Goal: Task Accomplishment & Management: Manage account settings

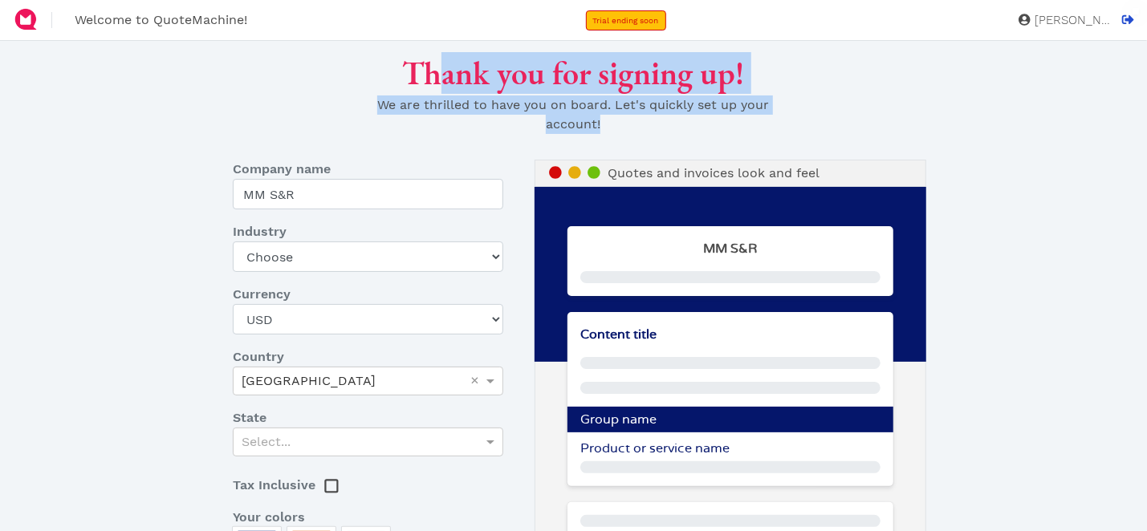
drag, startPoint x: 443, startPoint y: 88, endPoint x: 780, endPoint y: 124, distance: 339.0
click at [766, 121] on div "Thank you for signing up! We are thrilled to have you on board. Let's quickly s…" at bounding box center [573, 100] width 470 height 93
click at [812, 128] on div "Thank you for signing up! We are thrilled to have you on board. Let's quickly s…" at bounding box center [573, 100] width 941 height 93
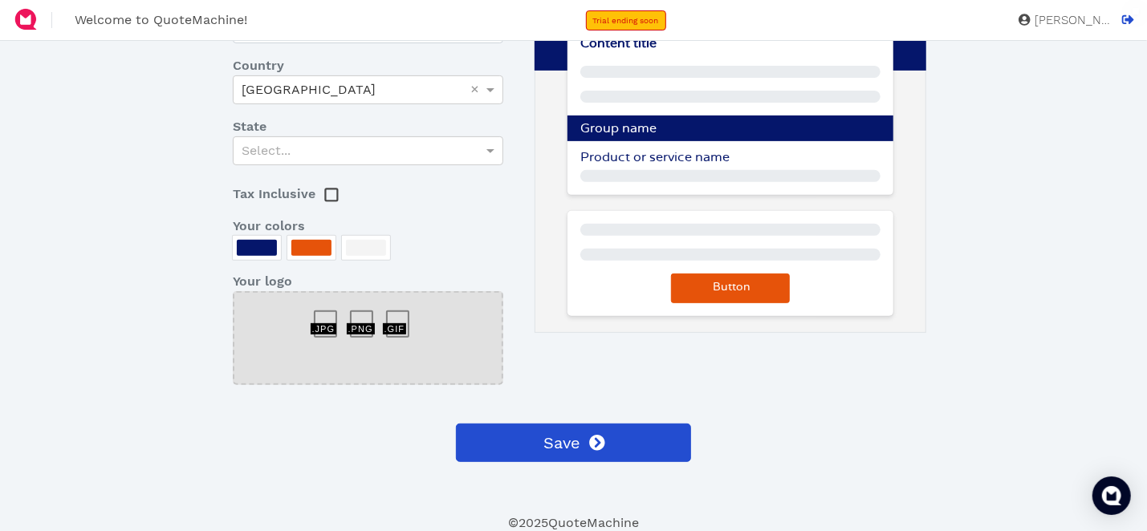
scroll to position [51, 0]
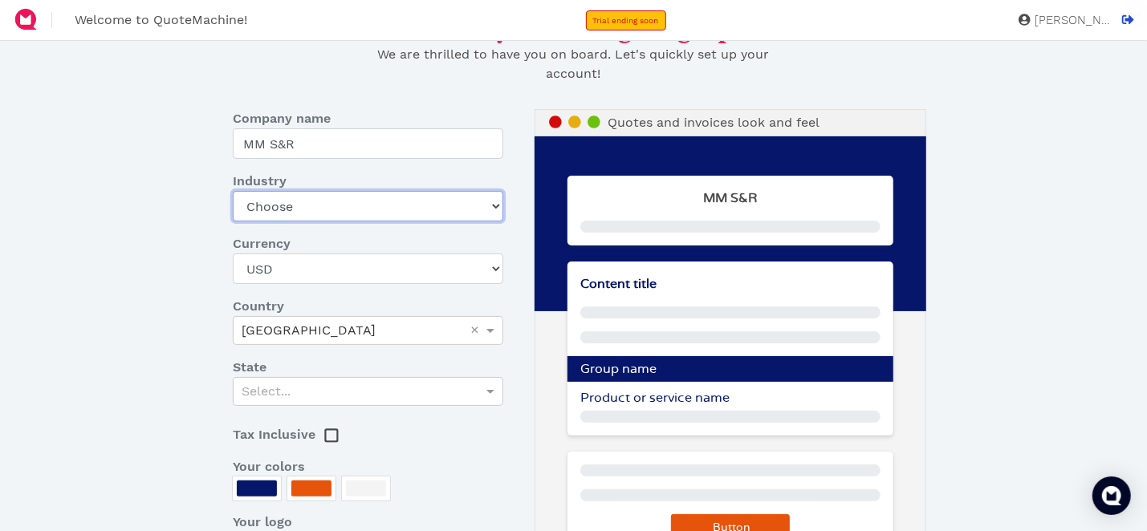
click at [398, 206] on select "Choose Art gallery Bike Books Construction (Not retail) Electronics Events Food…" at bounding box center [368, 206] width 270 height 30
click at [489, 206] on select "Choose Art gallery Bike Books Construction (Not retail) Electronics Events Food…" at bounding box center [368, 206] width 270 height 30
select select "other-retail"
click at [233, 191] on select "Choose Art gallery Bike Books Construction (Not retail) Electronics Events Food…" at bounding box center [368, 206] width 270 height 30
click at [355, 394] on div "Select..." at bounding box center [368, 391] width 270 height 29
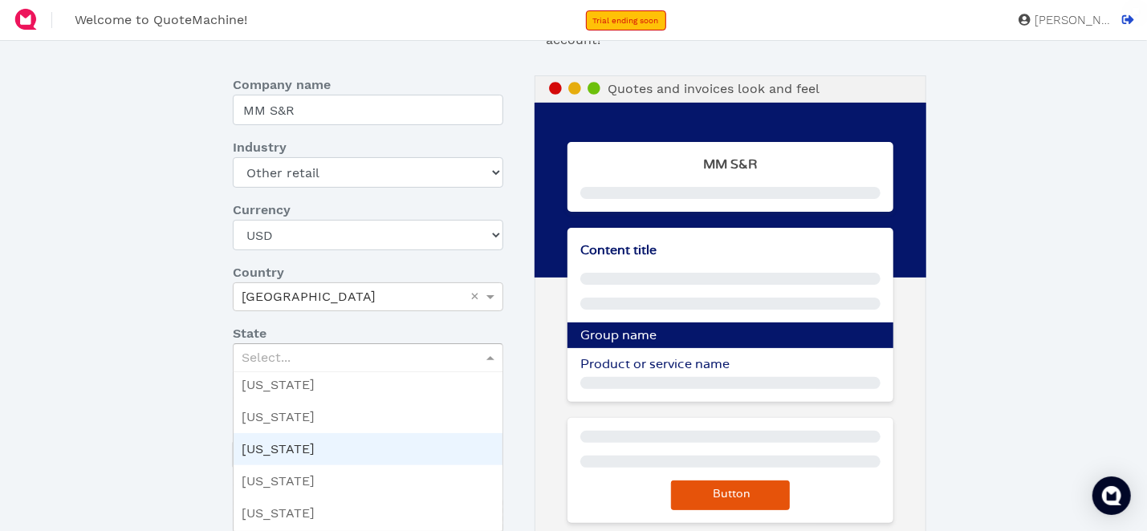
scroll to position [400, 0]
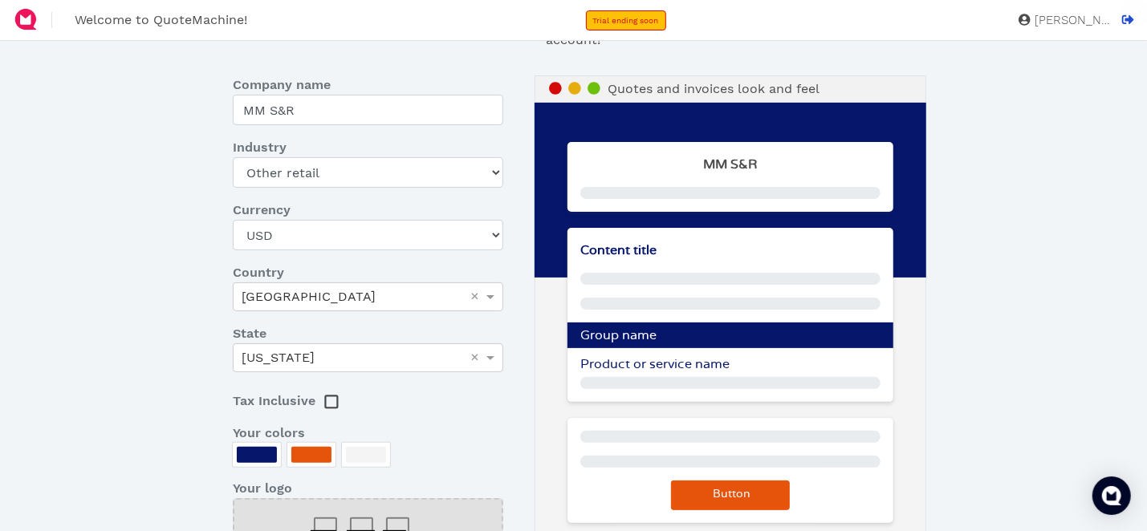
click at [121, 352] on div "Thank you for signing up! We are thrilled to have you on board. Let's quickly s…" at bounding box center [573, 345] width 941 height 751
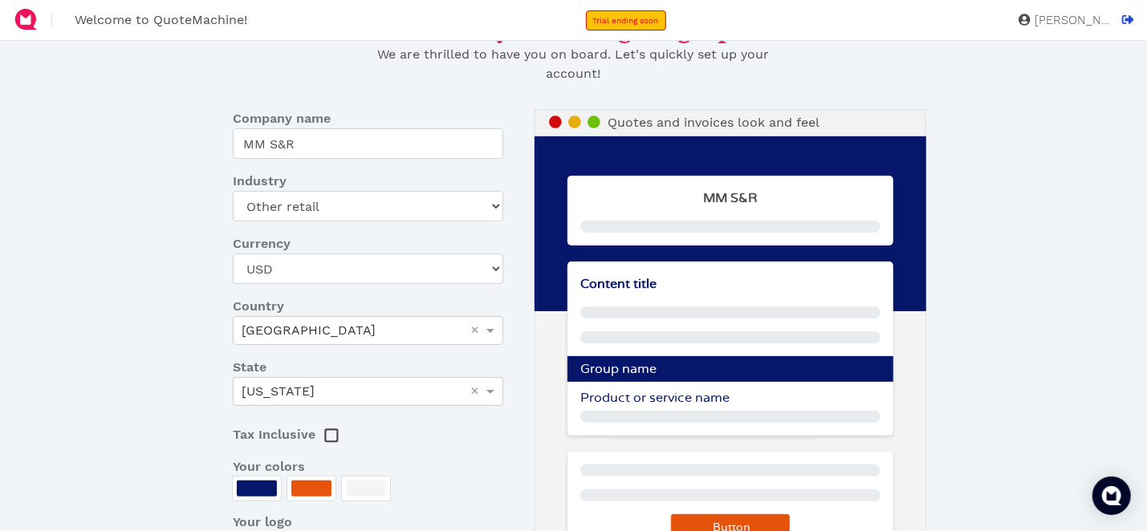
scroll to position [211, 0]
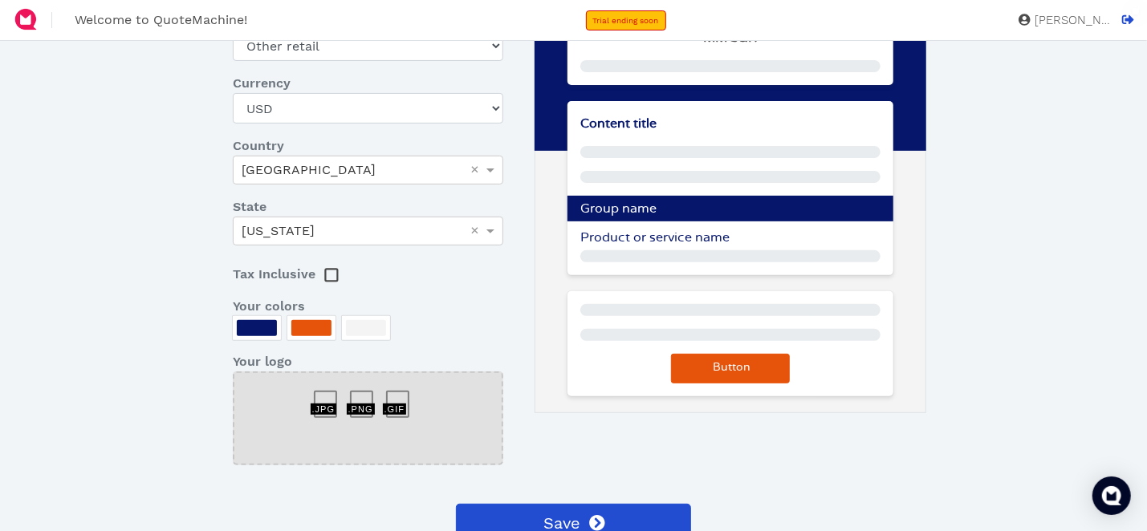
click at [259, 327] on div at bounding box center [257, 328] width 40 height 16
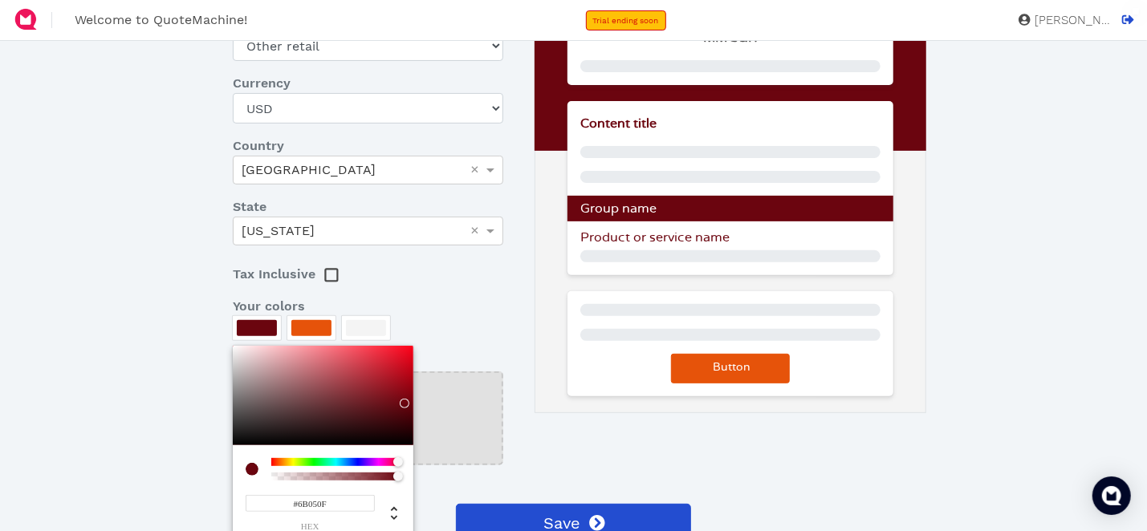
click at [398, 458] on div at bounding box center [335, 462] width 129 height 8
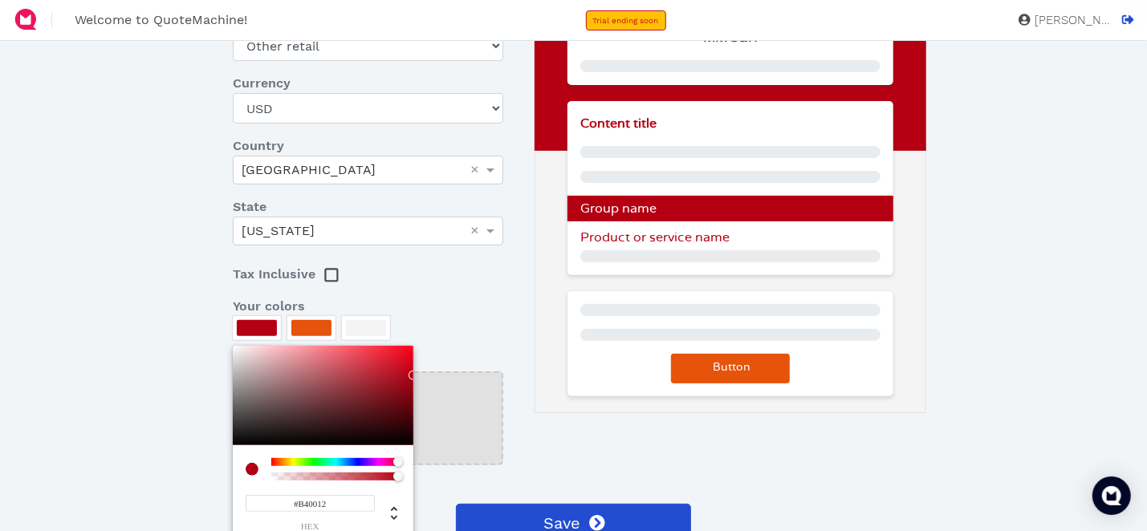
drag, startPoint x: 400, startPoint y: 404, endPoint x: 413, endPoint y: 374, distance: 32.7
click at [413, 374] on div "#B40012 hex" at bounding box center [323, 443] width 181 height 195
drag, startPoint x: 413, startPoint y: 374, endPoint x: 411, endPoint y: 396, distance: 22.6
click at [411, 396] on div "#B40012 hex" at bounding box center [323, 443] width 181 height 195
type input "#830411"
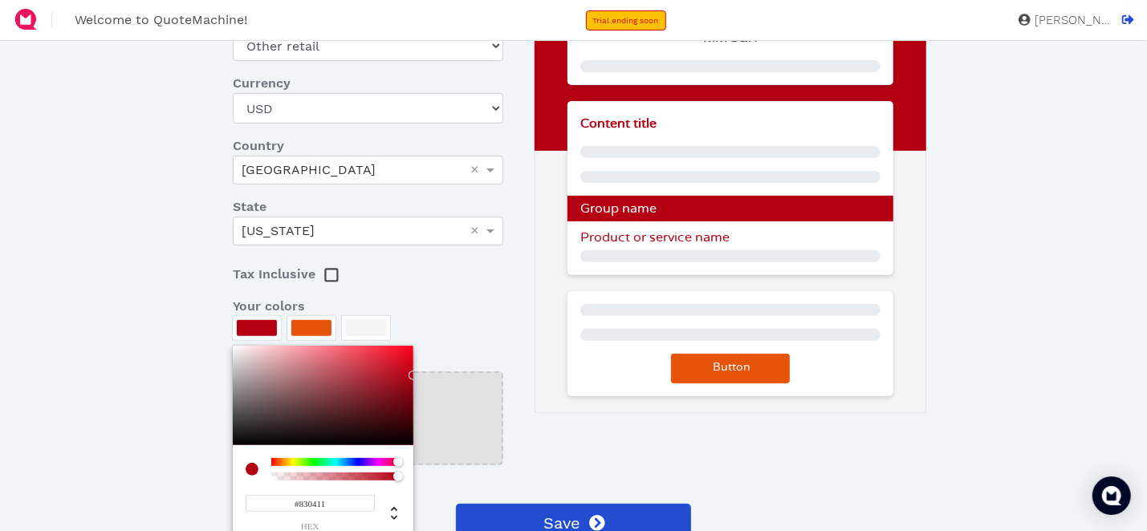
click at [408, 393] on div at bounding box center [323, 396] width 181 height 100
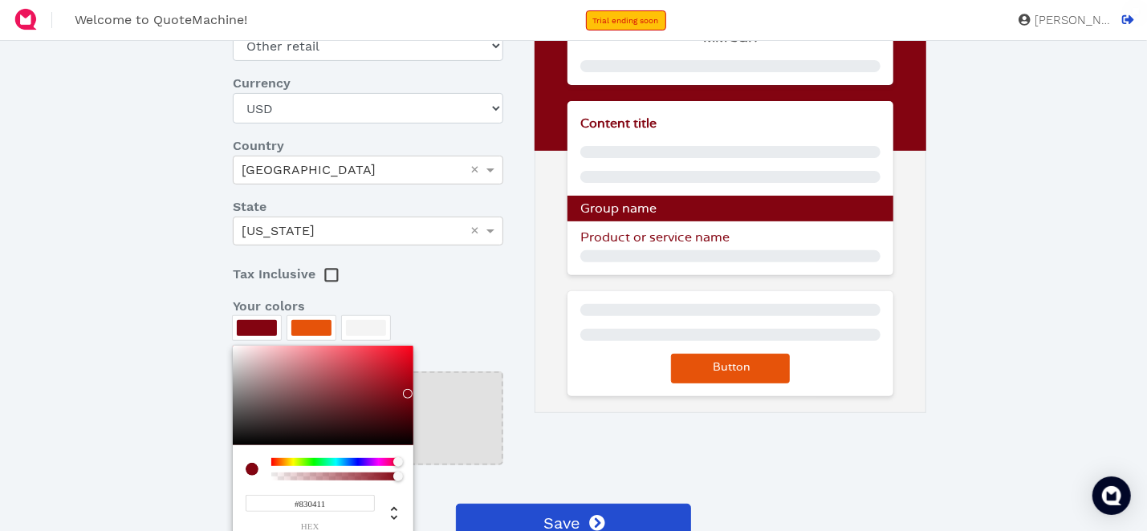
click at [313, 333] on div at bounding box center [573, 265] width 1147 height 531
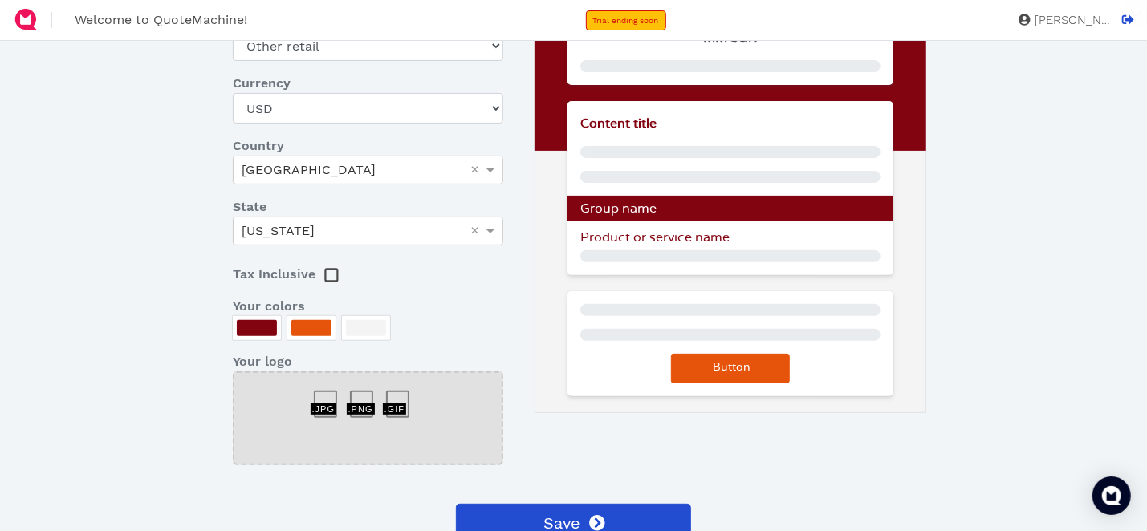
click at [318, 341] on div at bounding box center [311, 331] width 48 height 30
click at [319, 331] on div at bounding box center [311, 328] width 40 height 16
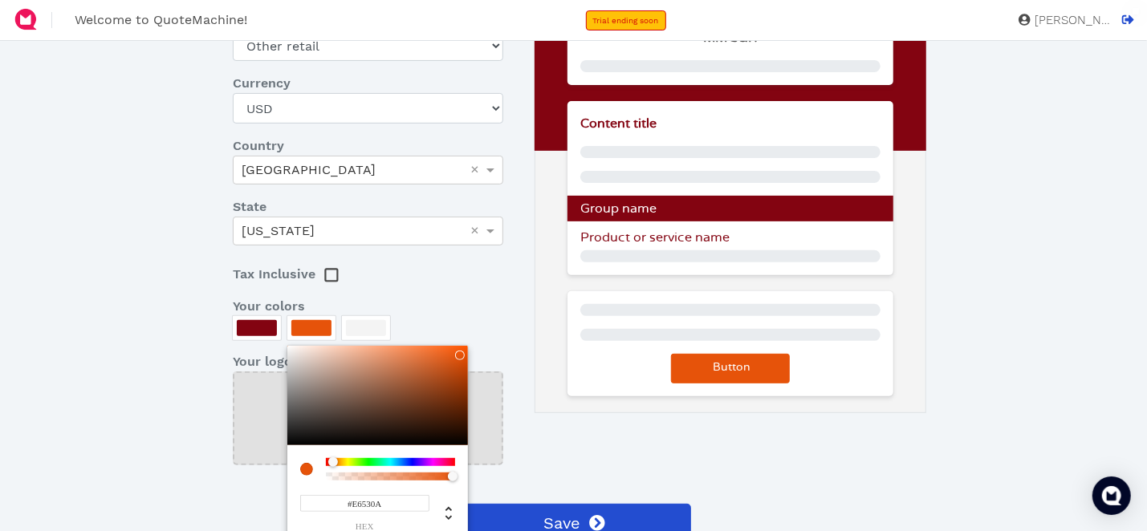
type input "#090909"
click at [292, 441] on div at bounding box center [377, 396] width 181 height 100
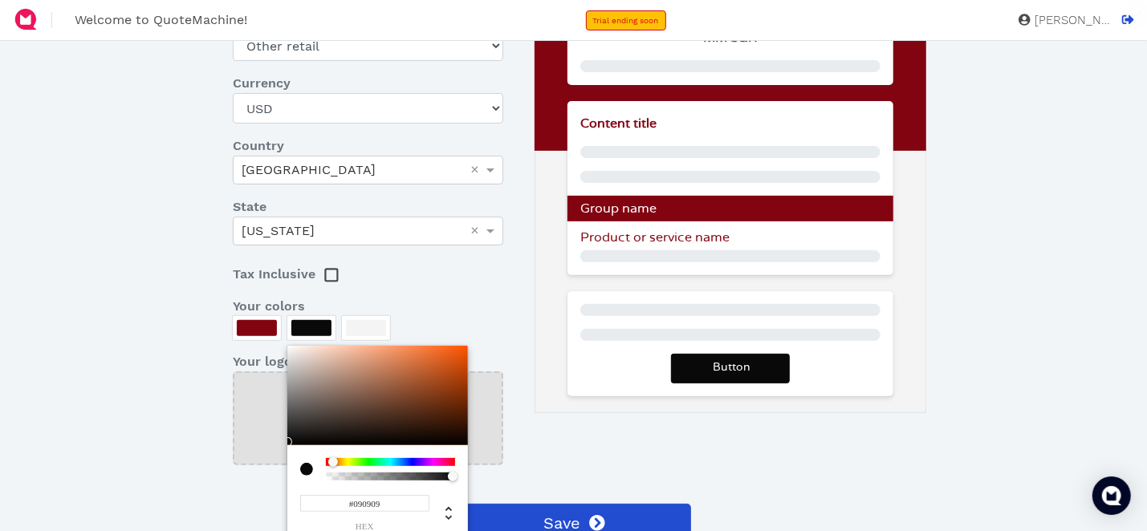
click at [518, 466] on div at bounding box center [573, 265] width 1147 height 531
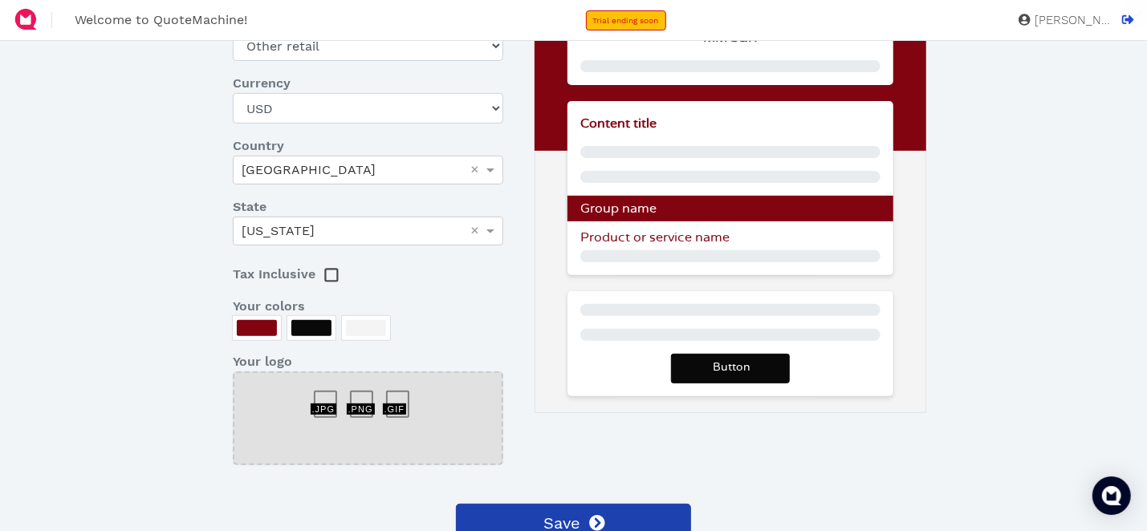
scroll to position [291, 0]
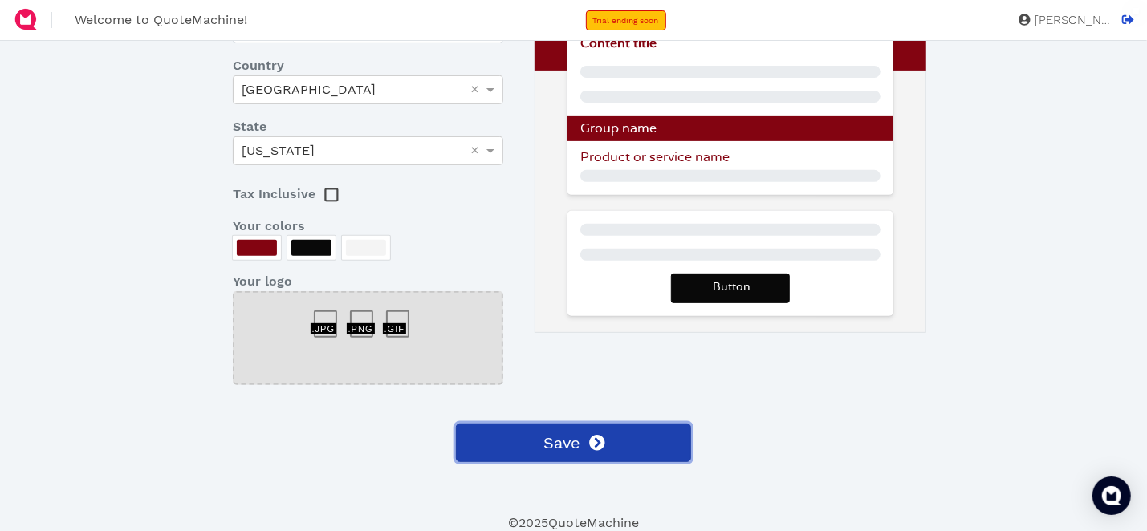
click at [562, 431] on span "Save" at bounding box center [560, 443] width 39 height 24
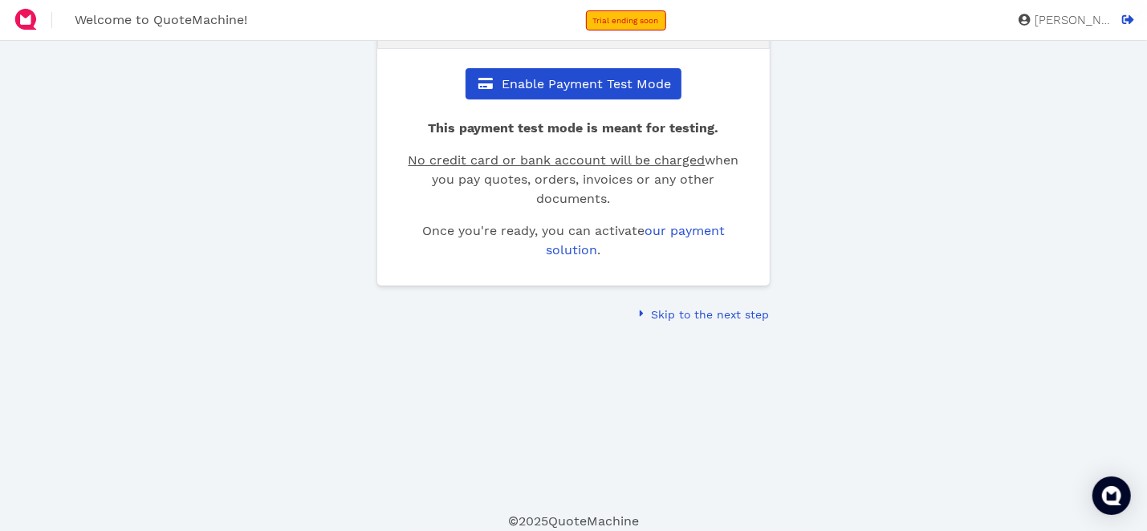
scroll to position [0, 0]
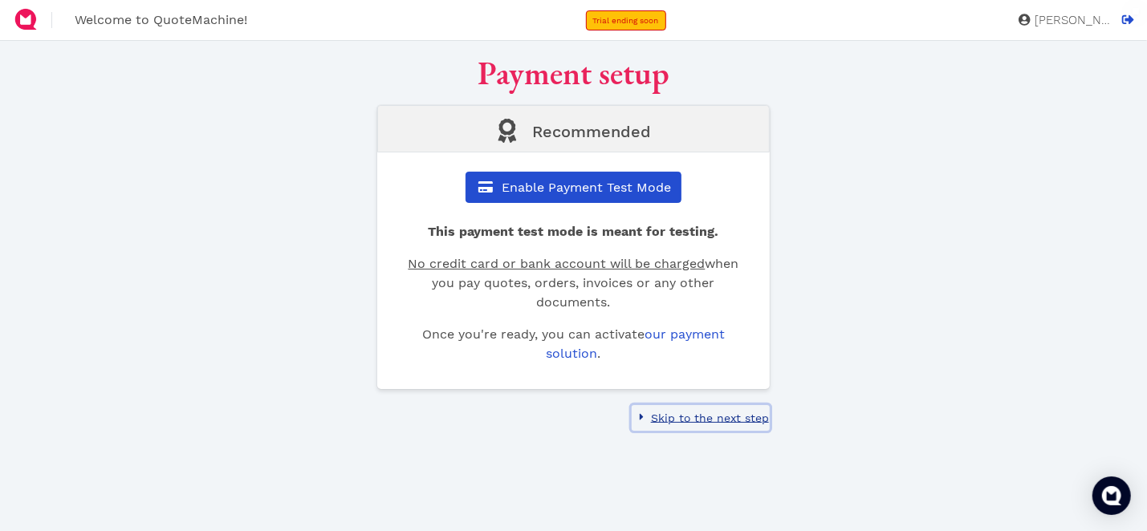
click at [726, 414] on span "Skip to the next step" at bounding box center [708, 418] width 120 height 13
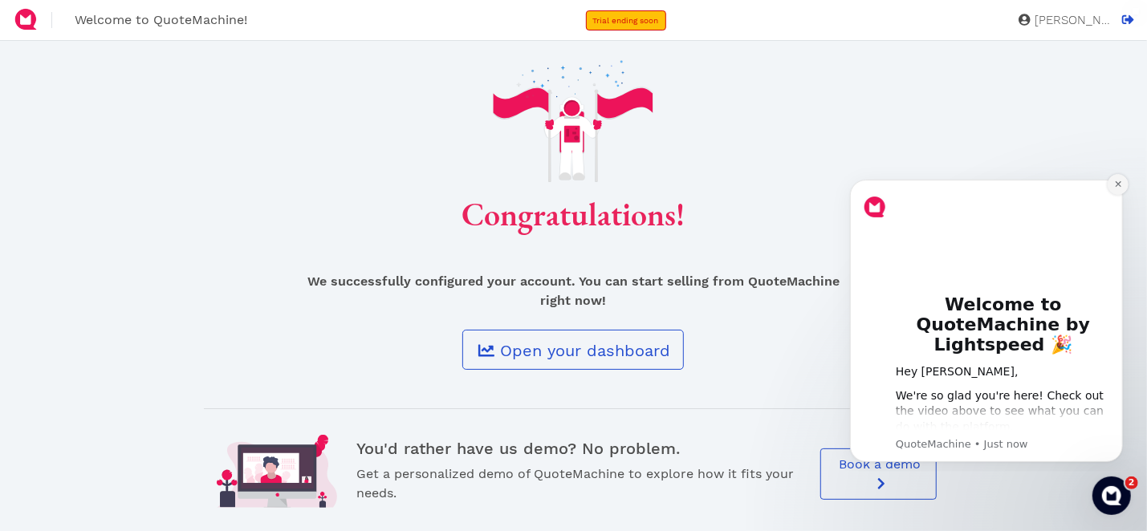
click at [1116, 188] on button "Dismiss notification" at bounding box center [1117, 183] width 21 height 21
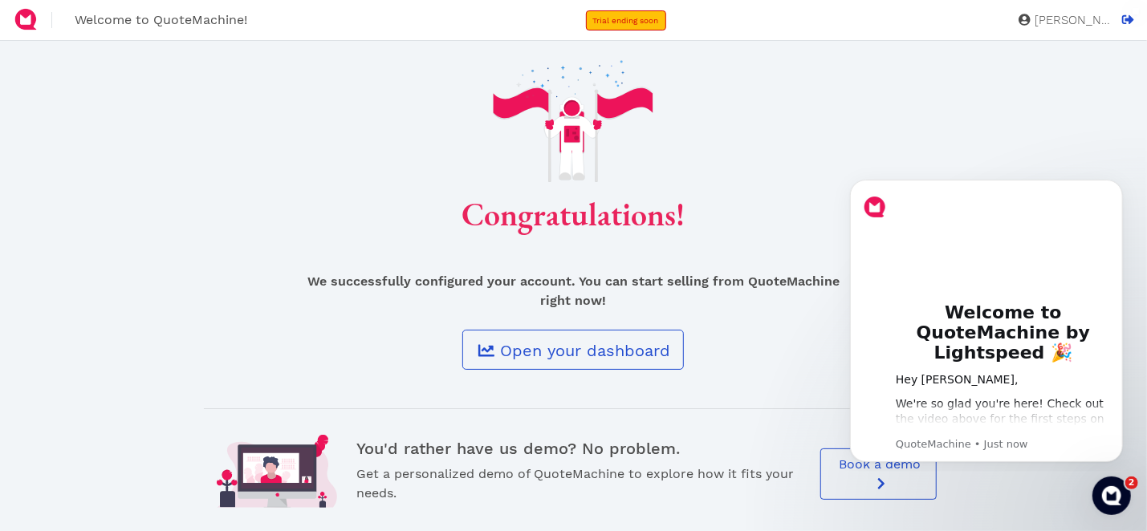
click at [774, 274] on span "We successfully configured your account. You can start selling from QuoteMachin…" at bounding box center [573, 291] width 532 height 35
click at [627, 11] on link "Trial ending soon" at bounding box center [626, 20] width 80 height 20
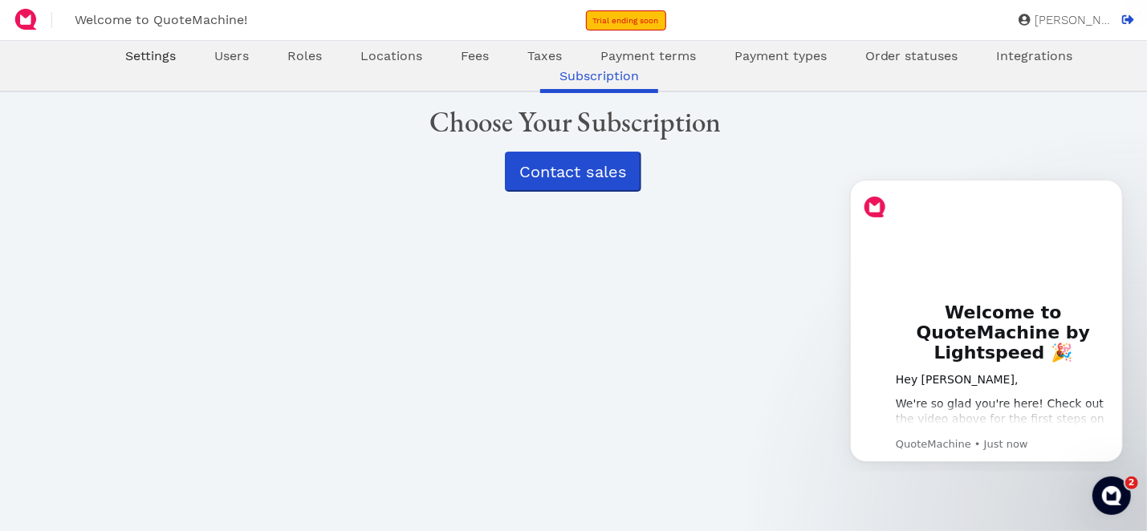
click at [159, 55] on span "Settings" at bounding box center [150, 55] width 51 height 15
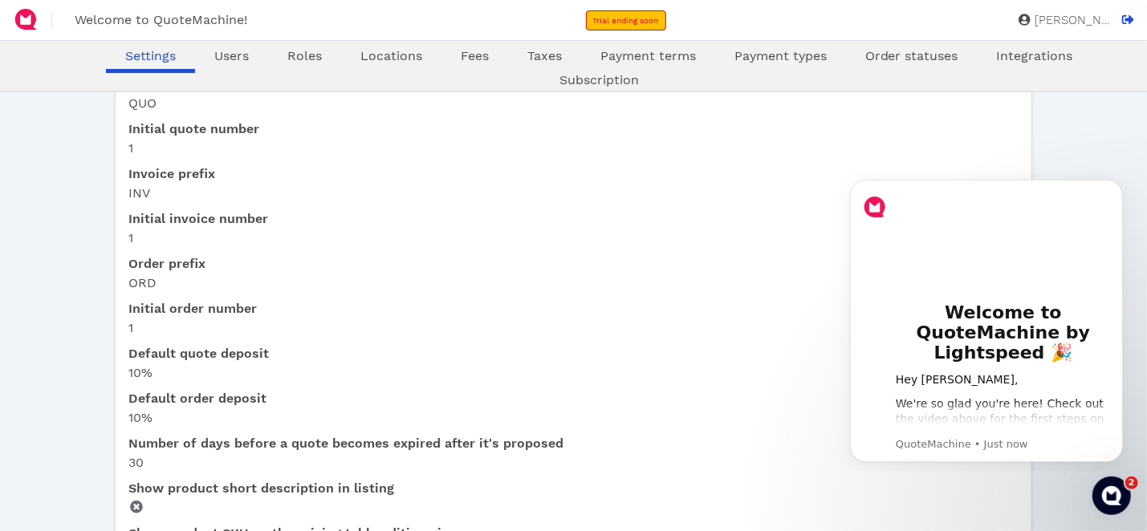
scroll to position [722, 0]
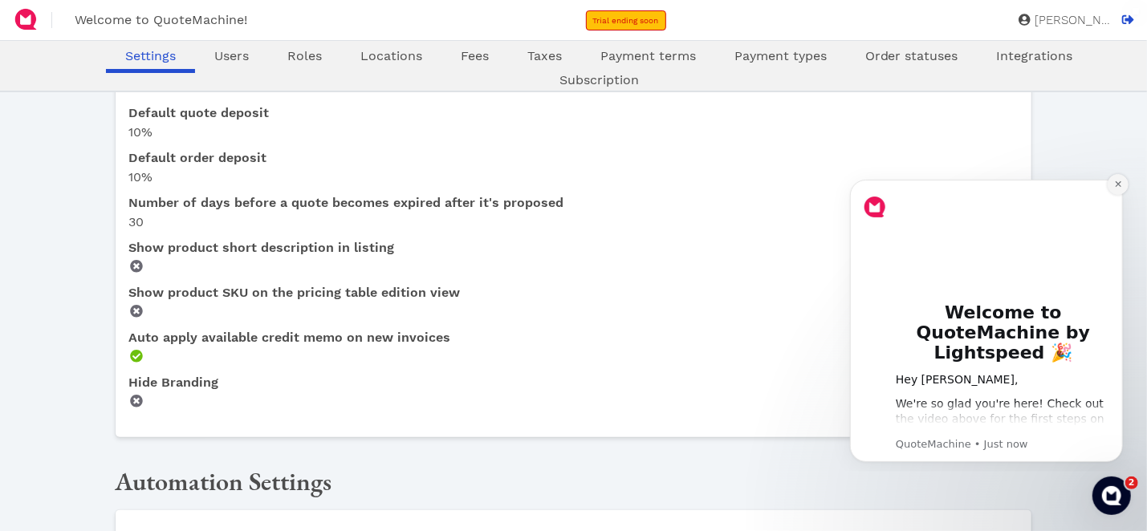
click at [1113, 182] on icon "Dismiss notification" at bounding box center [1117, 183] width 9 height 9
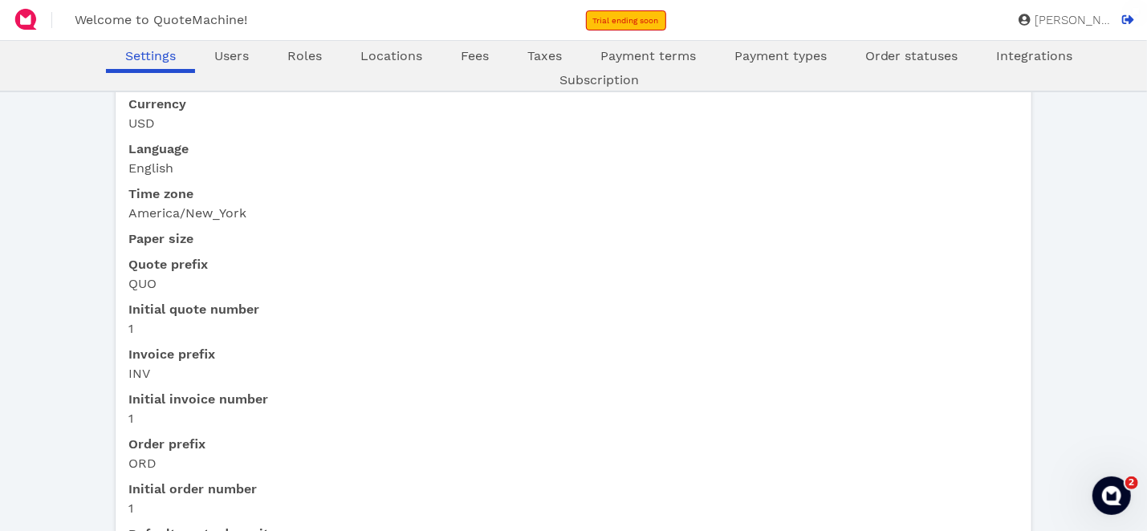
scroll to position [0, 0]
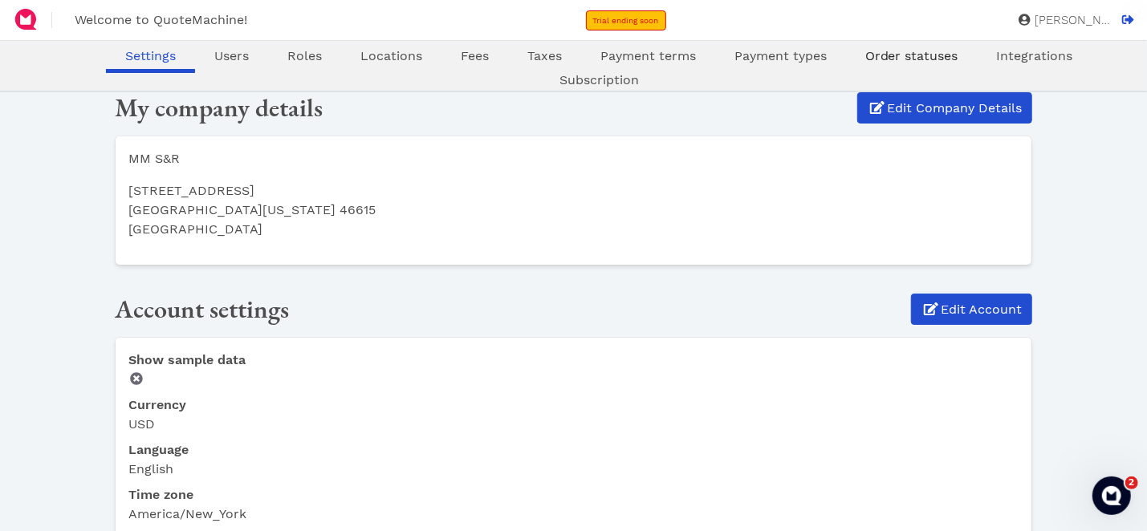
click at [924, 59] on span "Order statuses" at bounding box center [911, 55] width 93 height 15
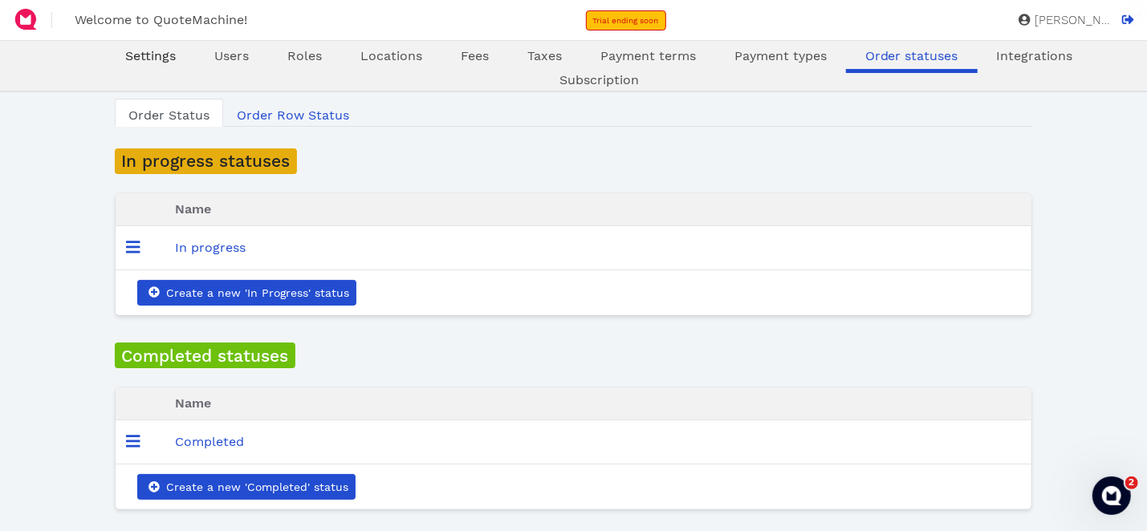
click at [148, 54] on span "Settings" at bounding box center [150, 55] width 51 height 15
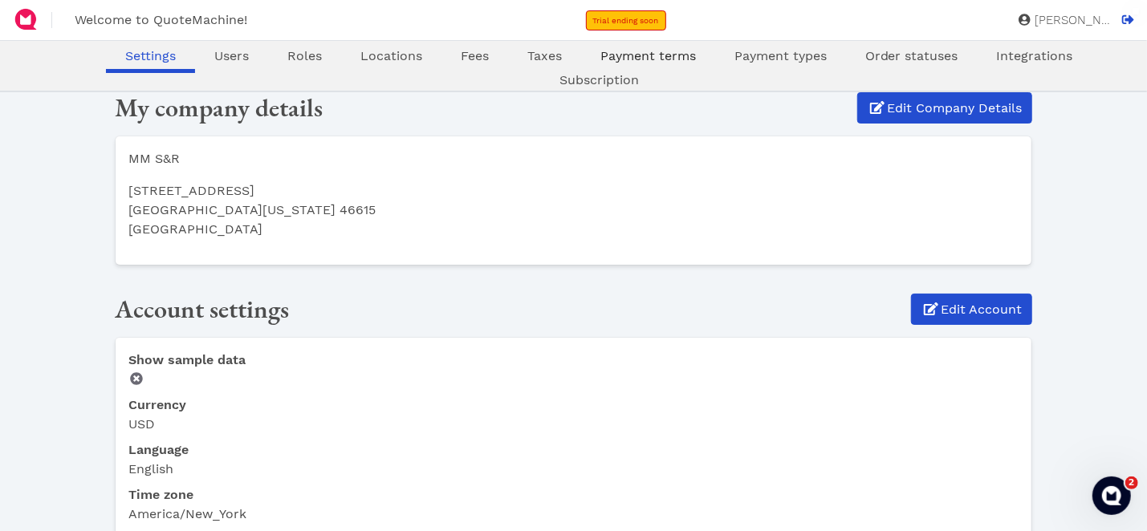
click at [667, 47] on link "Payment terms" at bounding box center [648, 56] width 134 height 19
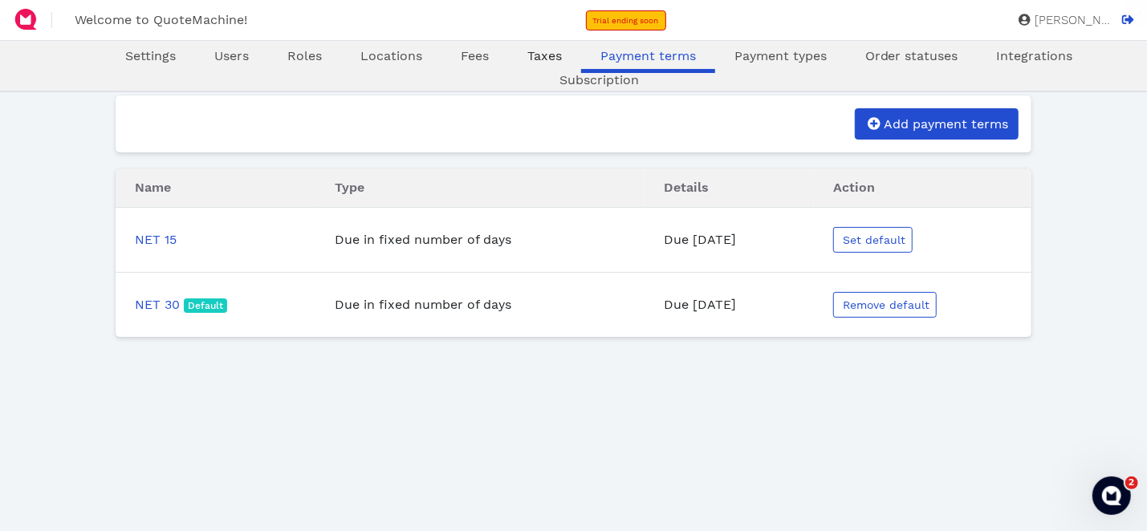
click at [553, 58] on span "Taxes" at bounding box center [544, 55] width 35 height 15
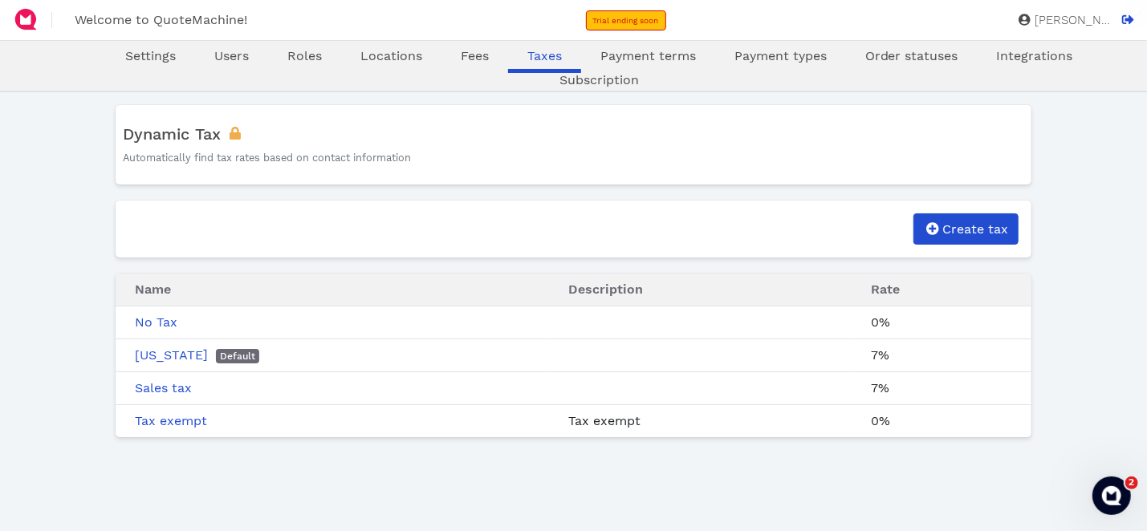
click at [812, 71] on nav "Settings Users Roles Locations Fees Taxes Payment terms Payment types Order sta…" at bounding box center [599, 69] width 1070 height 44
click at [815, 63] on link "Payment types" at bounding box center [780, 56] width 131 height 19
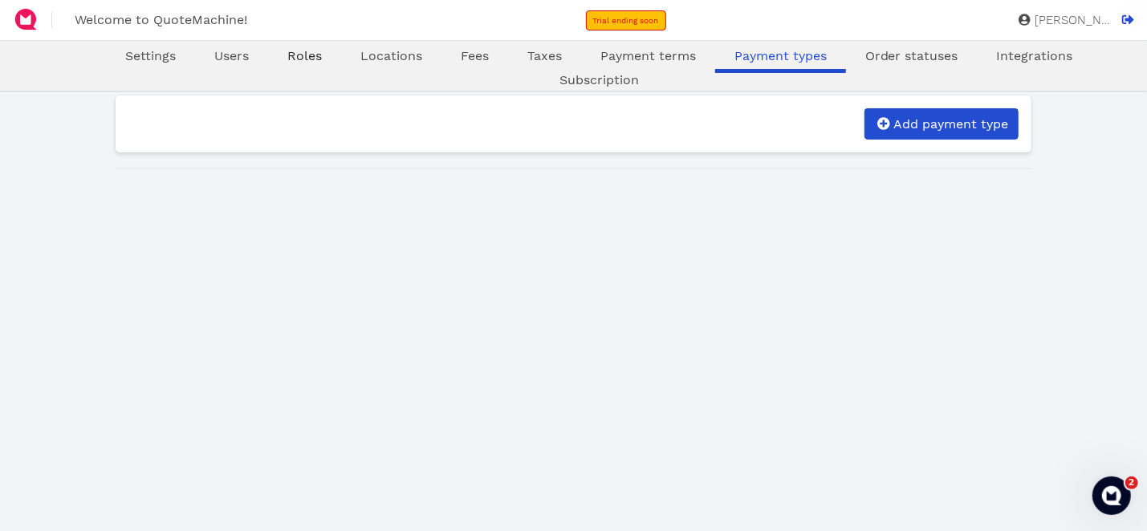
click at [307, 55] on span "Roles" at bounding box center [304, 55] width 35 height 15
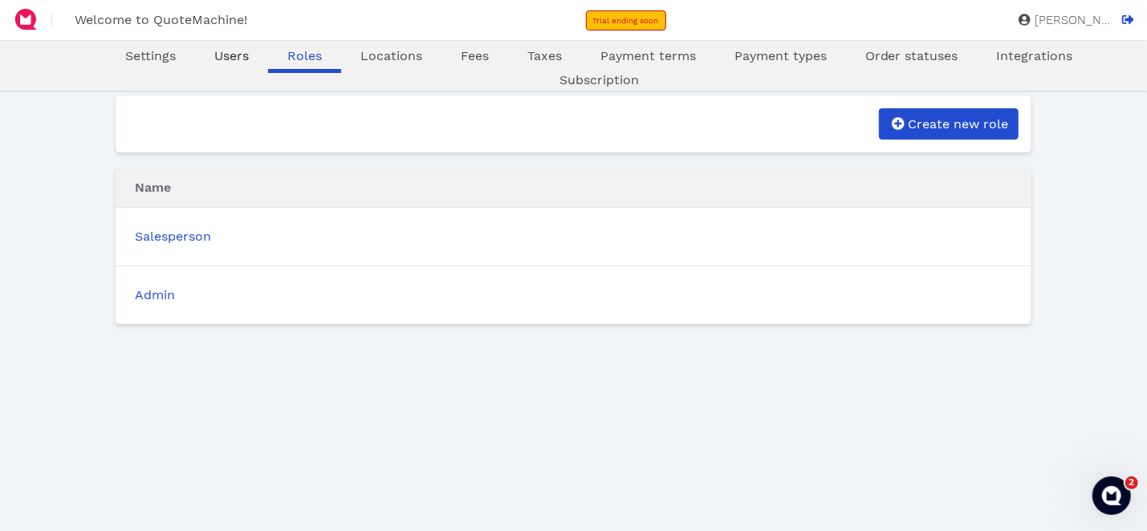
click at [241, 52] on span "Users" at bounding box center [231, 55] width 35 height 15
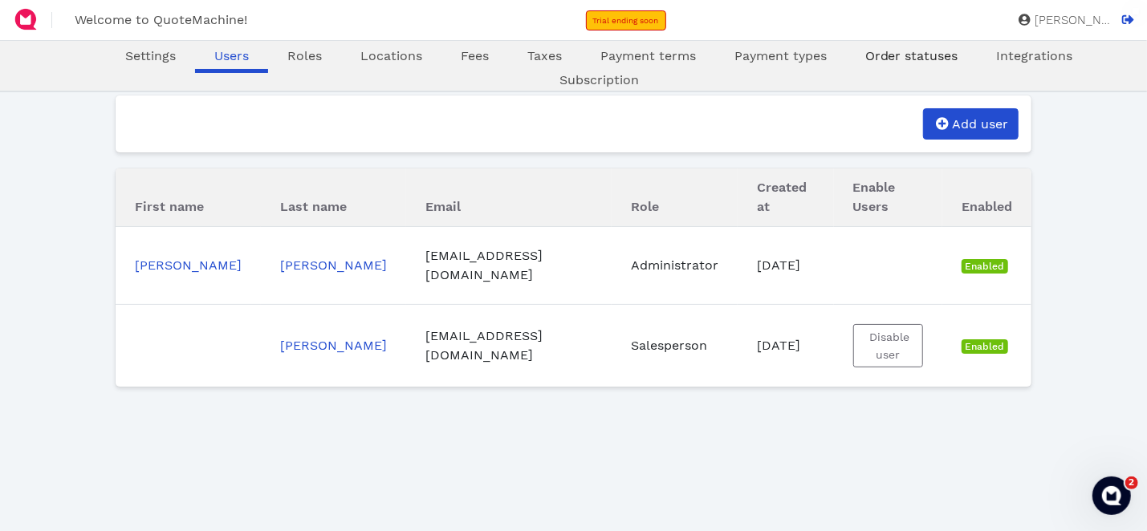
click at [932, 63] on link "Order statuses" at bounding box center [912, 56] width 132 height 19
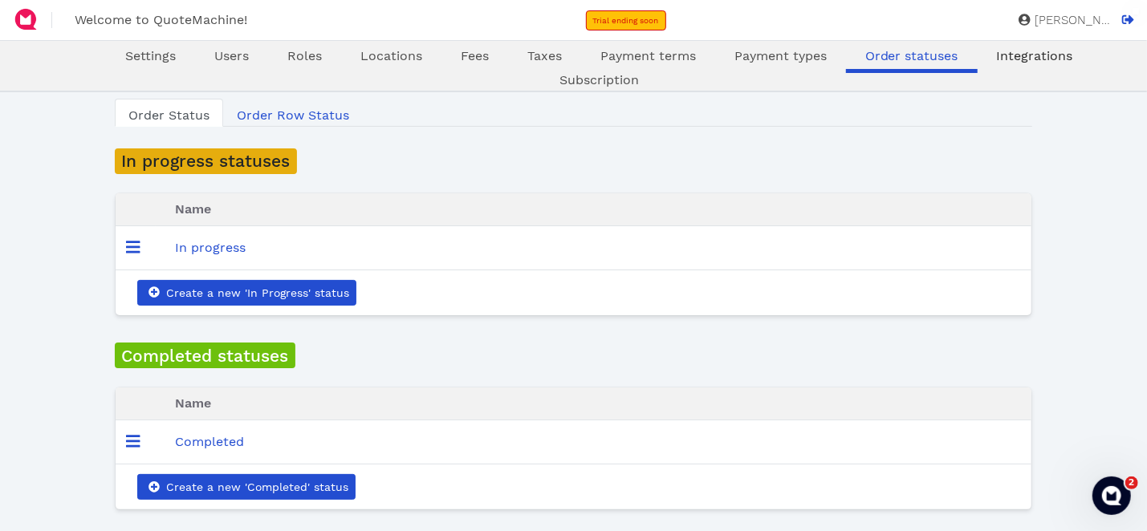
click at [1040, 64] on link "Integrations" at bounding box center [1035, 56] width 115 height 19
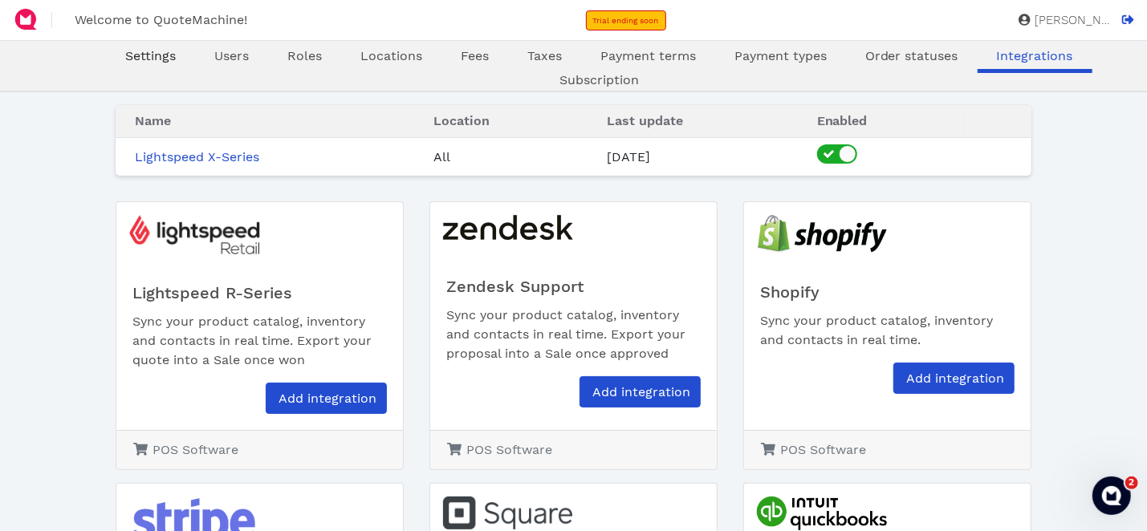
click at [161, 63] on span "Settings" at bounding box center [150, 55] width 51 height 15
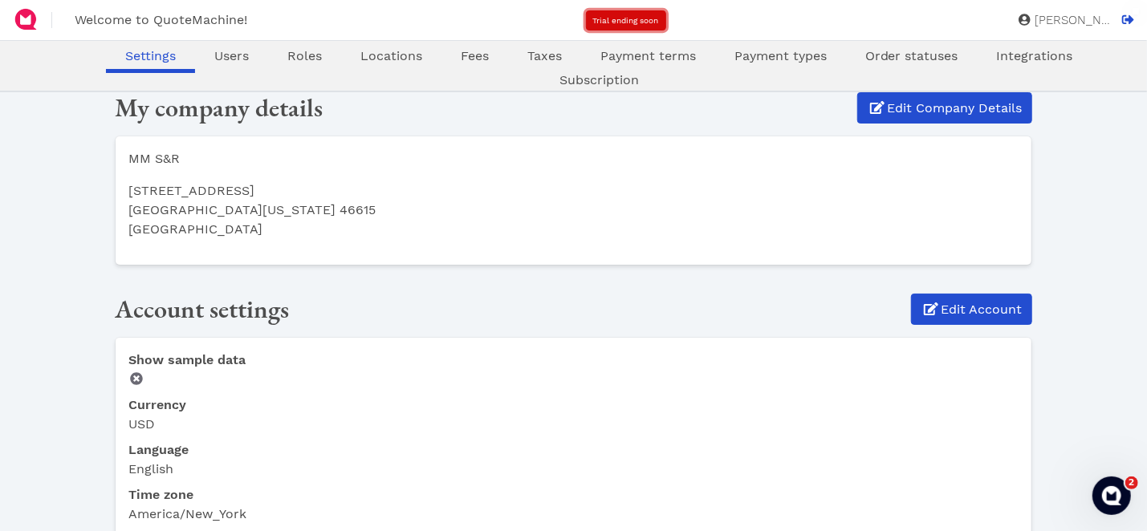
click at [630, 24] on link "Trial ending soon" at bounding box center [626, 20] width 80 height 20
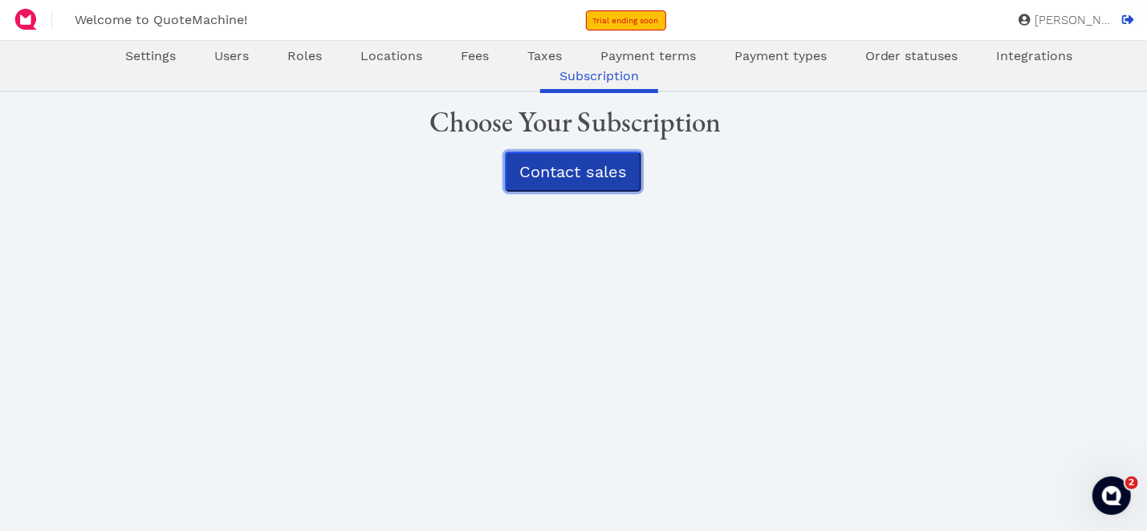
click at [592, 176] on span "Contact sales" at bounding box center [573, 171] width 108 height 19
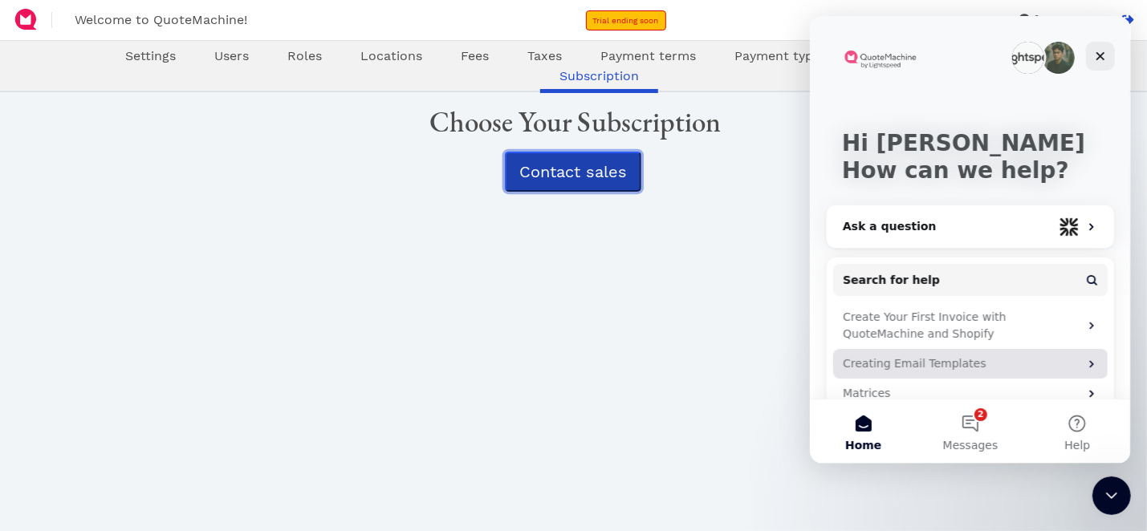
scroll to position [53, 0]
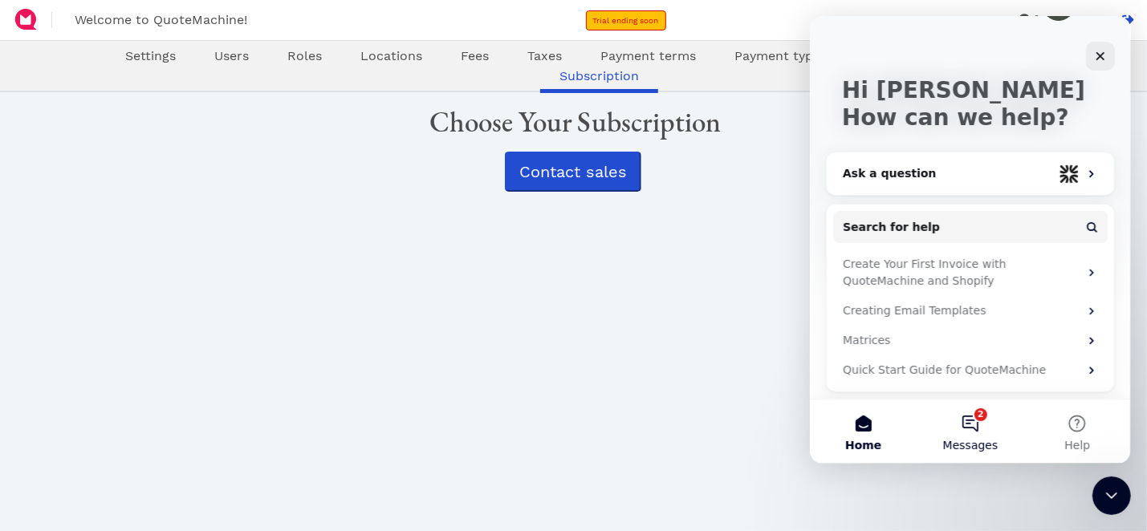
click at [977, 435] on button "2 Messages" at bounding box center [969, 432] width 107 height 64
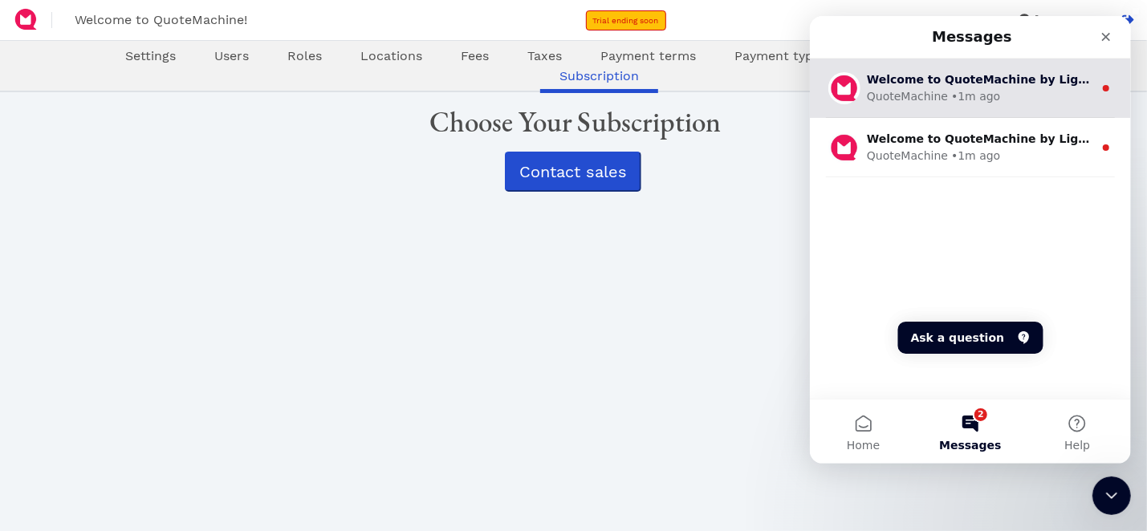
click at [1027, 95] on div "QuoteMachine • 1m ago" at bounding box center [979, 96] width 226 height 17
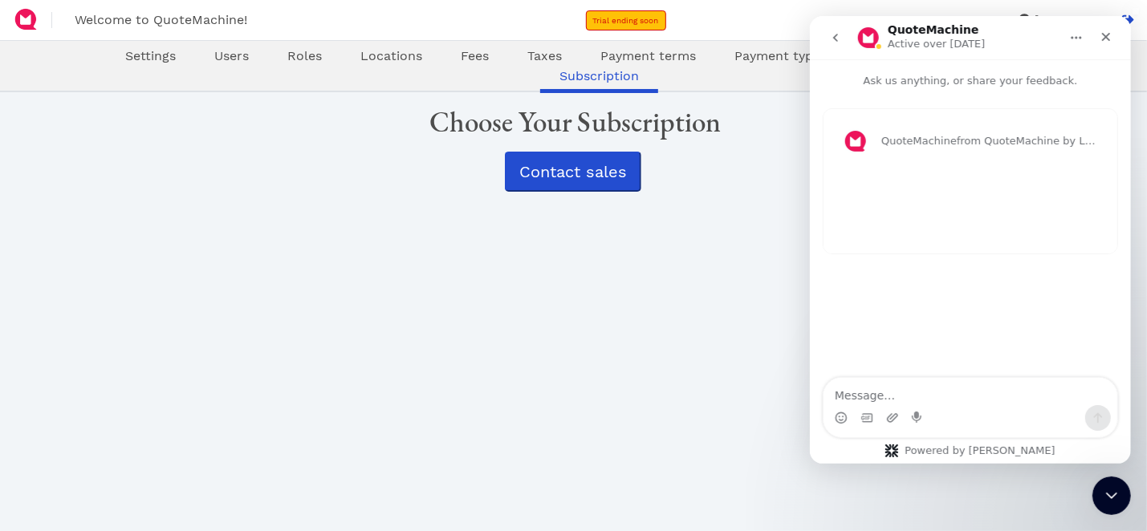
click at [832, 34] on icon "go back" at bounding box center [834, 37] width 13 height 13
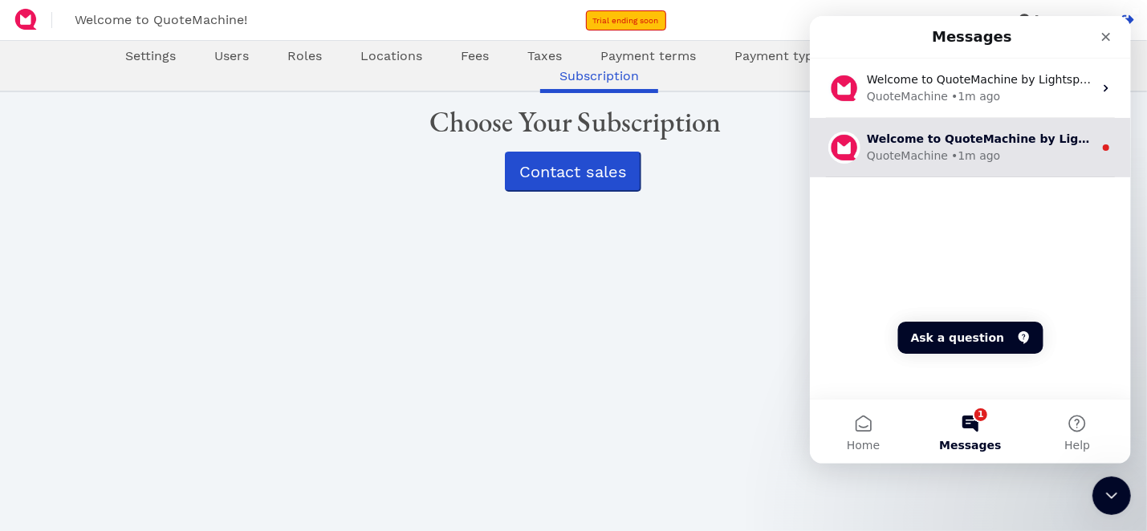
click at [1027, 152] on div "QuoteMachine • 1m ago" at bounding box center [979, 156] width 226 height 17
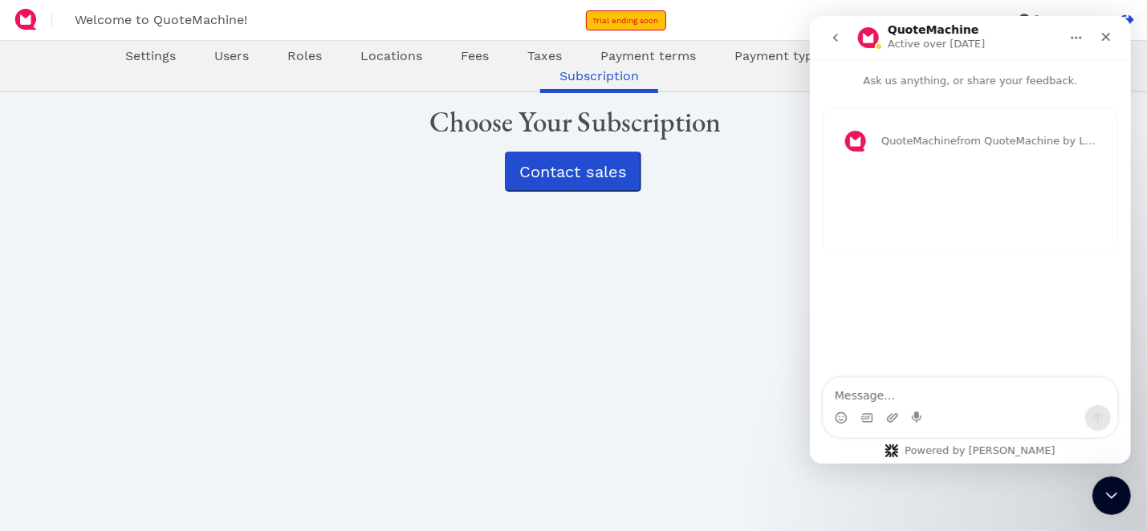
click at [978, 226] on div "QuoteMachine from QuoteMachine by Lightspeed Welcome to QuoteMachine by Lightsp…" at bounding box center [970, 181] width 294 height 144
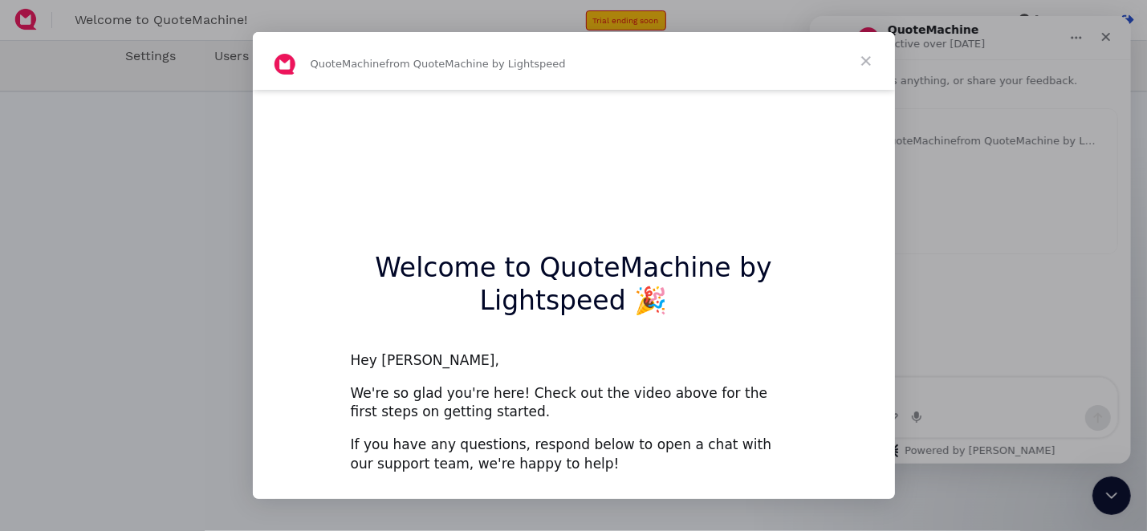
scroll to position [0, 0]
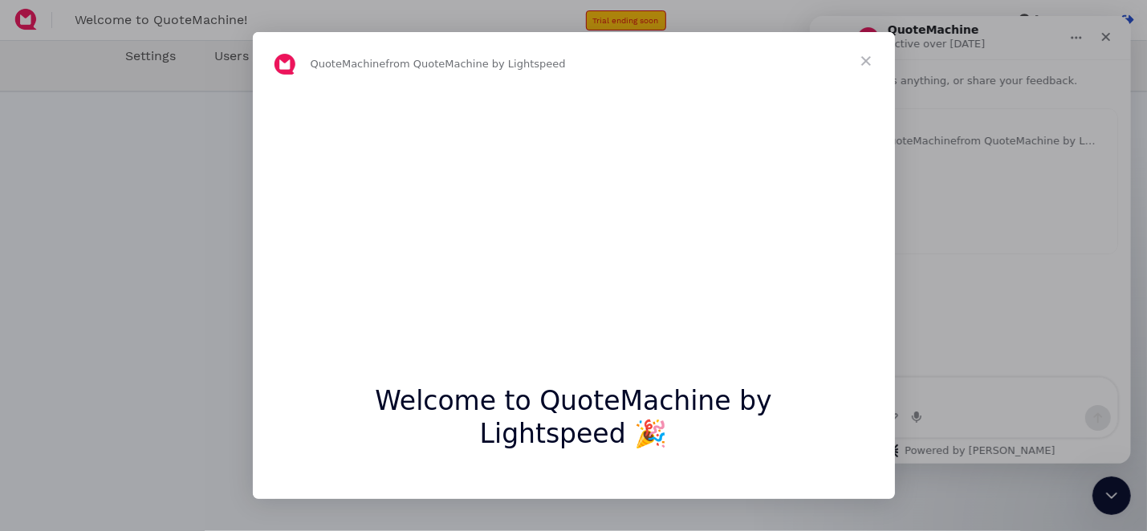
click at [870, 55] on span "Close" at bounding box center [866, 61] width 58 height 58
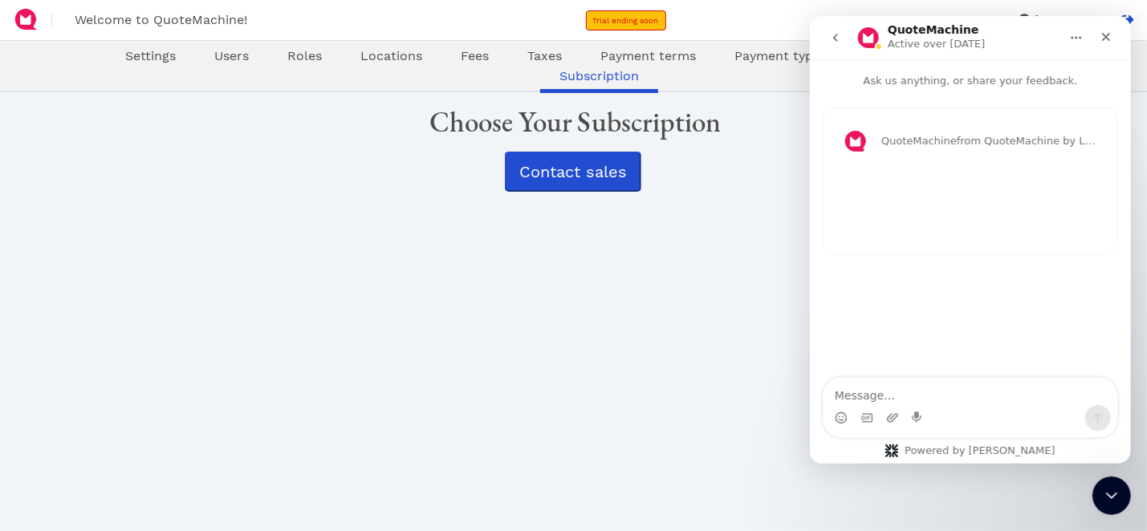
click at [717, 282] on div "Oops! × Settings Users Roles Locations Fees Taxes Payment terms Payment types O…" at bounding box center [573, 373] width 917 height 562
click at [838, 40] on icon "go back" at bounding box center [834, 37] width 13 height 13
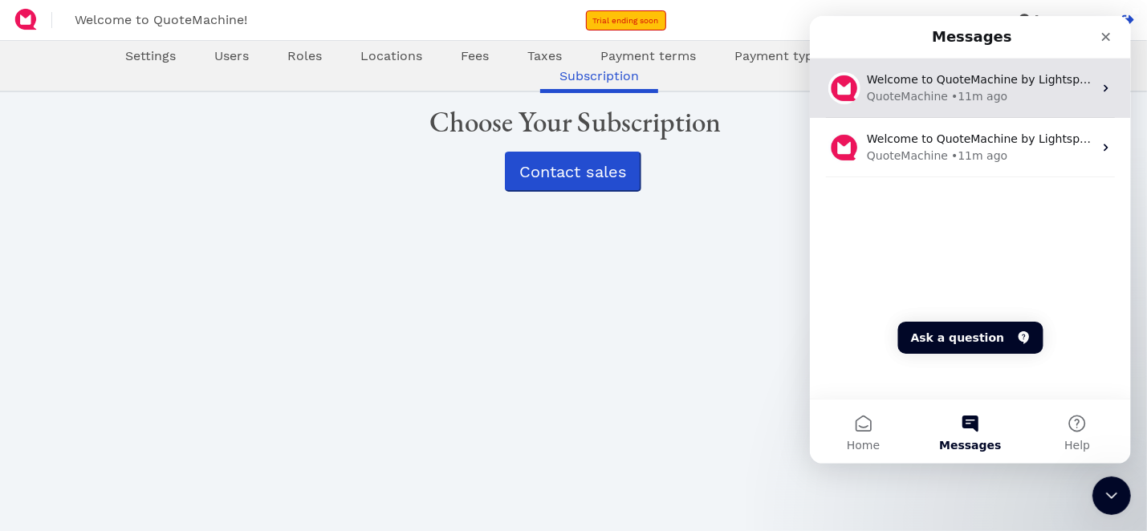
click at [980, 100] on div "• 11m ago" at bounding box center [978, 96] width 56 height 17
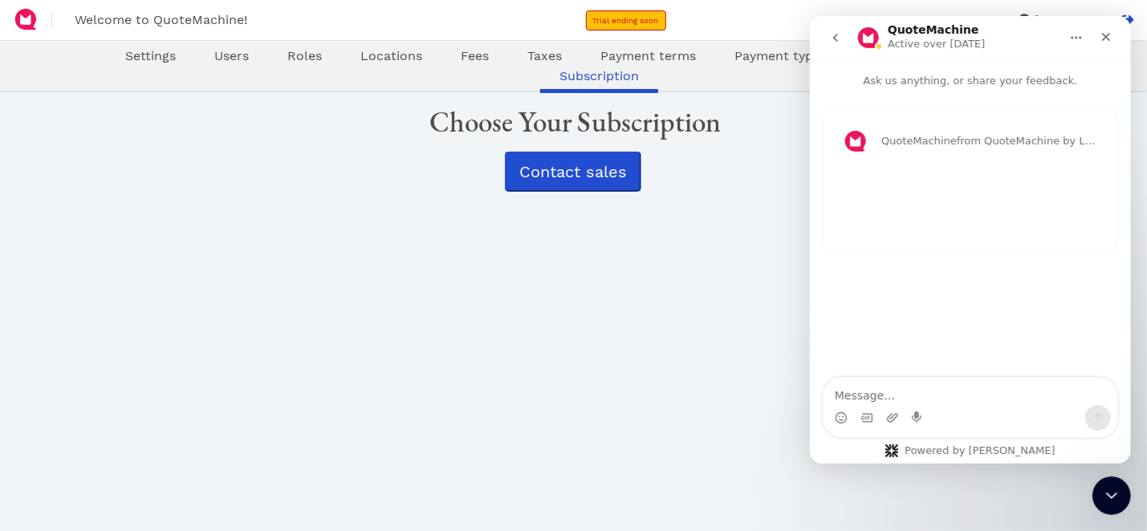
click at [953, 223] on div "QuoteMachine from QuoteMachine by Lightspeed Welcome to QuoteMachine by Lightsp…" at bounding box center [970, 181] width 294 height 144
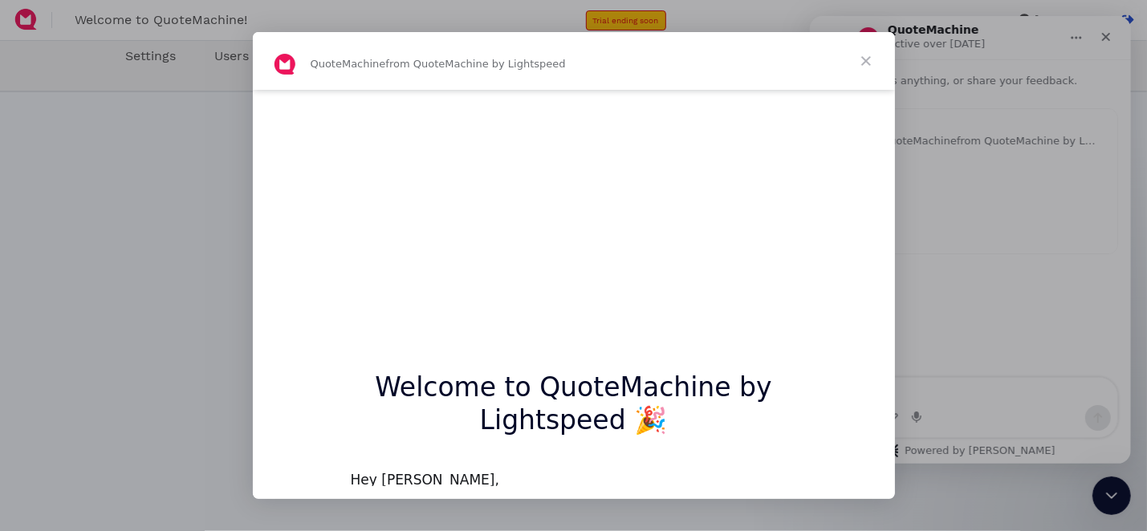
scroll to position [172, 0]
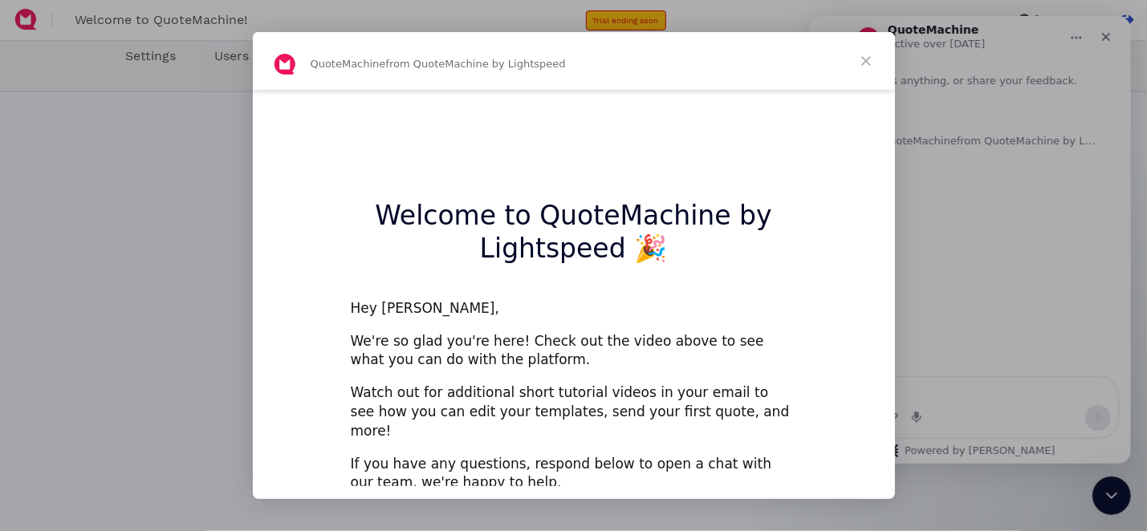
click at [864, 63] on span "Close" at bounding box center [866, 61] width 58 height 58
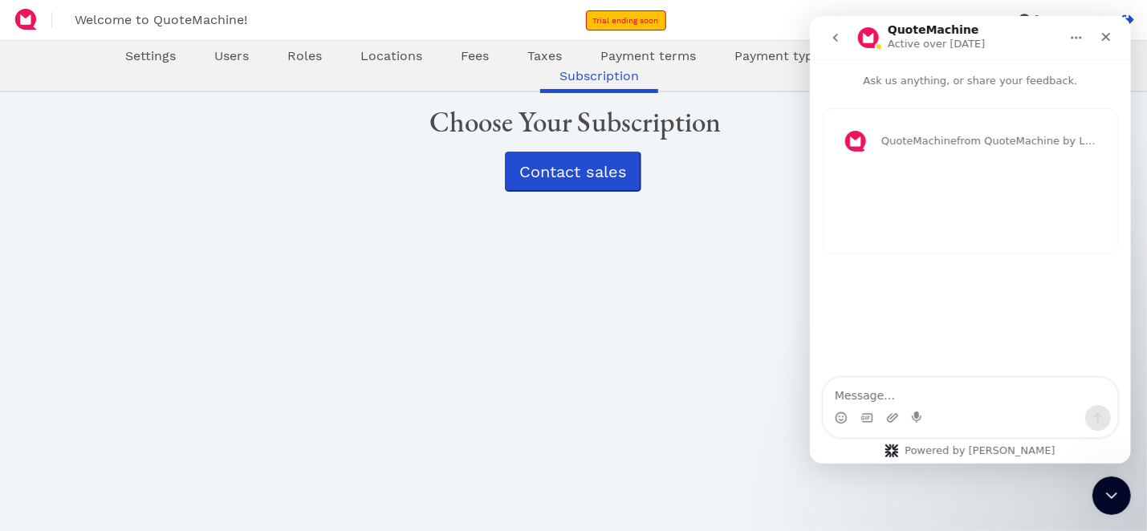
drag, startPoint x: 725, startPoint y: 340, endPoint x: 791, endPoint y: 291, distance: 82.7
click at [725, 339] on div "Oops! × Settings Users Roles Locations Fees Taxes Payment terms Payment types O…" at bounding box center [573, 373] width 917 height 562
click at [851, 41] on div "Intercom messenger" at bounding box center [836, 37] width 34 height 30
click at [833, 40] on icon "go back" at bounding box center [834, 37] width 13 height 13
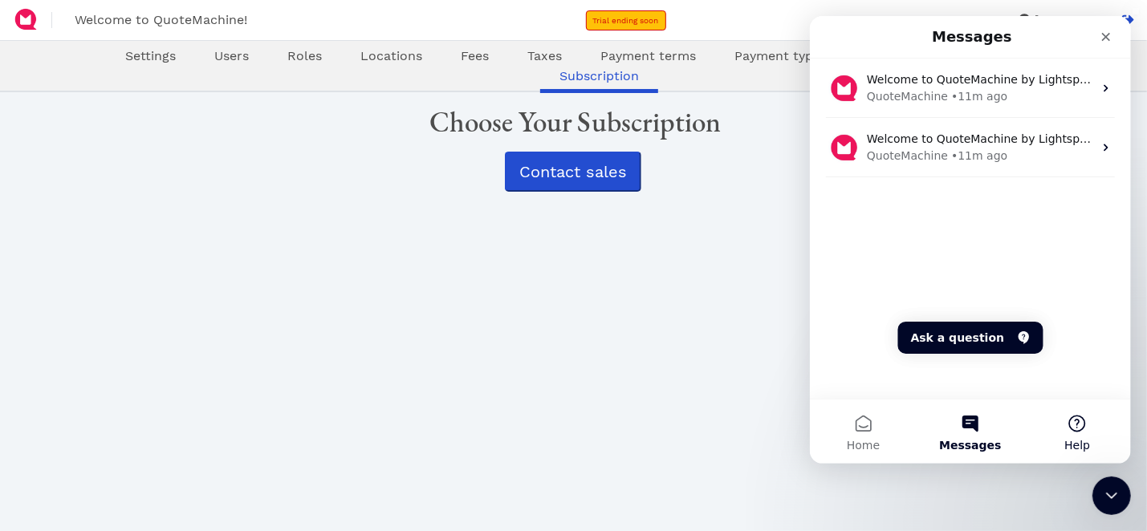
click at [1078, 435] on button "Help" at bounding box center [1076, 432] width 107 height 64
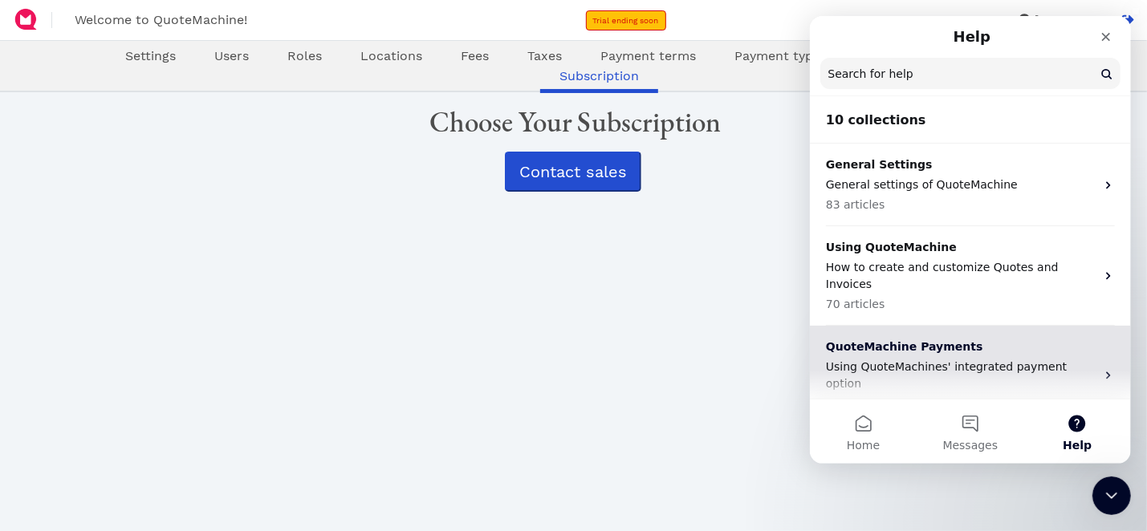
click at [1035, 359] on p "Using QuoteMachines' integrated payment option" at bounding box center [960, 376] width 270 height 34
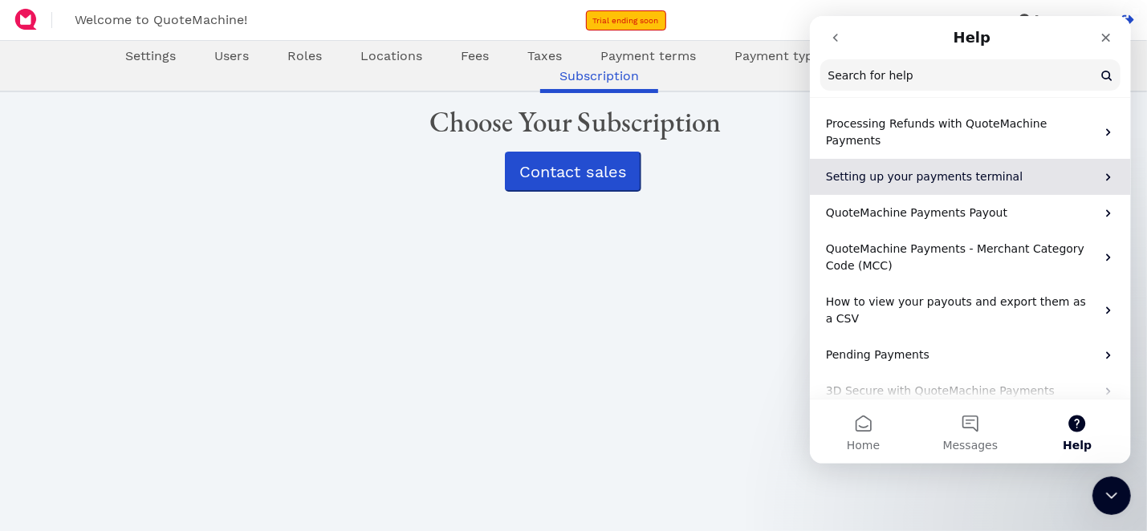
scroll to position [0, 0]
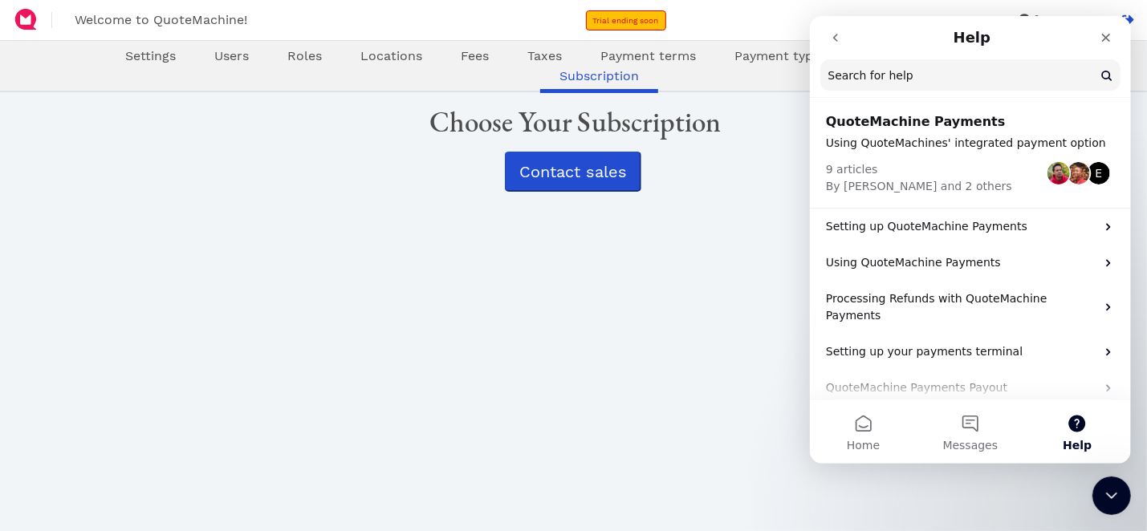
click at [1080, 429] on button "Help" at bounding box center [1076, 432] width 107 height 64
click at [842, 39] on button "go back" at bounding box center [834, 37] width 30 height 30
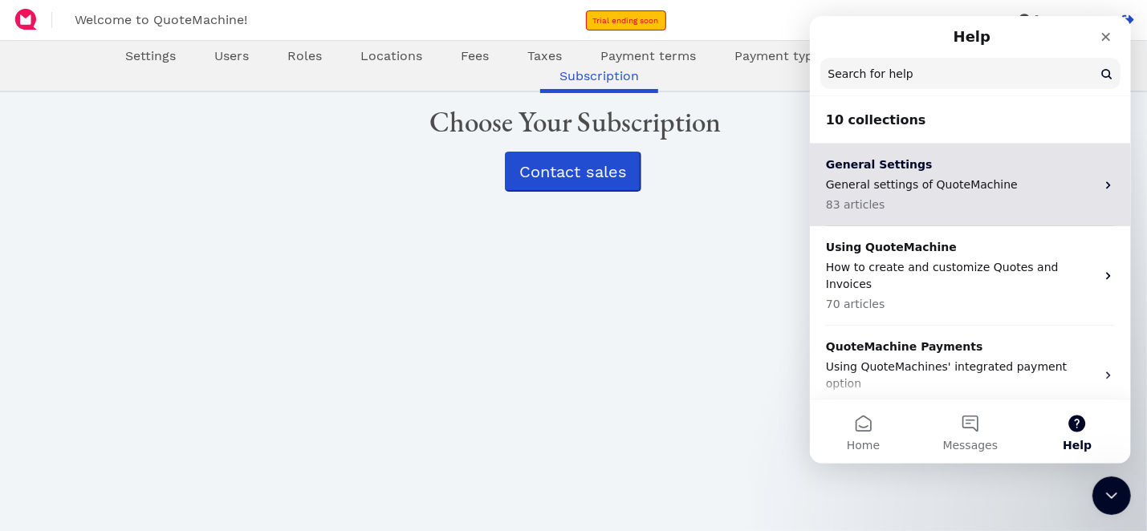
click at [1069, 206] on p "83 articles" at bounding box center [960, 205] width 270 height 17
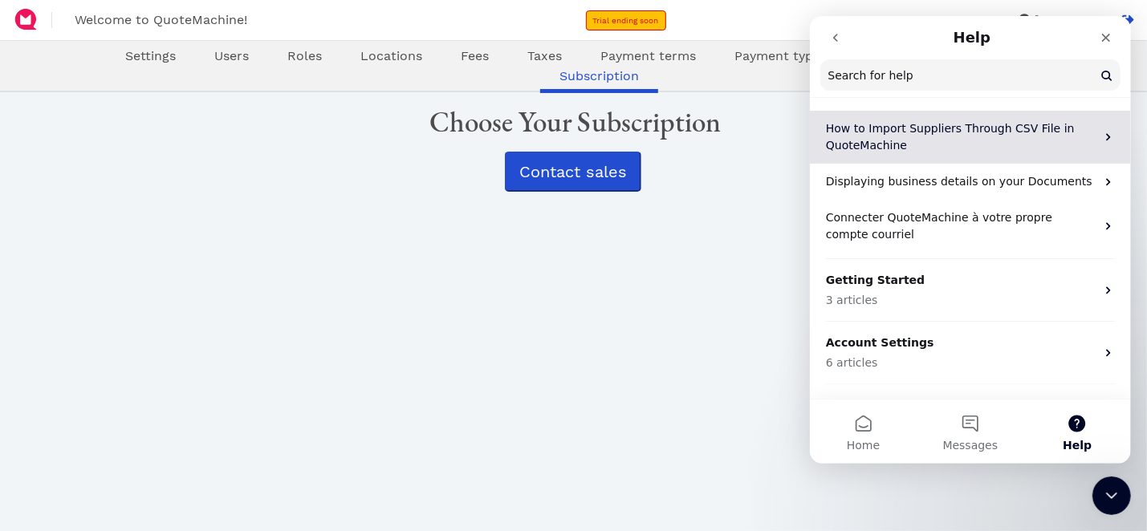
scroll to position [1388, 0]
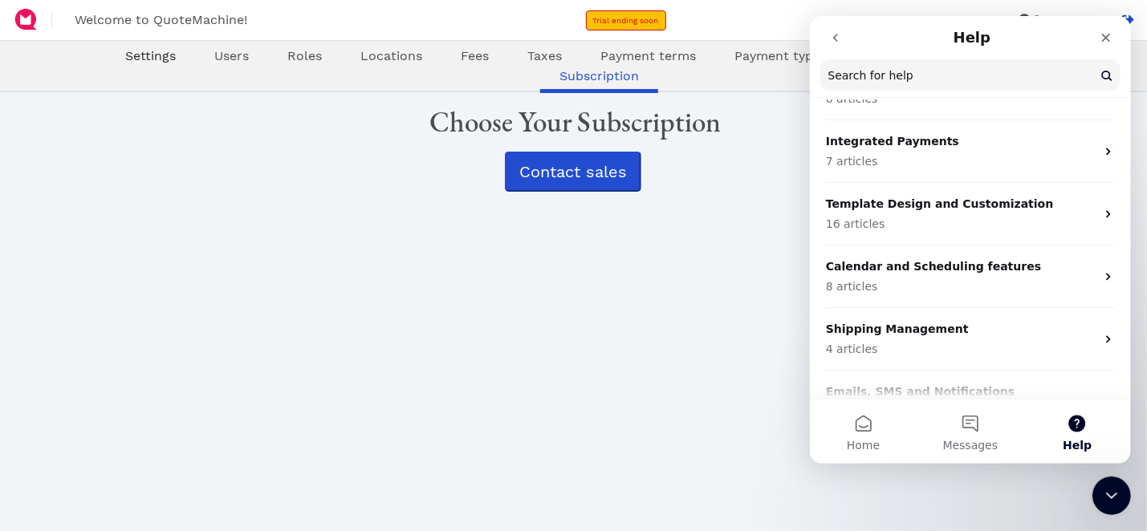
click at [150, 58] on span "Settings" at bounding box center [150, 55] width 51 height 15
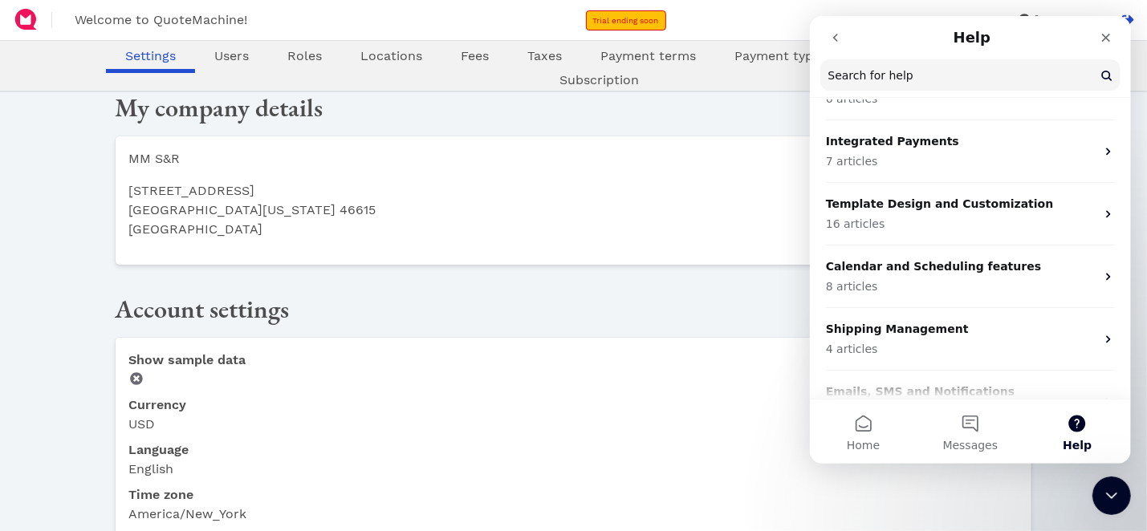
click at [173, 26] on span "Welcome to QuoteMachine!" at bounding box center [161, 19] width 173 height 15
click at [39, 22] on div at bounding box center [25, 20] width 51 height 40
click at [36, 22] on img at bounding box center [26, 19] width 26 height 26
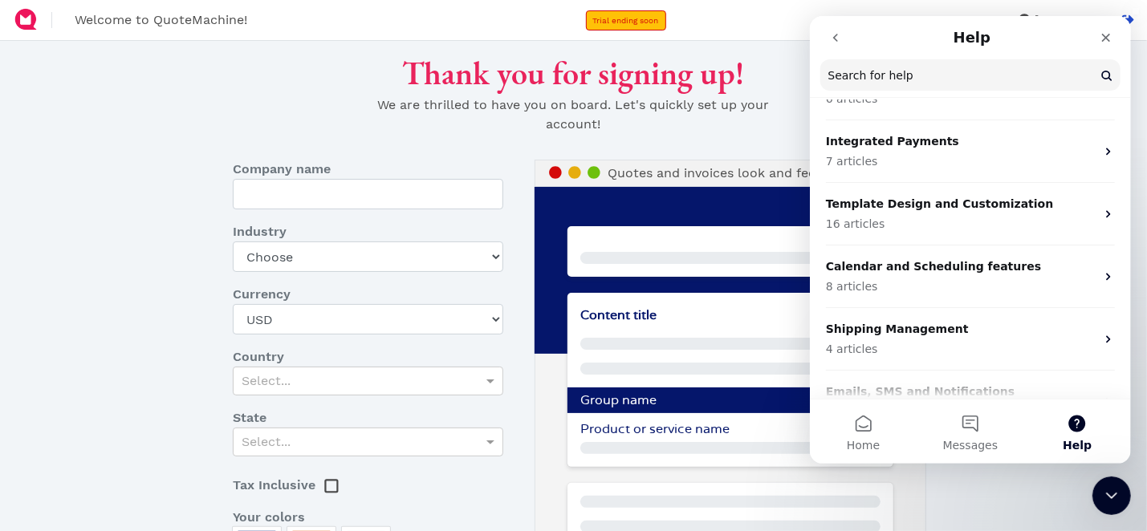
type input "MM S&R"
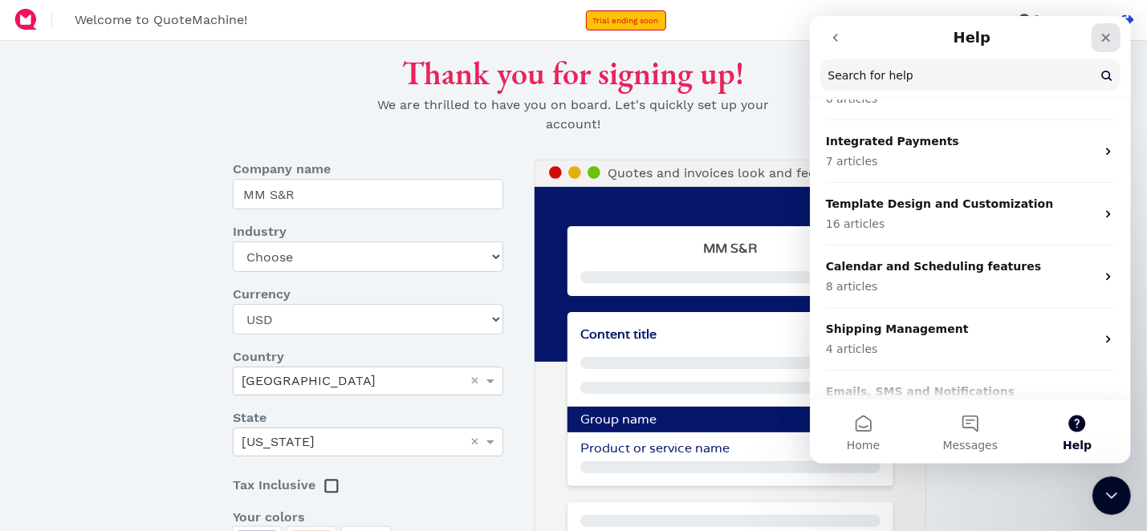
click at [1109, 44] on div "Close" at bounding box center [1105, 37] width 29 height 29
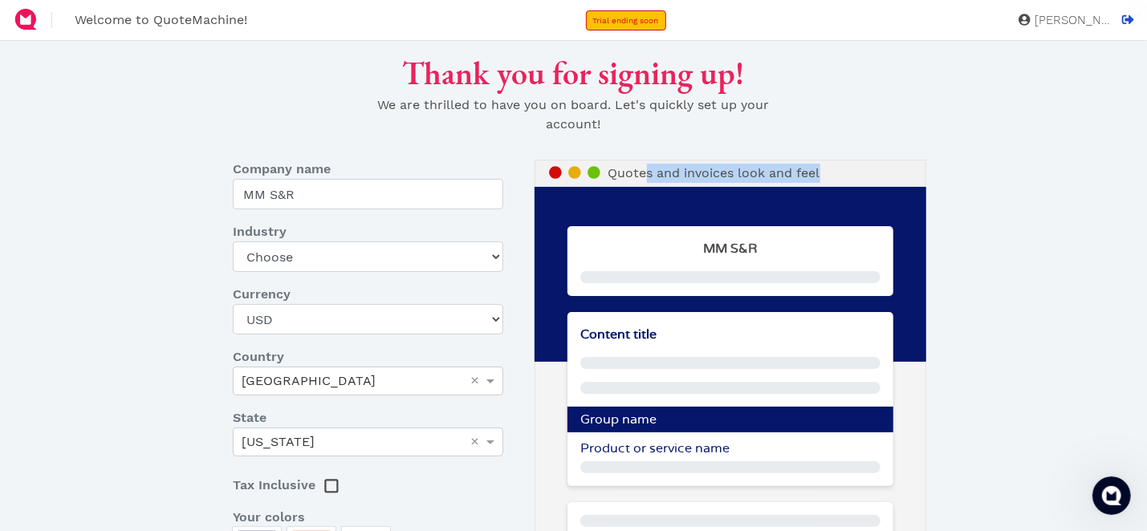
drag, startPoint x: 751, startPoint y: 180, endPoint x: 825, endPoint y: 185, distance: 74.0
click at [825, 185] on div "Quotes and invoices look and feel" at bounding box center [731, 173] width 392 height 27
click at [899, 189] on div at bounding box center [731, 274] width 392 height 175
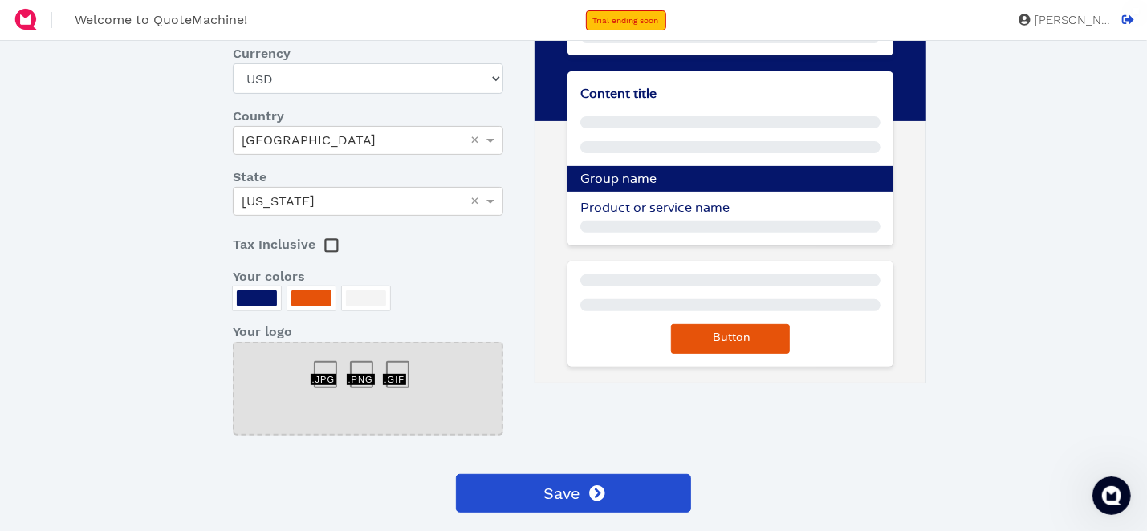
scroll to position [80, 0]
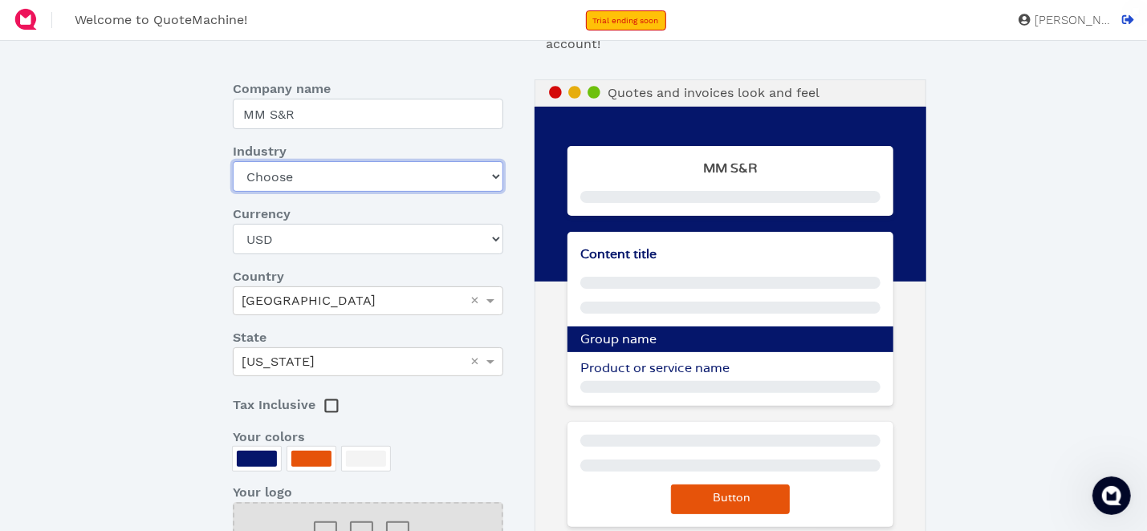
click at [352, 185] on select "Choose Art gallery Bike Books Construction (Not retail) Electronics Events Food…" at bounding box center [368, 176] width 270 height 30
select select "electronics"
click at [233, 161] on select "Choose Art gallery Bike Books Construction (Not retail) Electronics Events Food…" at bounding box center [368, 176] width 270 height 30
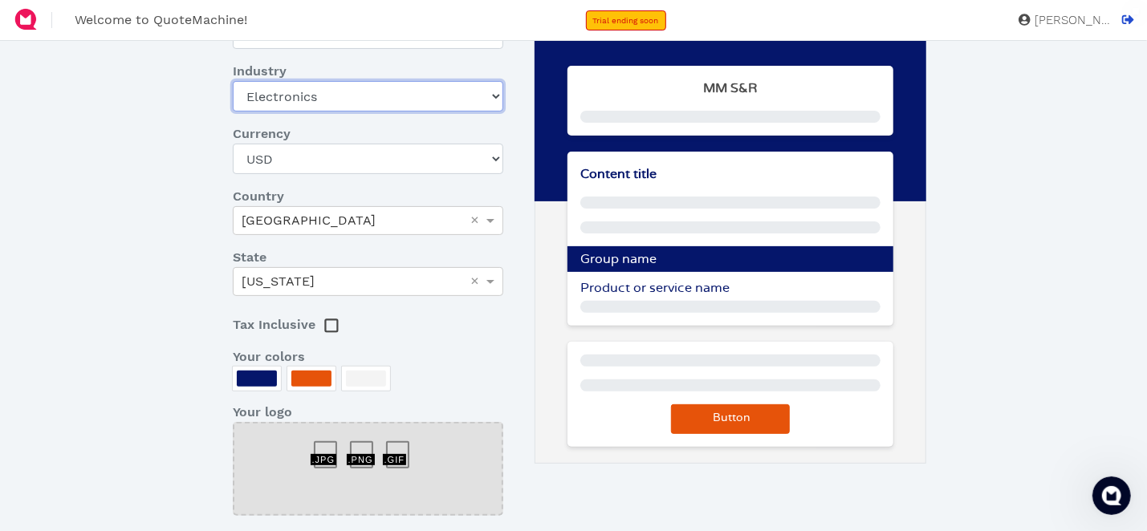
scroll to position [291, 0]
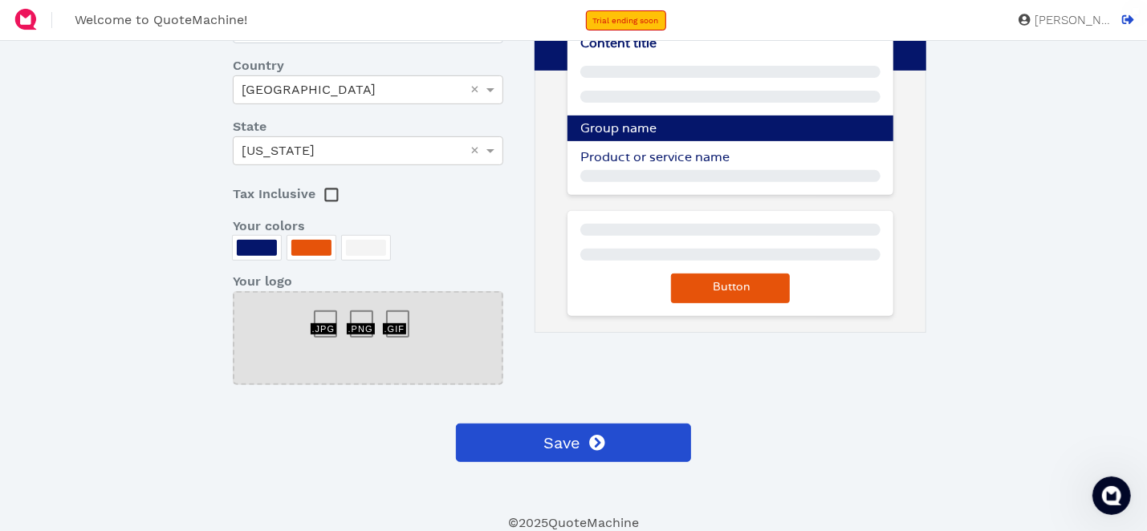
click at [302, 240] on div at bounding box center [311, 248] width 40 height 16
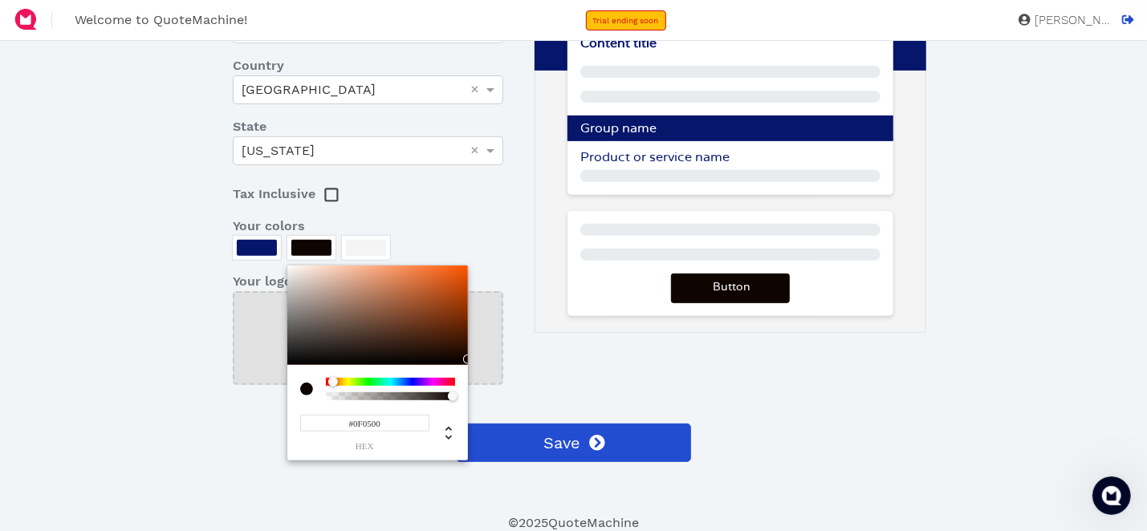
type input "#050200"
click at [466, 362] on div at bounding box center [377, 316] width 181 height 100
drag, startPoint x: 571, startPoint y: 340, endPoint x: 556, endPoint y: 335, distance: 16.3
click at [570, 339] on div at bounding box center [573, 265] width 1147 height 531
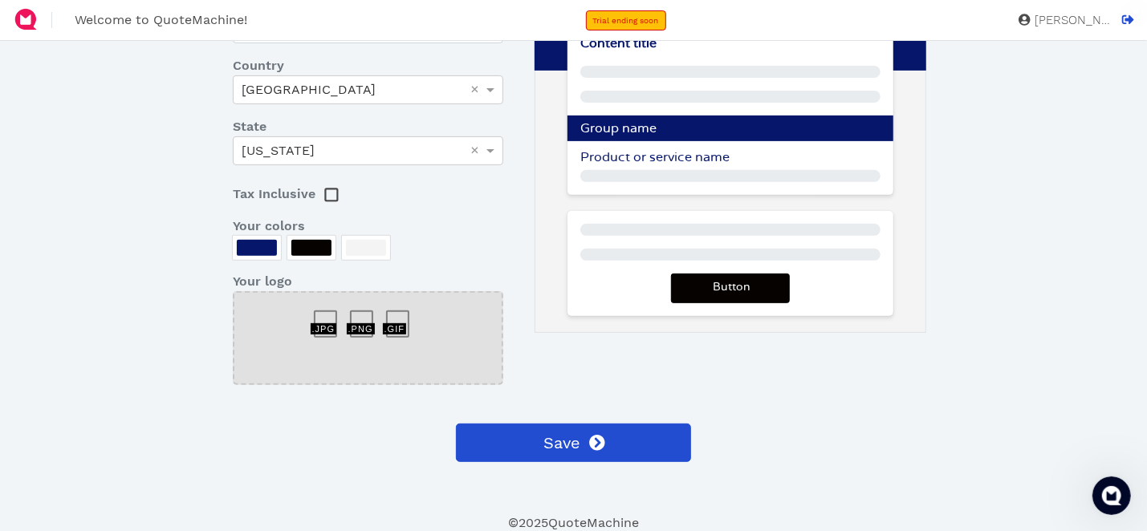
click at [243, 246] on div at bounding box center [257, 248] width 40 height 16
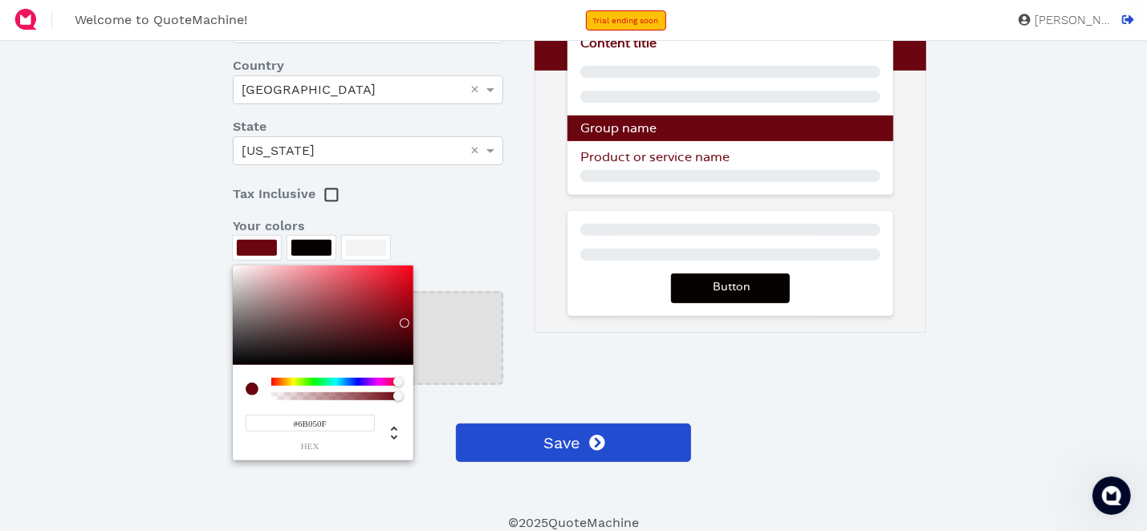
click at [398, 381] on div at bounding box center [335, 382] width 129 height 8
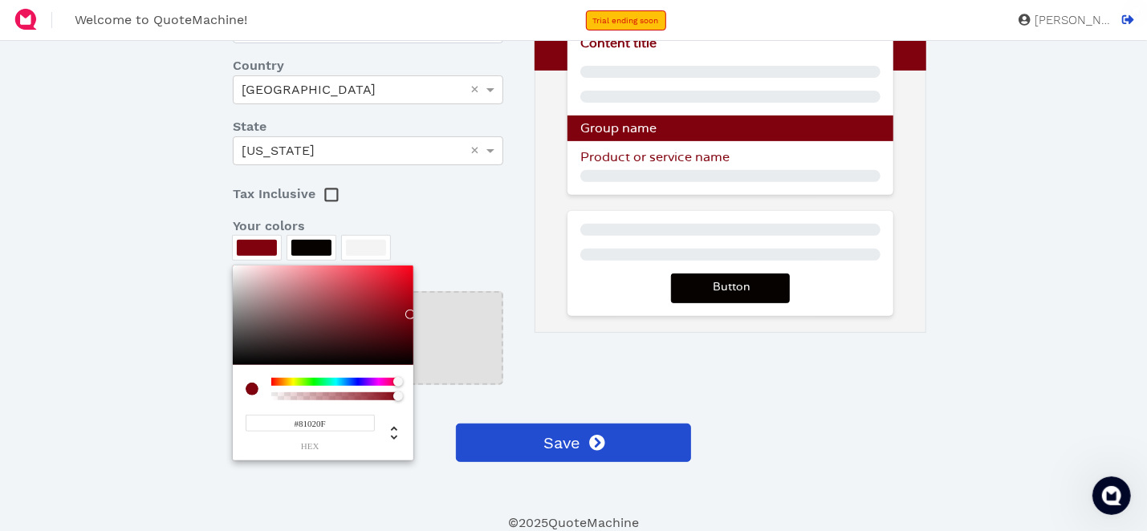
type input "#910210"
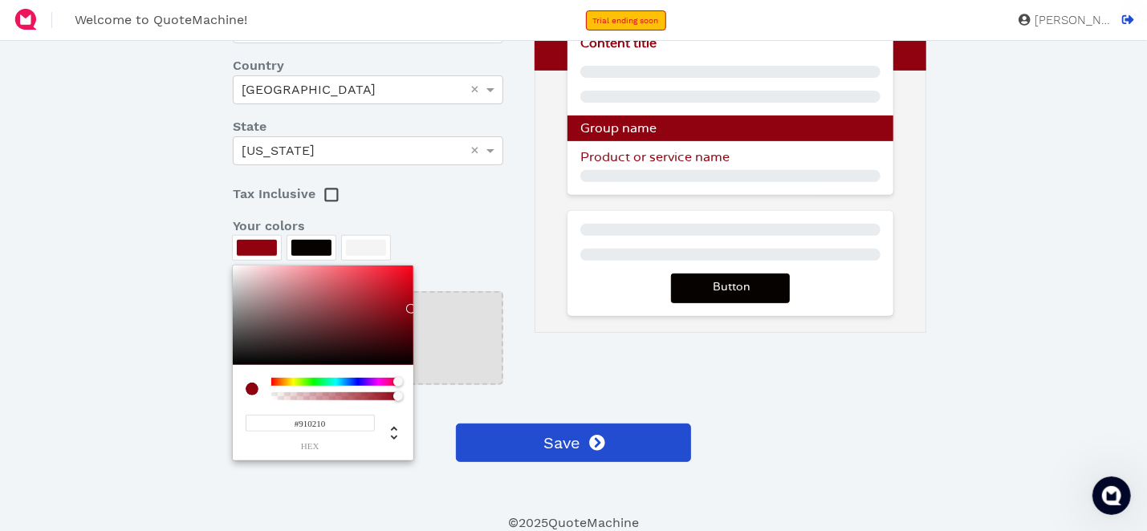
click at [411, 307] on div at bounding box center [323, 316] width 181 height 100
click at [593, 406] on div at bounding box center [573, 265] width 1147 height 531
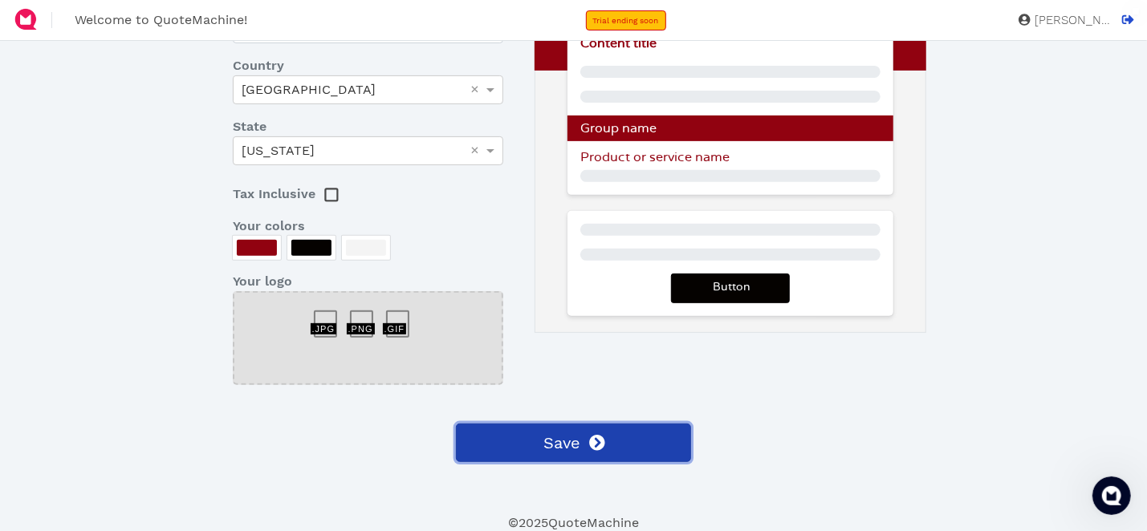
click at [588, 445] on span at bounding box center [596, 443] width 18 height 24
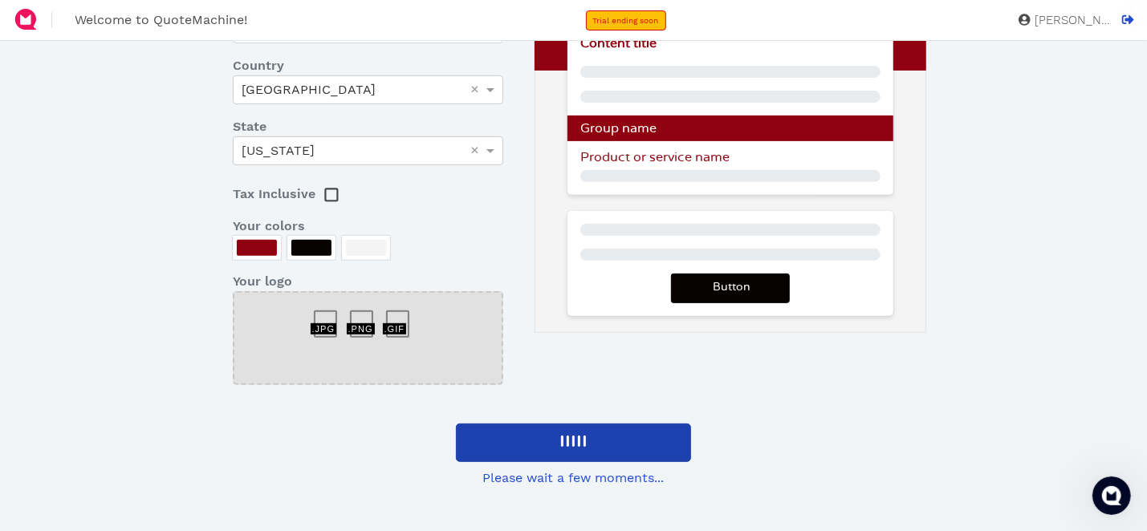
scroll to position [104, 0]
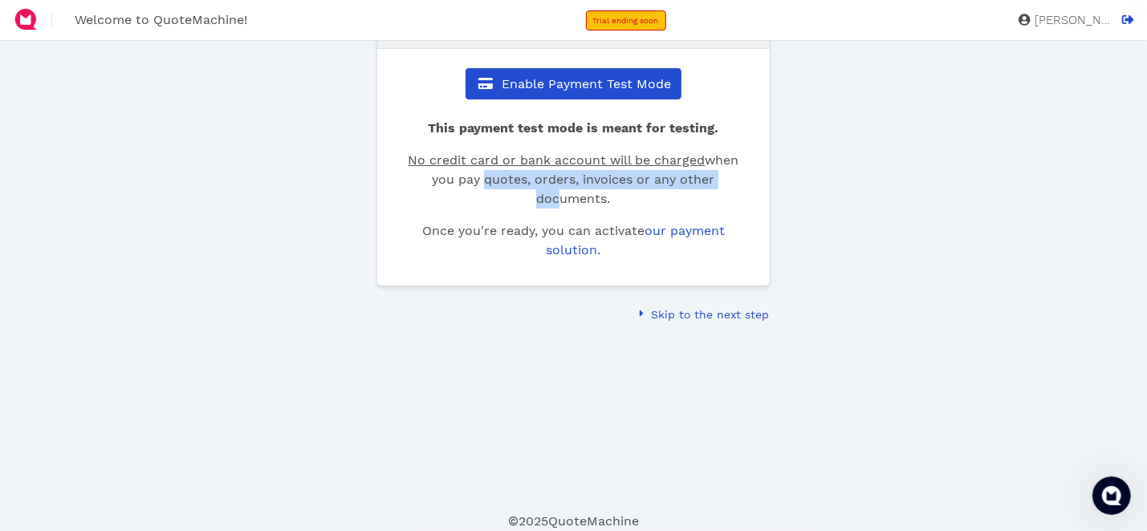
drag, startPoint x: 482, startPoint y: 173, endPoint x: 555, endPoint y: 189, distance: 74.8
click at [554, 189] on span "No credit card or bank account will be charged when you pay quotes, orders, inv…" at bounding box center [573, 179] width 331 height 54
click at [593, 204] on span "No credit card or bank account will be charged when you pay quotes, orders, inv…" at bounding box center [573, 179] width 331 height 54
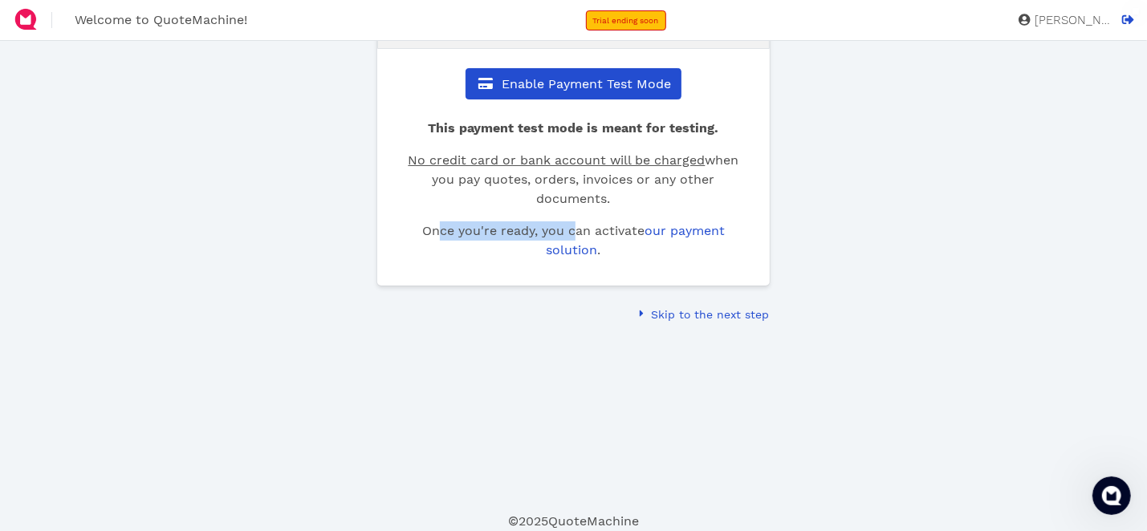
drag, startPoint x: 531, startPoint y: 234, endPoint x: 606, endPoint y: 241, distance: 74.9
click at [588, 238] on p "Once you're ready, you can activate our payment solution ." at bounding box center [574, 241] width 356 height 39
click at [629, 242] on p "Once you're ready, you can activate our payment solution ." at bounding box center [574, 241] width 356 height 39
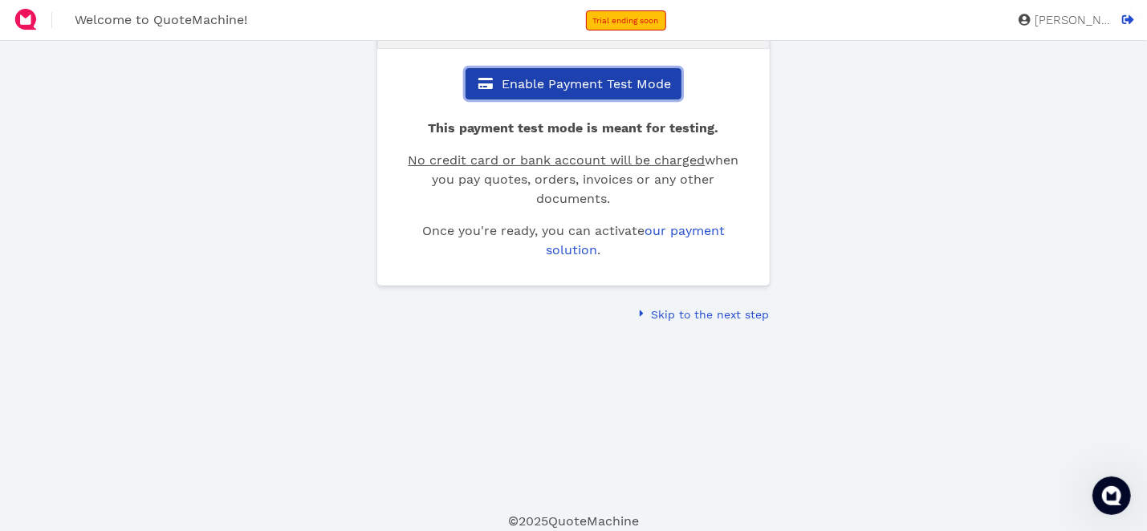
click at [620, 80] on span "Enable Payment Test Mode" at bounding box center [585, 83] width 172 height 15
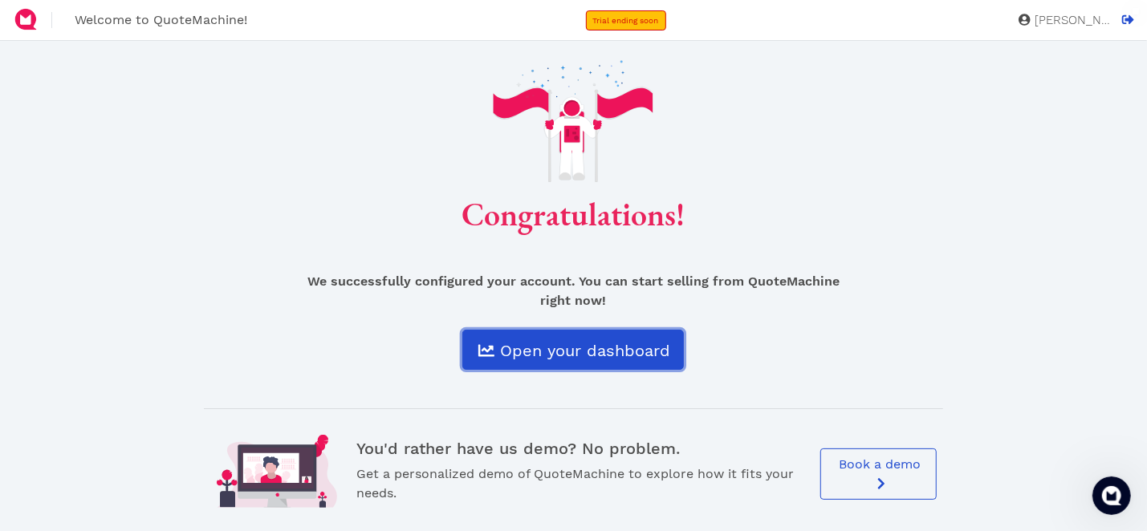
click at [632, 343] on span "Open your dashboard" at bounding box center [584, 350] width 173 height 19
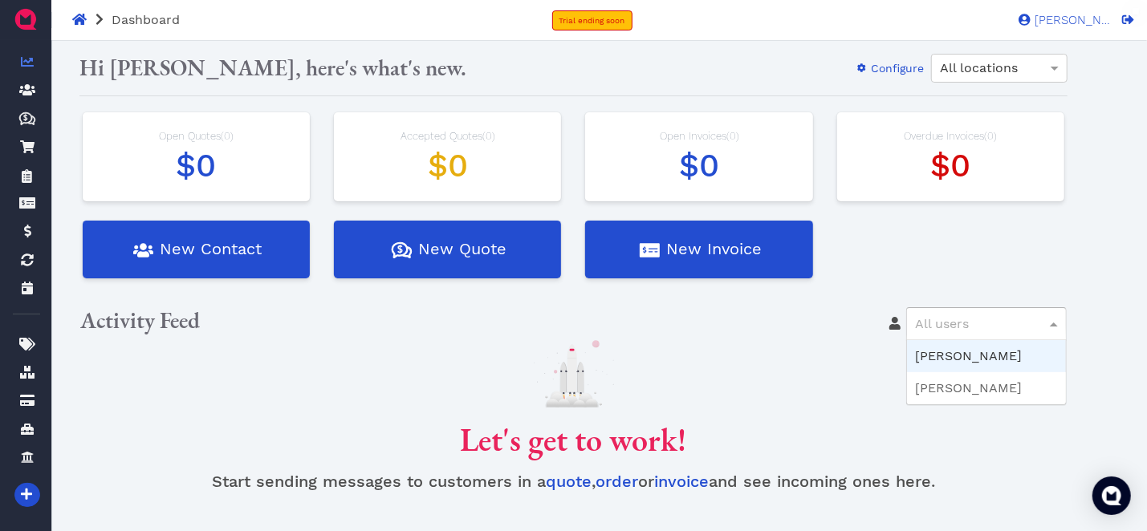
click at [1020, 323] on div "All users" at bounding box center [986, 323] width 159 height 31
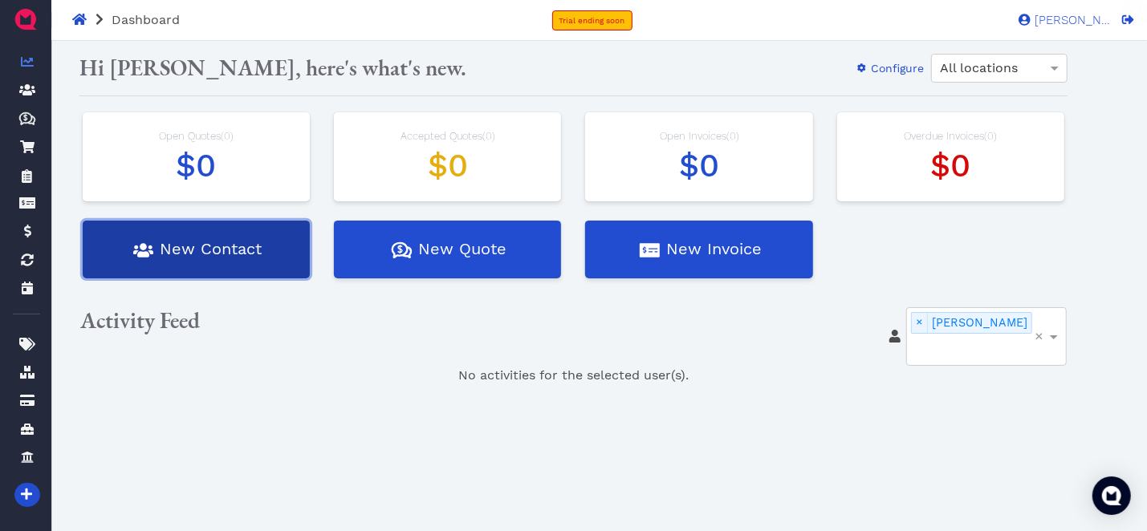
click at [195, 240] on button "New Contact" at bounding box center [196, 250] width 227 height 58
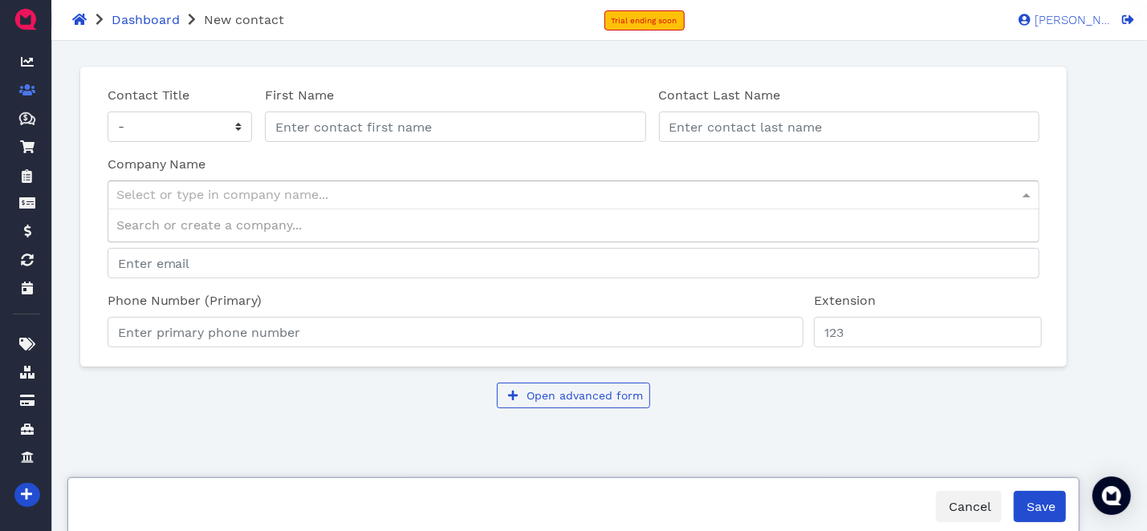
click at [306, 200] on div "Select or type in company name..." at bounding box center [573, 194] width 931 height 27
click at [256, 199] on div "Select or type in company name..." at bounding box center [573, 194] width 931 height 27
click at [221, 144] on div "Contact Title - Mr Ms" at bounding box center [179, 113] width 157 height 69
click at [226, 132] on select "- Mr Ms" at bounding box center [180, 127] width 144 height 30
select select "Mr"
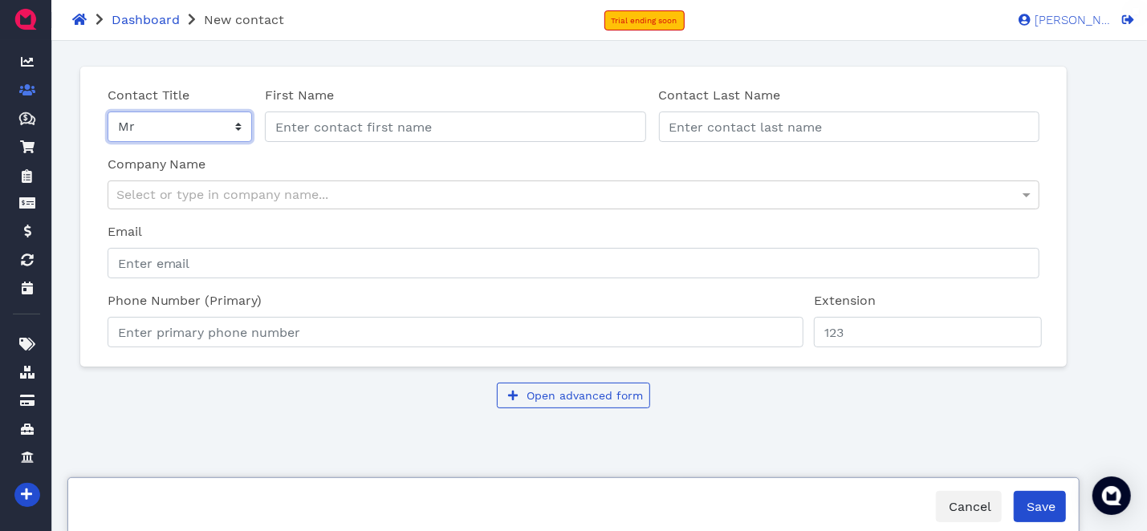
click at [108, 112] on select "- Mr Ms" at bounding box center [180, 127] width 144 height 30
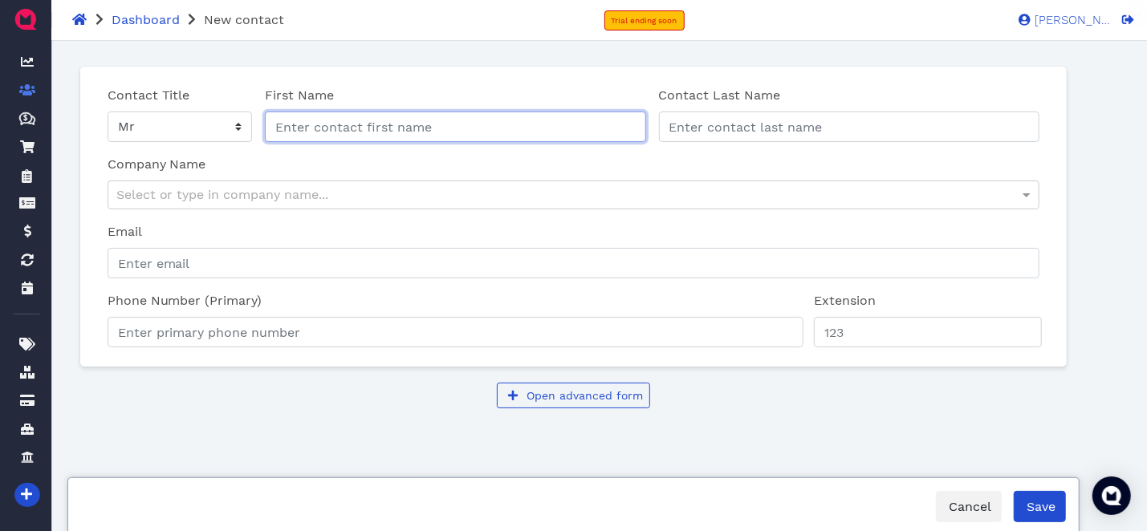
click at [409, 133] on input "First Name" at bounding box center [455, 127] width 381 height 30
type input "luis"
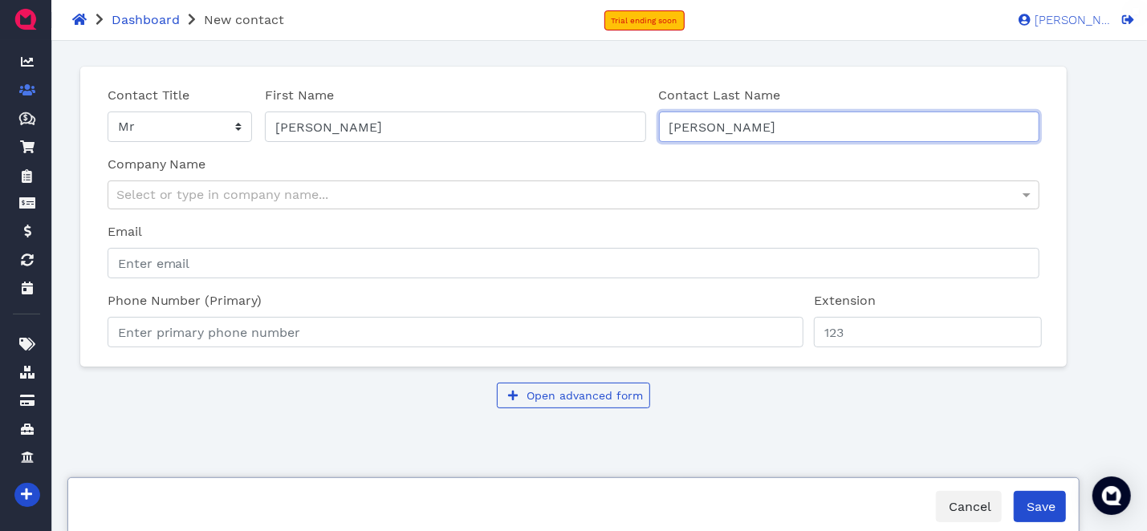
type input "morales"
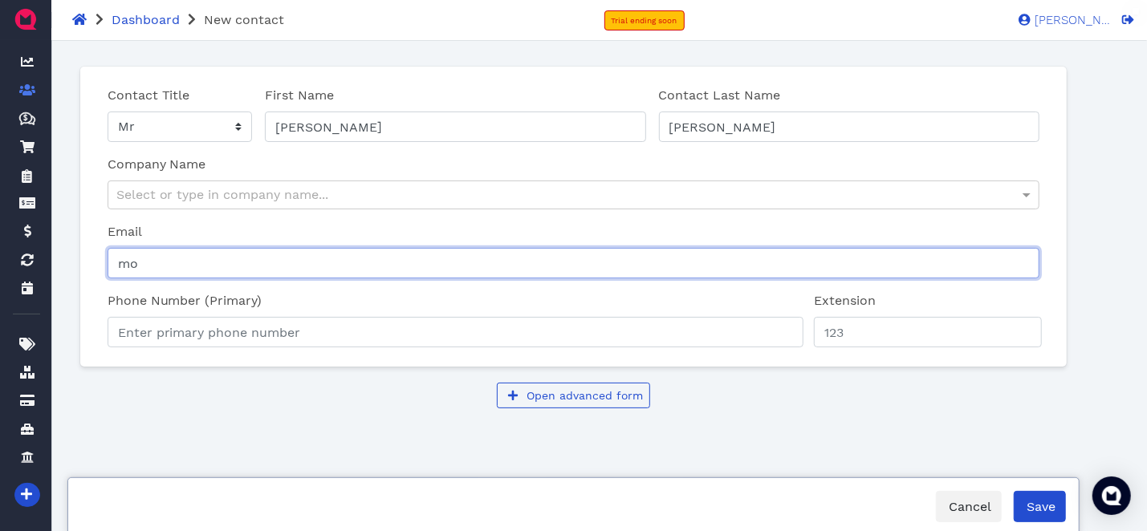
type input "m"
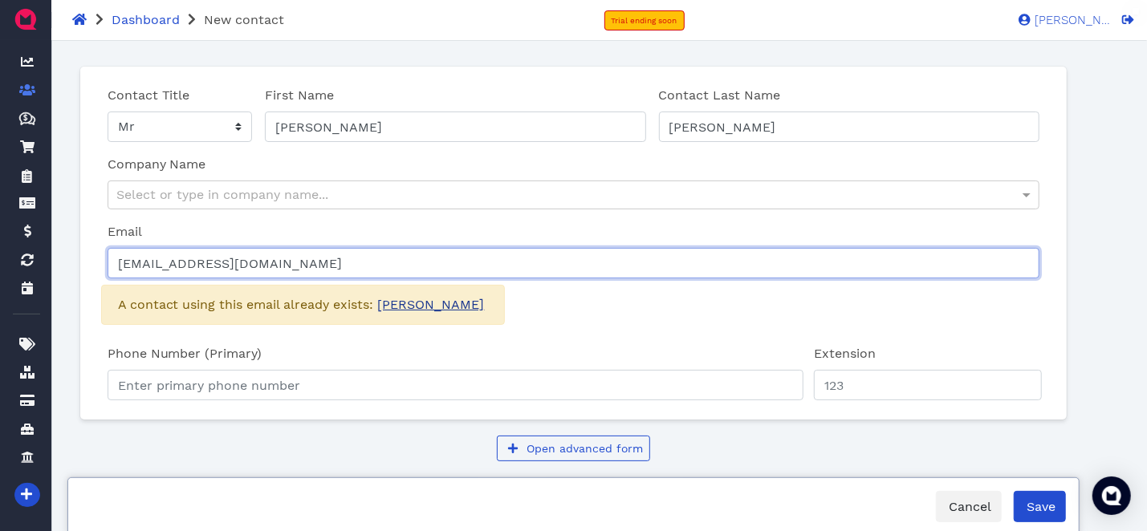
type input "luismorales014@gmail.com"
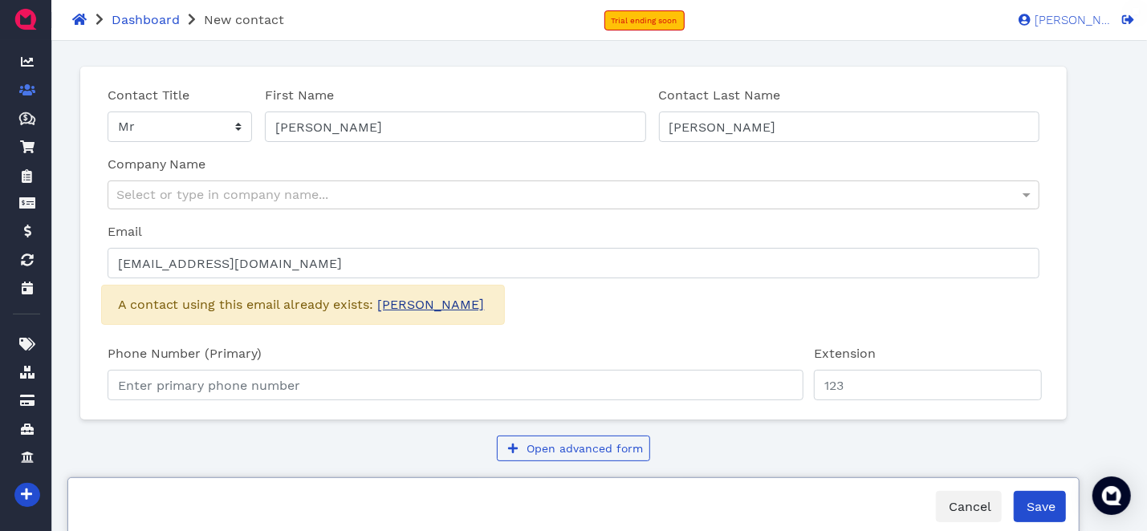
click at [425, 302] on link "[PERSON_NAME]" at bounding box center [431, 304] width 107 height 15
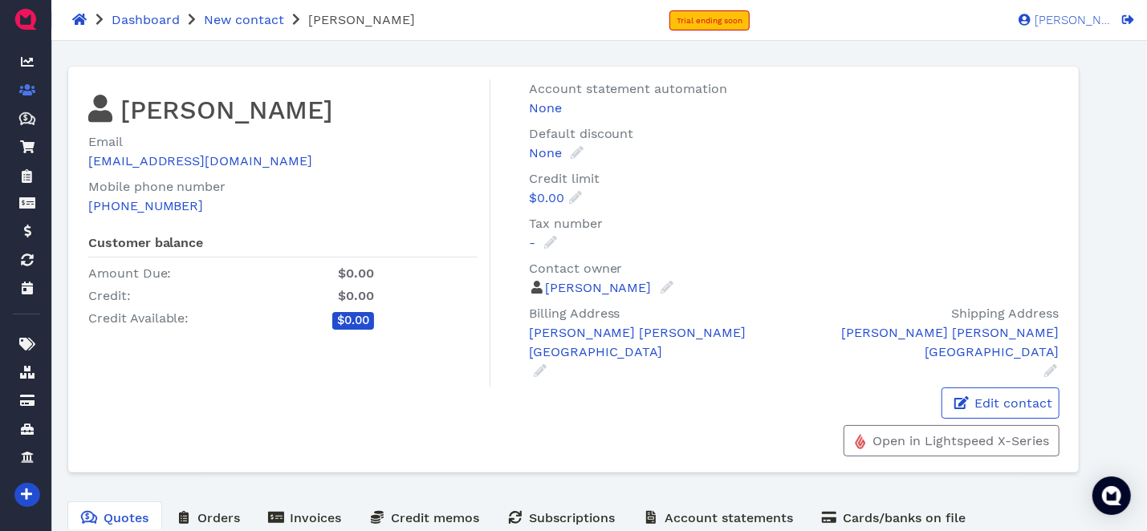
scroll to position [104, 0]
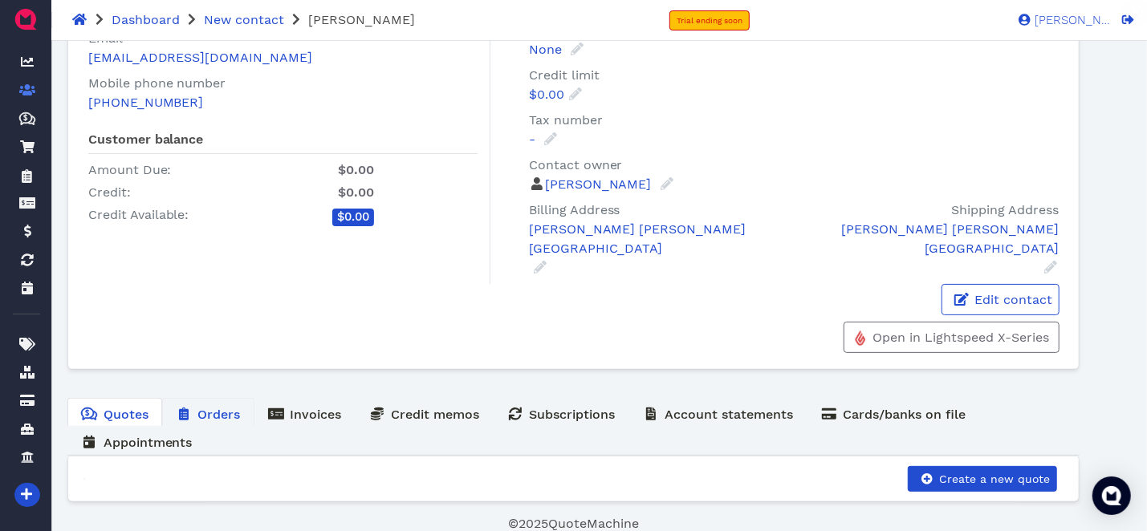
click at [226, 416] on span "Orders" at bounding box center [219, 414] width 43 height 15
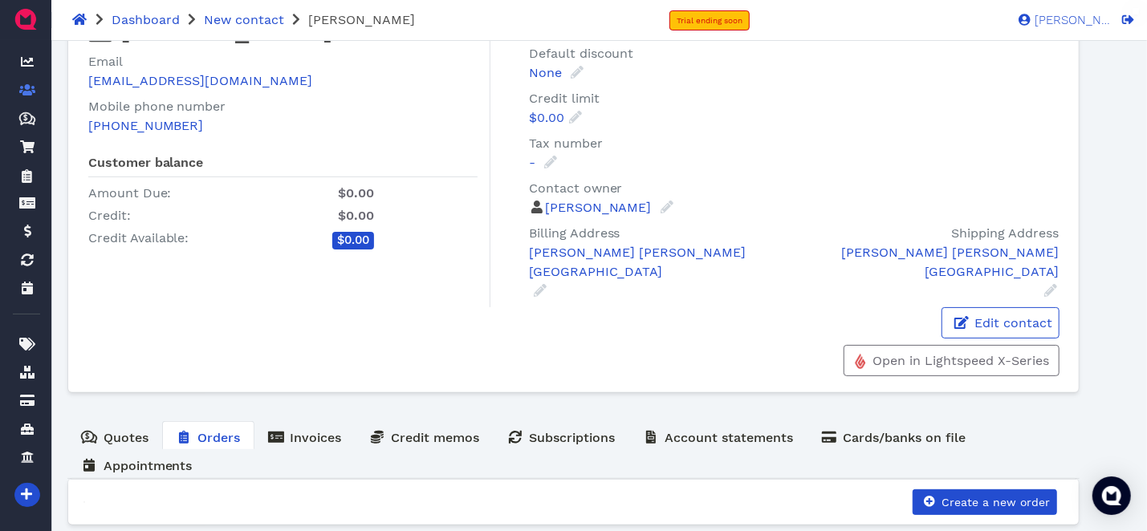
scroll to position [104, 0]
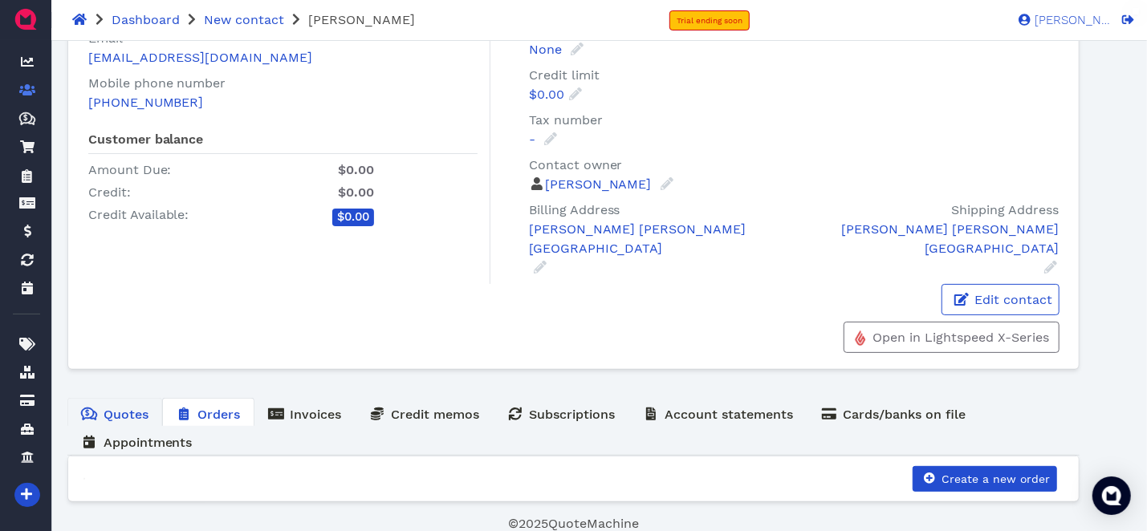
click at [120, 417] on span "Quotes" at bounding box center [126, 414] width 45 height 15
click at [169, 445] on span "Appointments" at bounding box center [148, 442] width 89 height 15
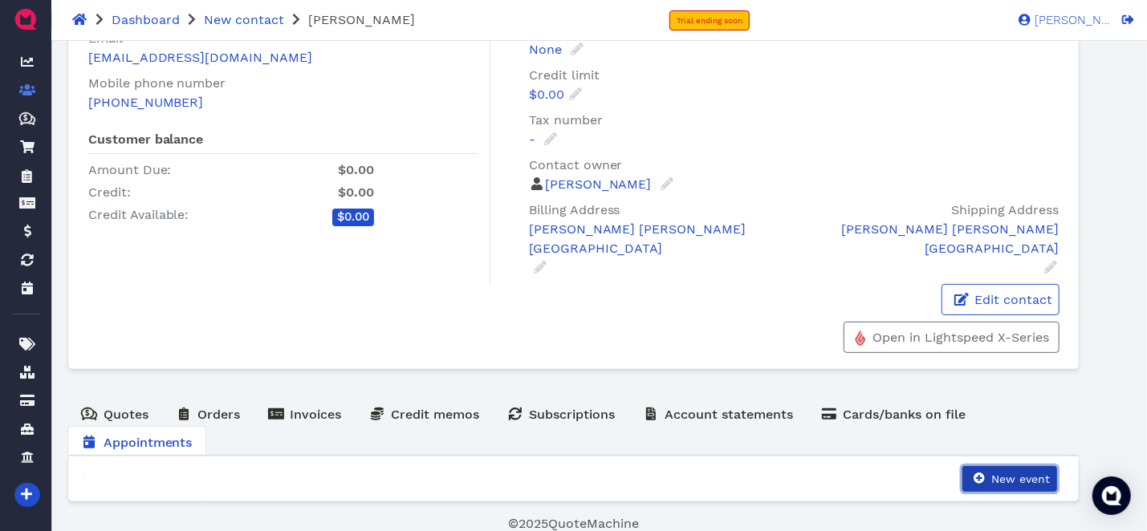
click at [1032, 474] on span "New event" at bounding box center [1019, 479] width 61 height 13
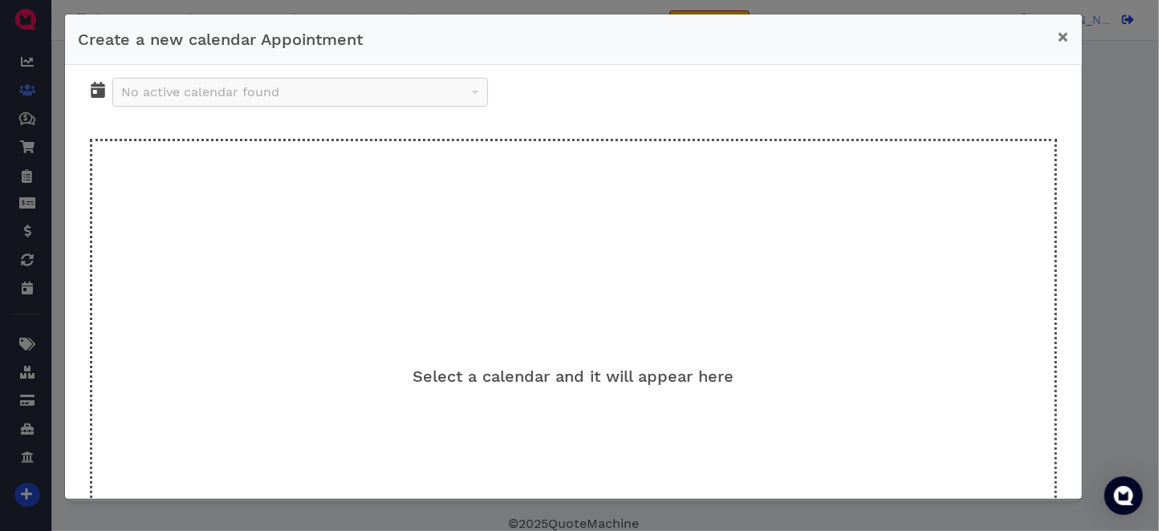
click at [238, 93] on div "No active calendar found" at bounding box center [300, 92] width 374 height 27
click at [562, 382] on span "Select a calendar and it will appear here" at bounding box center [573, 376] width 321 height 19
click at [1071, 30] on button "×" at bounding box center [1063, 36] width 38 height 45
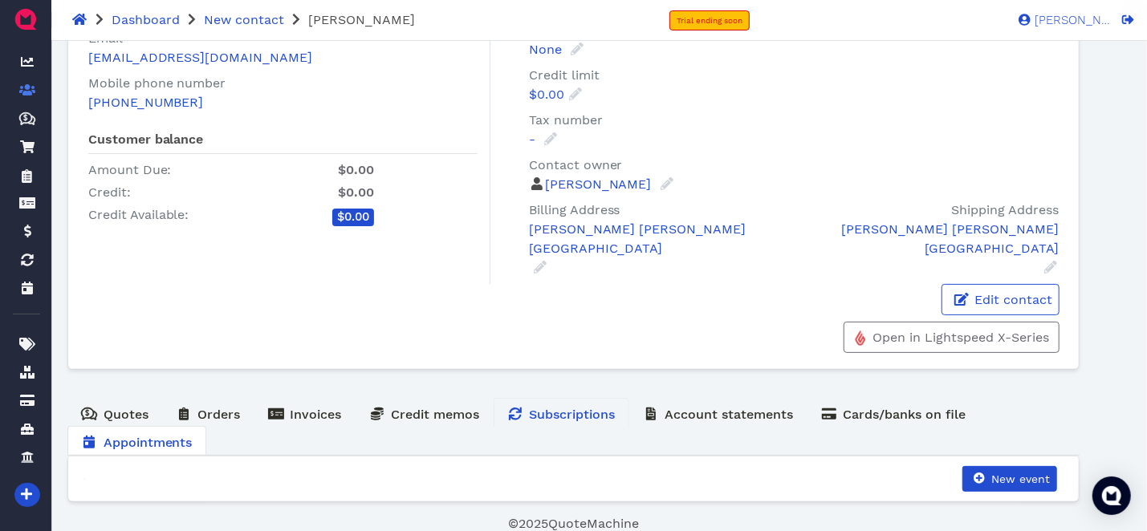
click at [551, 421] on link "Subscriptions" at bounding box center [562, 413] width 136 height 31
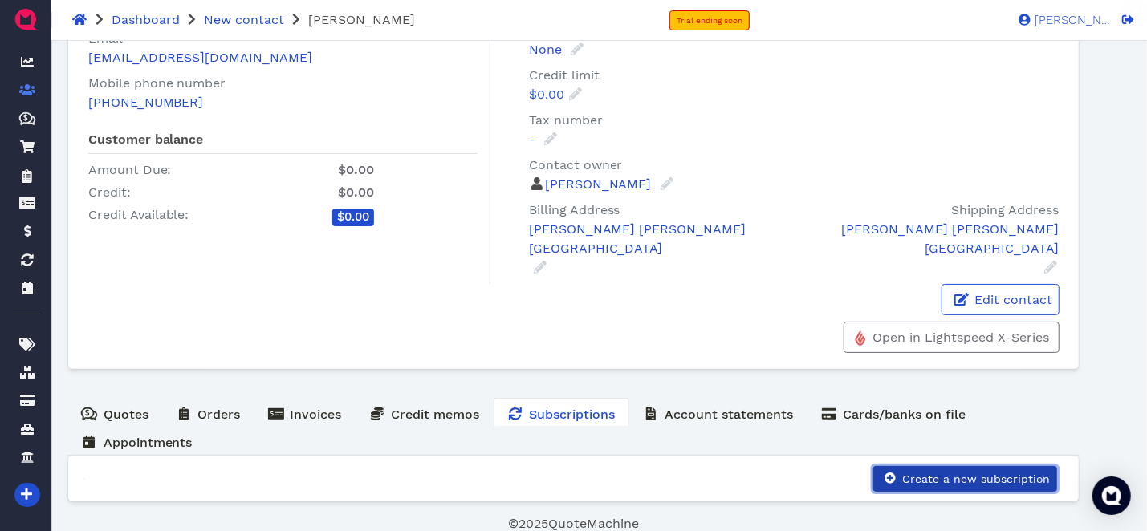
click at [1010, 474] on span "Create a new subscription" at bounding box center [975, 479] width 150 height 13
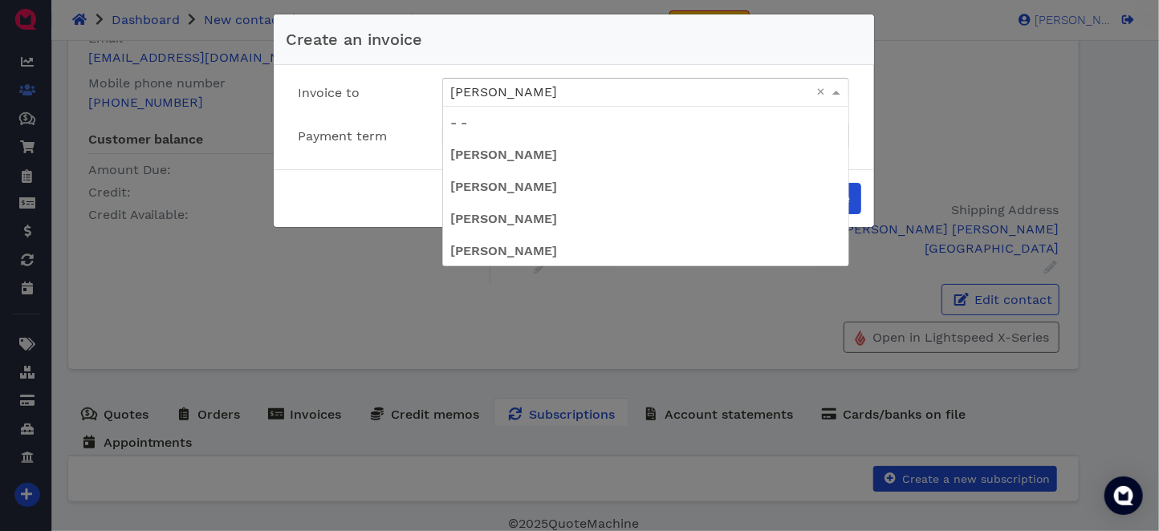
click at [569, 99] on div "[PERSON_NAME]" at bounding box center [645, 92] width 405 height 27
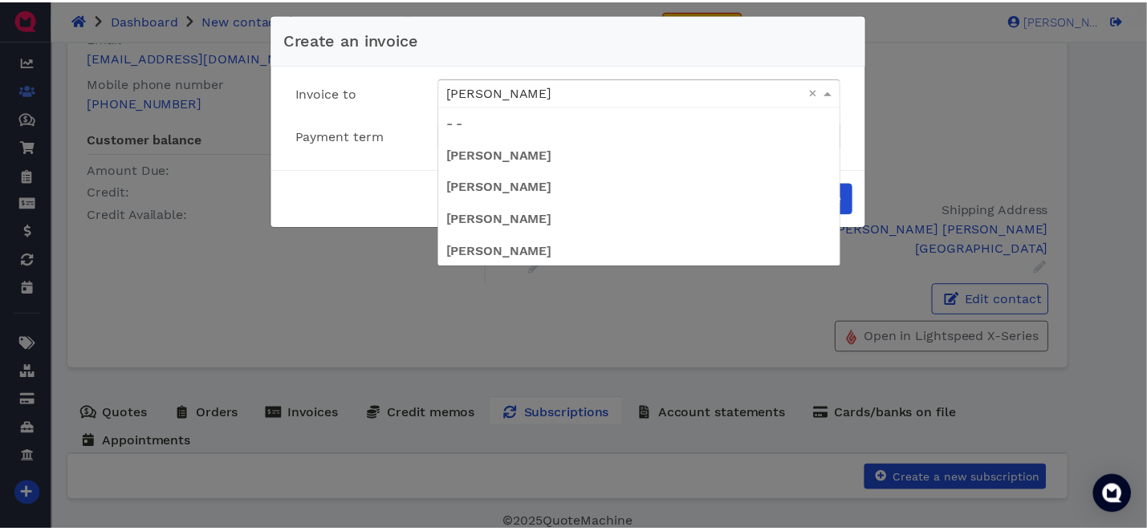
scroll to position [65, 0]
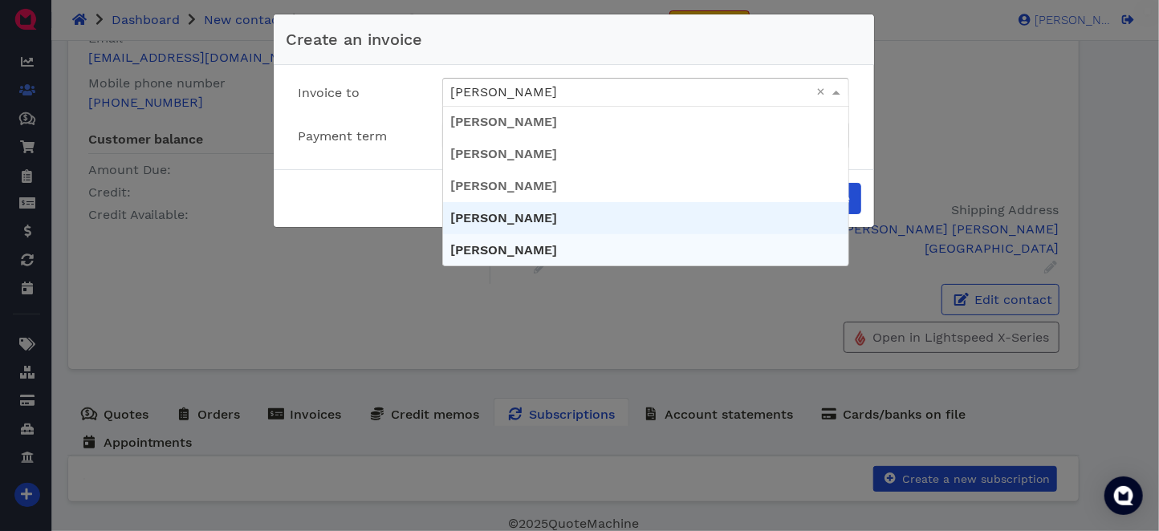
drag, startPoint x: 367, startPoint y: 180, endPoint x: 384, endPoint y: 177, distance: 17.9
click at [367, 181] on div "Close Create invoice" at bounding box center [574, 198] width 600 height 58
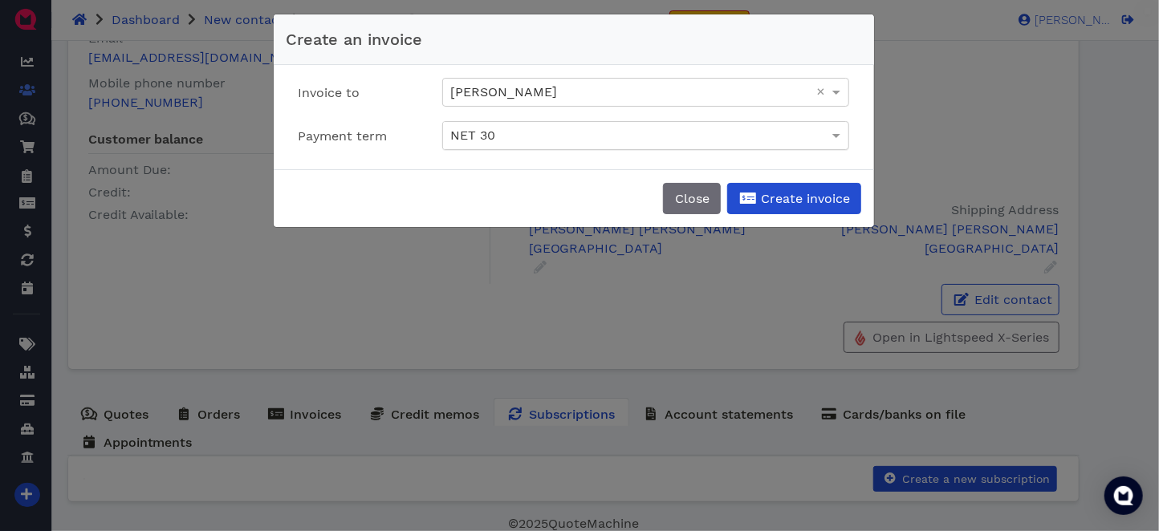
click at [539, 128] on div "NET 30" at bounding box center [645, 135] width 405 height 27
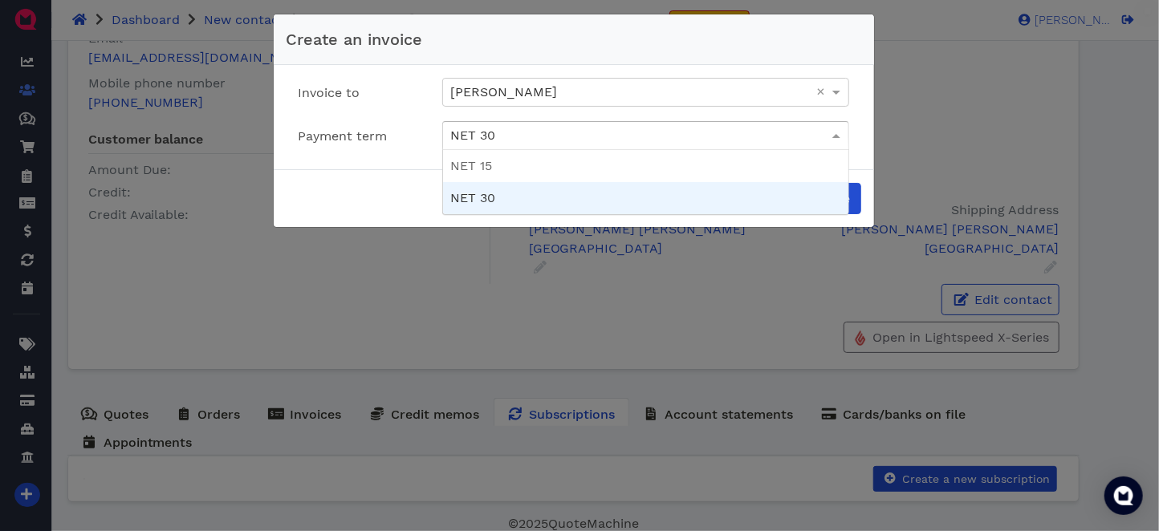
click at [393, 184] on div "Close Create invoice" at bounding box center [574, 198] width 600 height 58
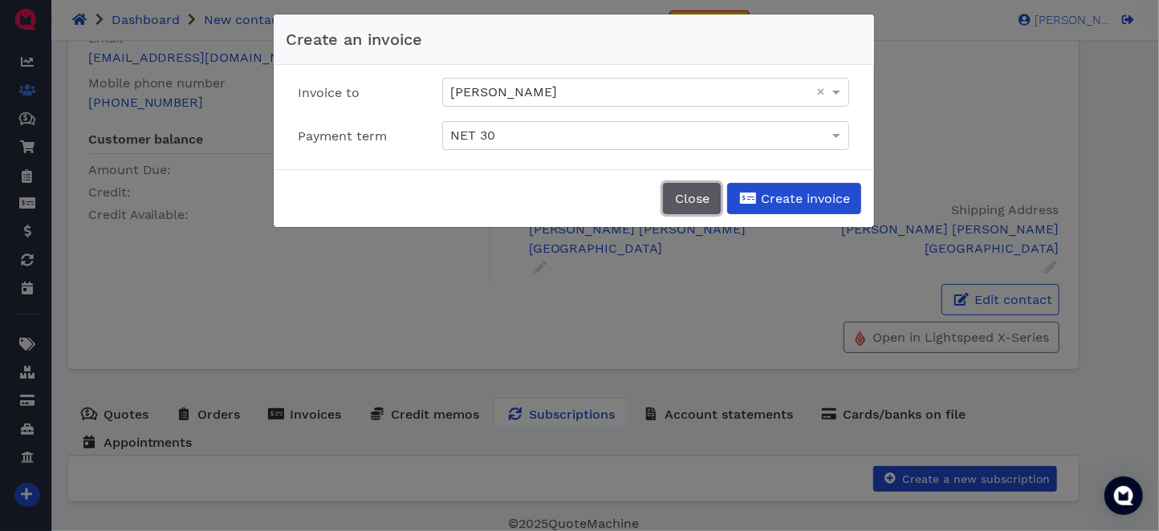
drag, startPoint x: 680, startPoint y: 201, endPoint x: 612, endPoint y: 329, distance: 144.7
click at [680, 202] on span "Close" at bounding box center [691, 198] width 37 height 15
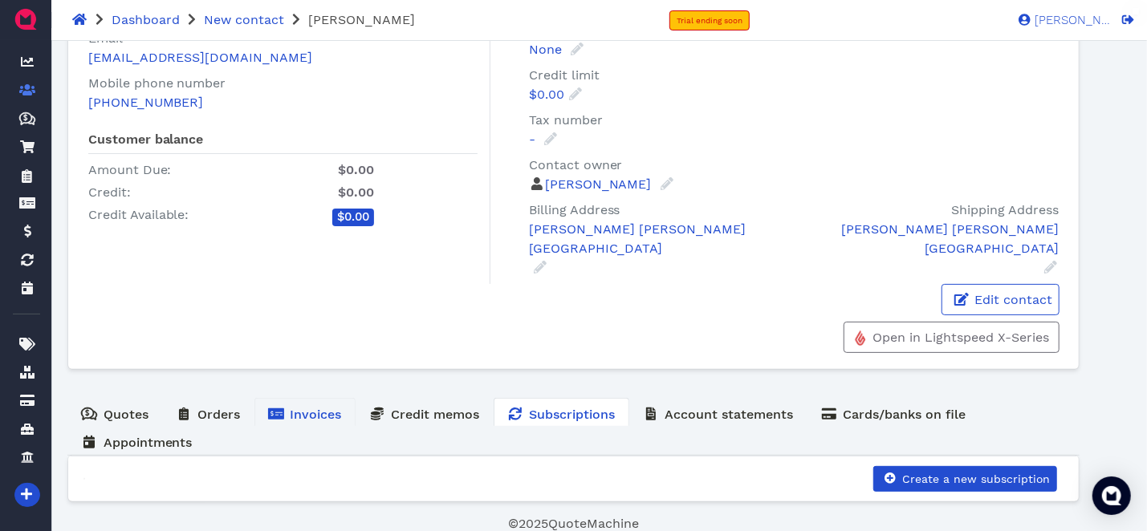
click at [278, 413] on icon at bounding box center [276, 414] width 16 height 11
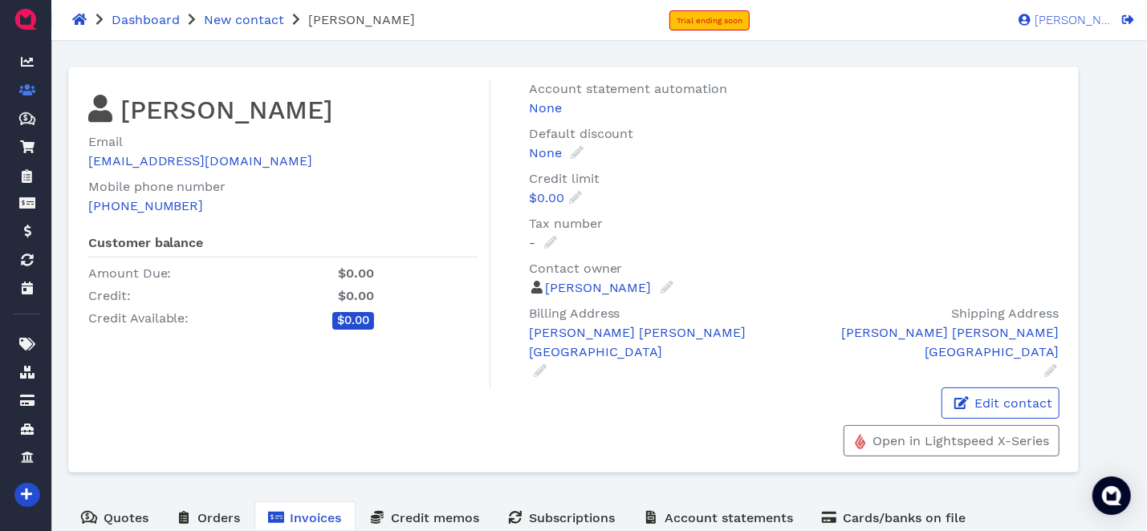
scroll to position [104, 0]
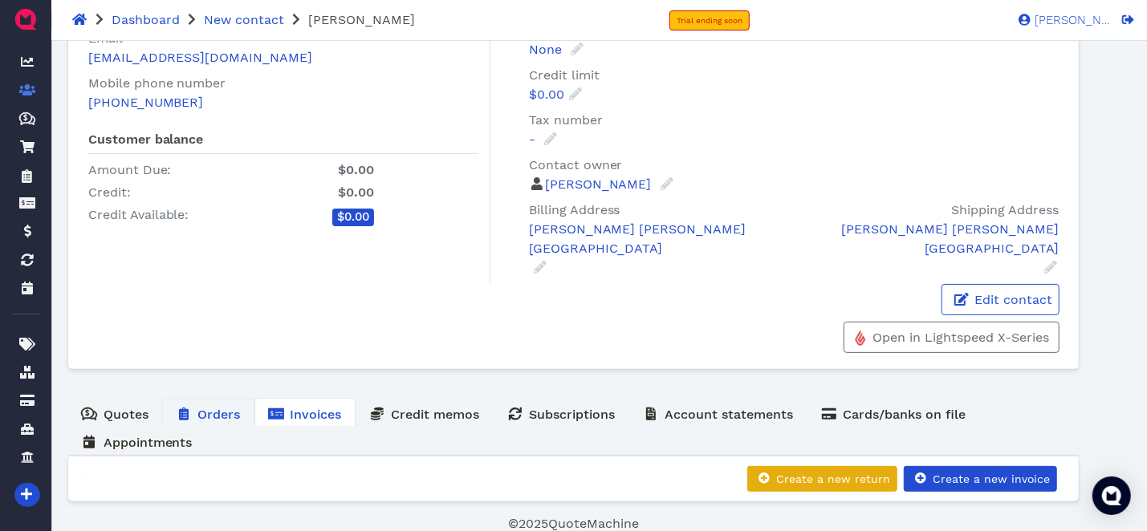
click at [212, 409] on span "Orders" at bounding box center [219, 414] width 43 height 15
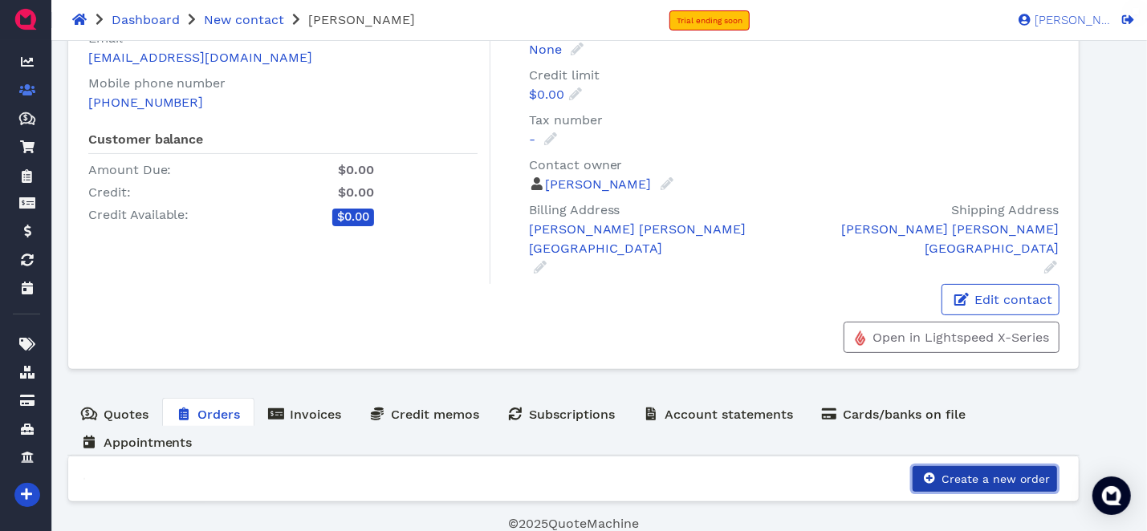
click at [1035, 480] on span "Create a new order" at bounding box center [994, 479] width 111 height 13
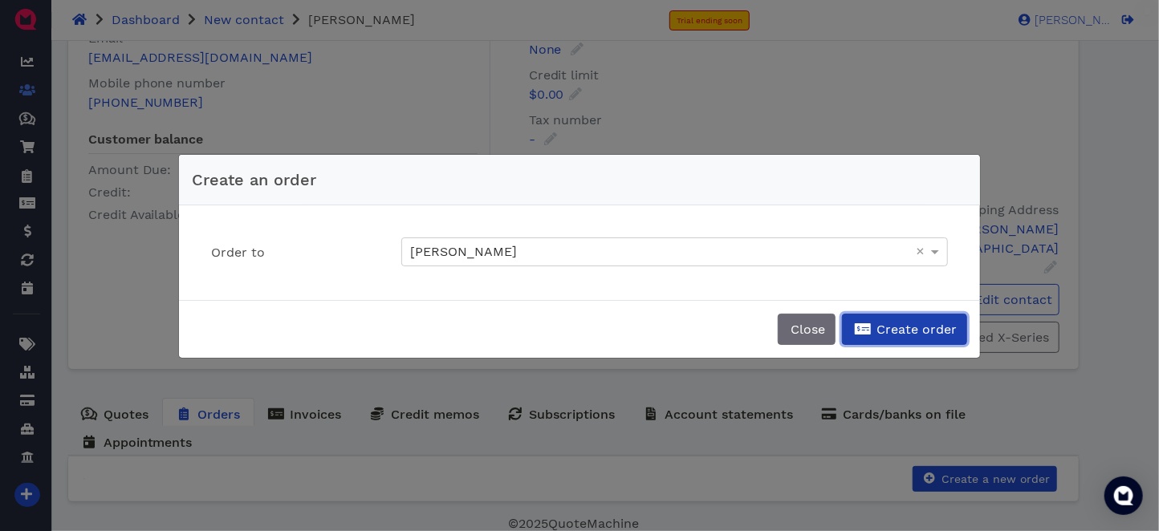
click at [921, 327] on span "Create order" at bounding box center [915, 329] width 83 height 15
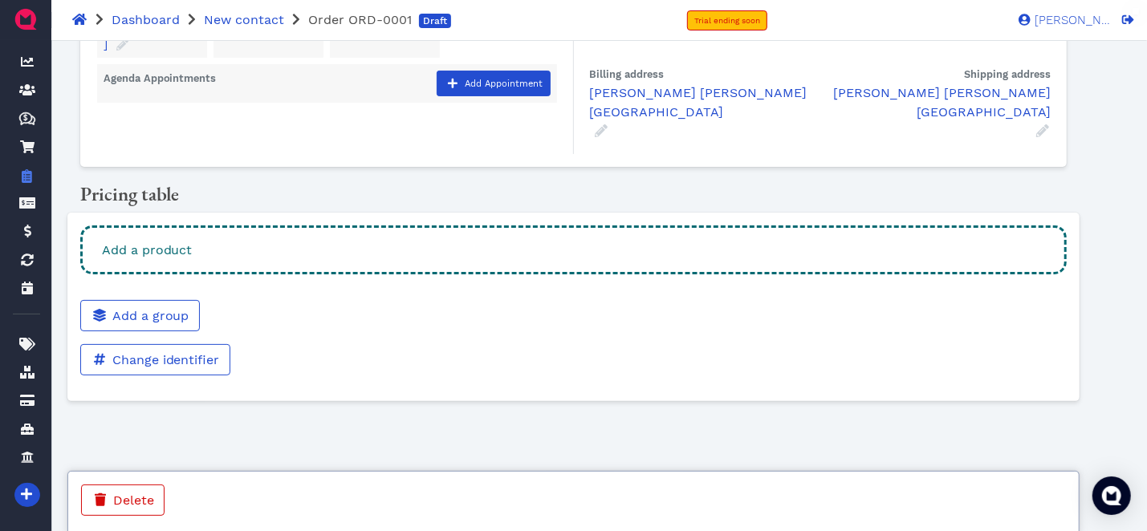
click at [233, 256] on div "Add a product" at bounding box center [573, 250] width 987 height 49
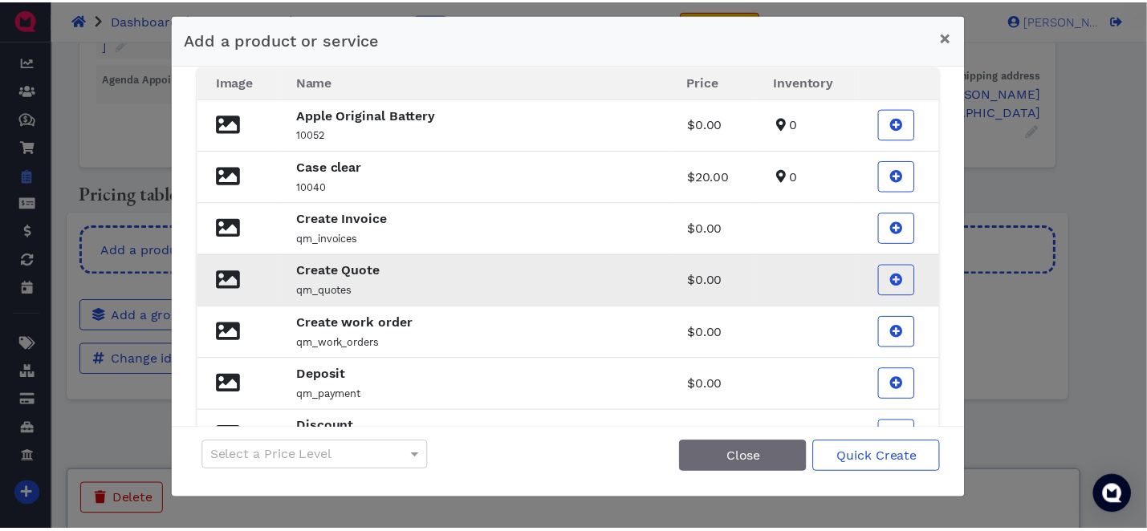
scroll to position [299, 0]
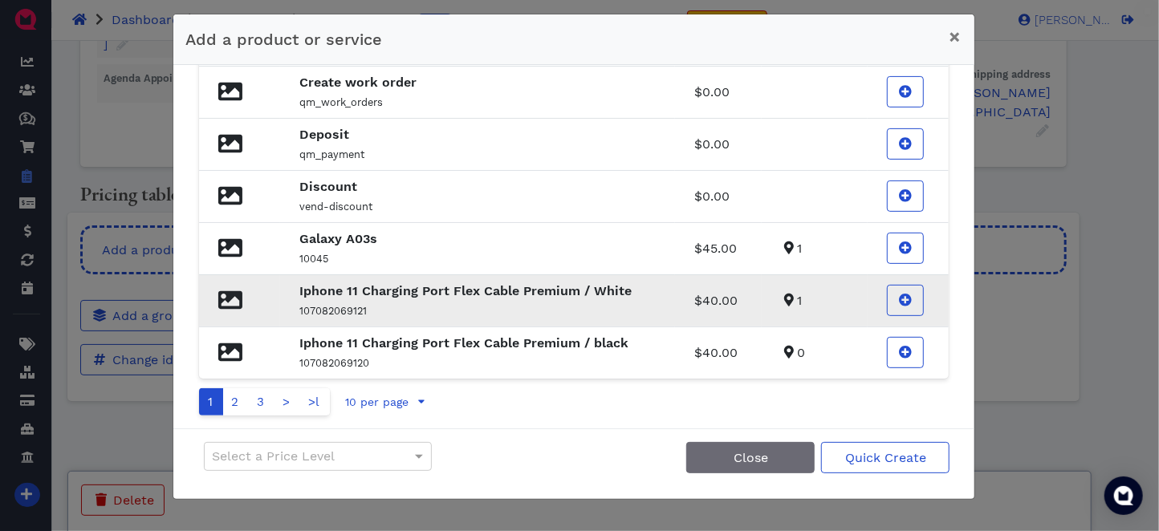
click at [495, 294] on strong "Iphone 11 Charging Port Flex Cable Premium / White" at bounding box center [465, 290] width 332 height 15
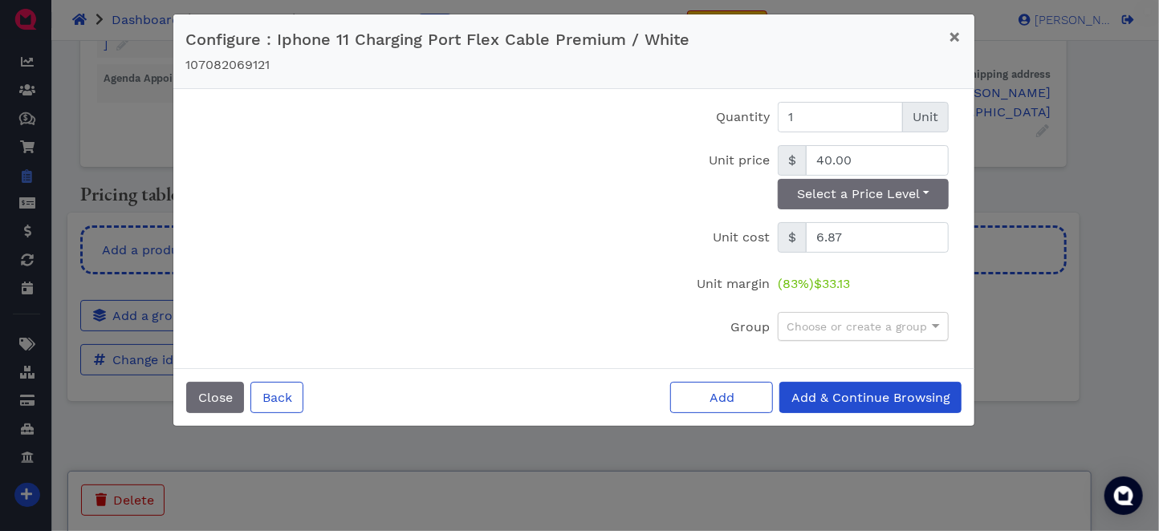
click at [885, 325] on div "Choose or create a group" at bounding box center [863, 326] width 169 height 27
click at [677, 319] on label "Group" at bounding box center [710, 327] width 128 height 30
click at [730, 400] on span "Add" at bounding box center [721, 397] width 27 height 15
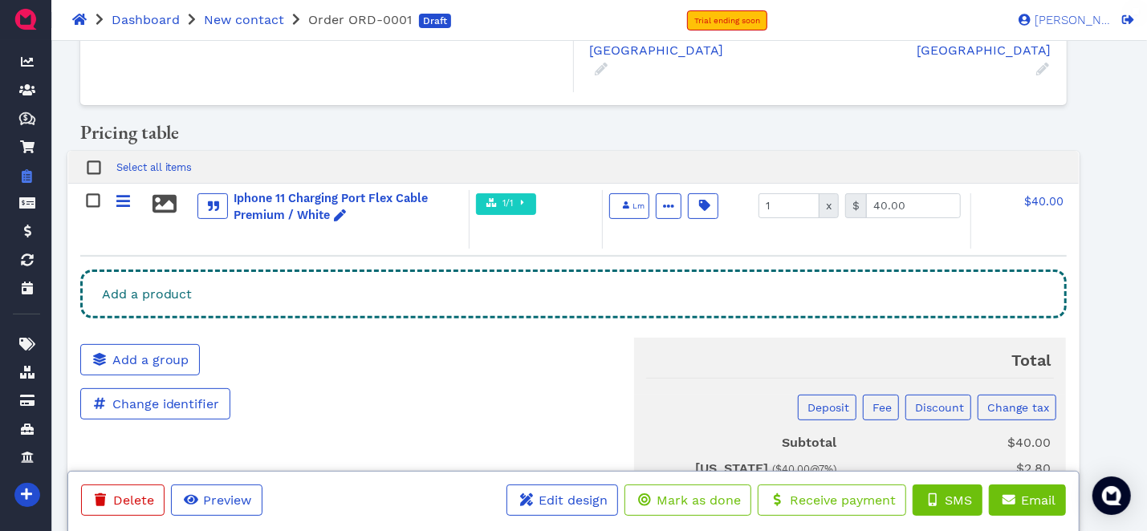
scroll to position [0, 0]
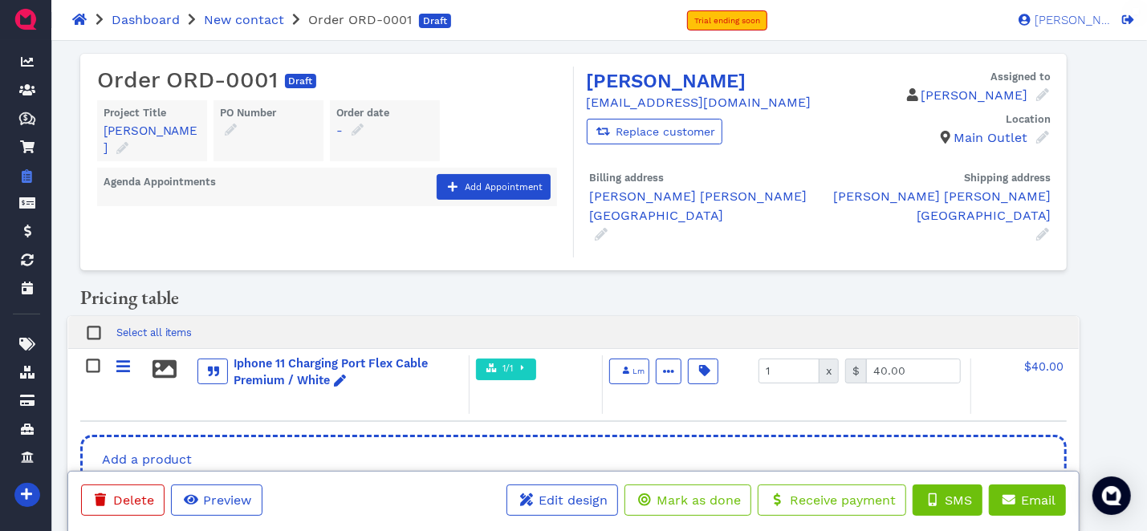
click at [518, 182] on div "Agenda Appointments Add Appointment" at bounding box center [327, 187] width 460 height 39
click at [525, 182] on span "Add Appointment" at bounding box center [503, 187] width 80 height 10
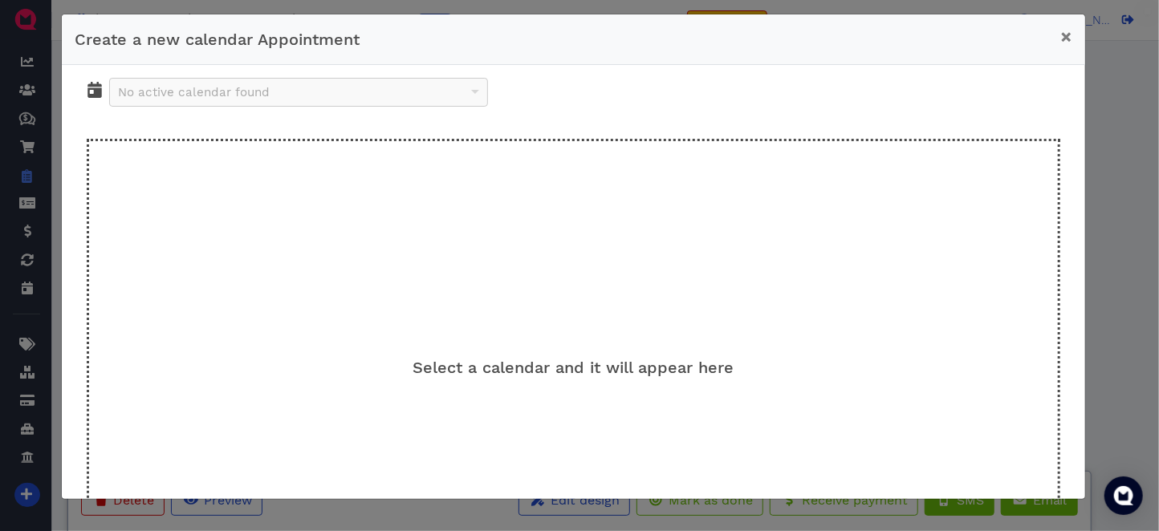
click at [211, 91] on div "No active calendar found" at bounding box center [298, 92] width 377 height 27
click at [494, 95] on div "No active calendar found" at bounding box center [574, 99] width 982 height 42
click at [92, 91] on icon at bounding box center [95, 90] width 16 height 16
drag, startPoint x: 99, startPoint y: 90, endPoint x: 128, endPoint y: 100, distance: 30.5
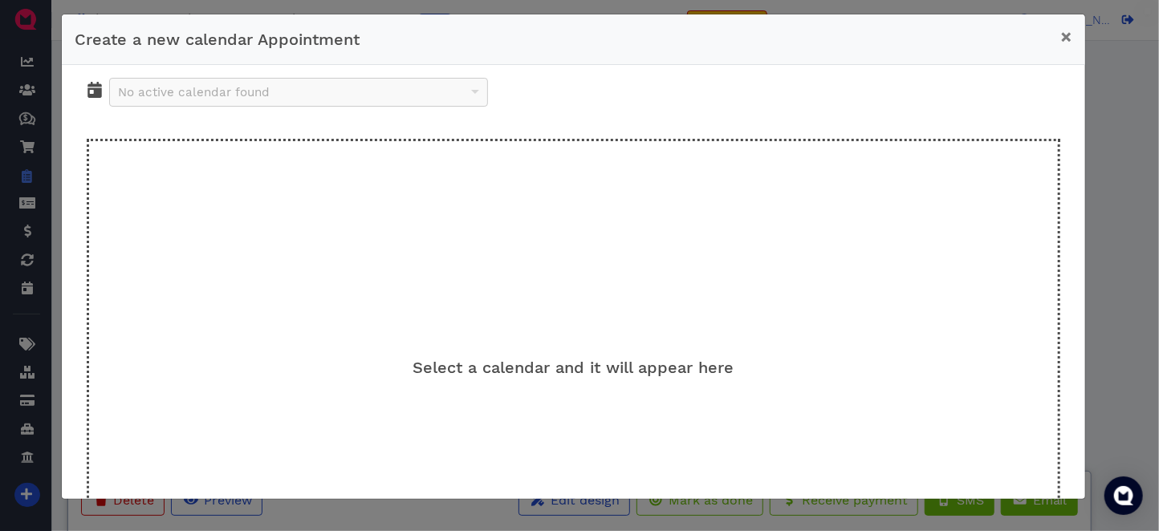
click at [101, 91] on icon at bounding box center [94, 90] width 14 height 16
click at [435, 95] on div "No active calendar found" at bounding box center [298, 92] width 377 height 27
click at [624, 366] on span "Select a calendar and it will appear here" at bounding box center [573, 367] width 321 height 19
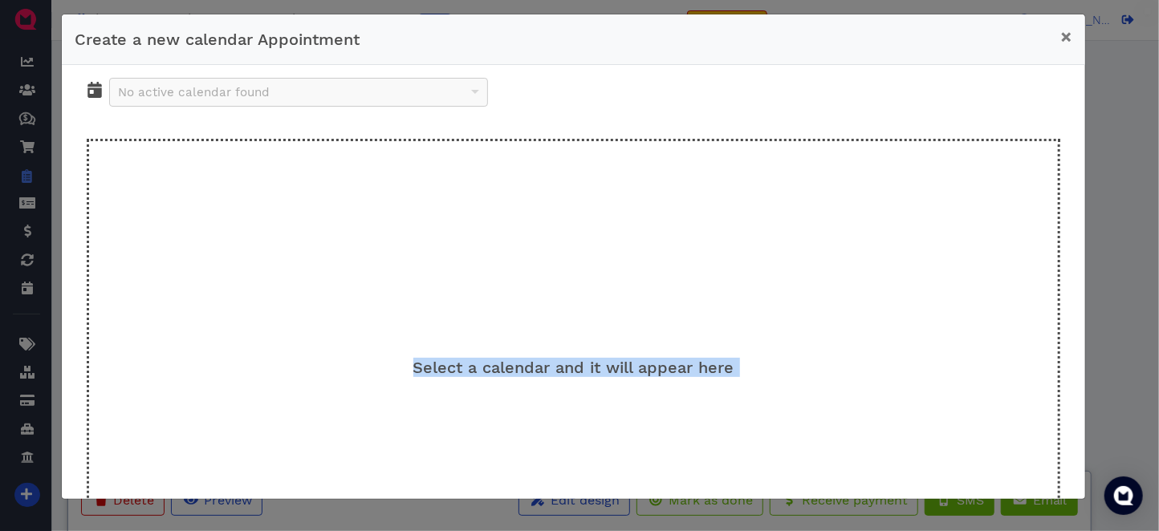
click at [624, 366] on span "Select a calendar and it will appear here" at bounding box center [573, 367] width 321 height 19
click at [1071, 36] on span "×" at bounding box center [1066, 37] width 12 height 22
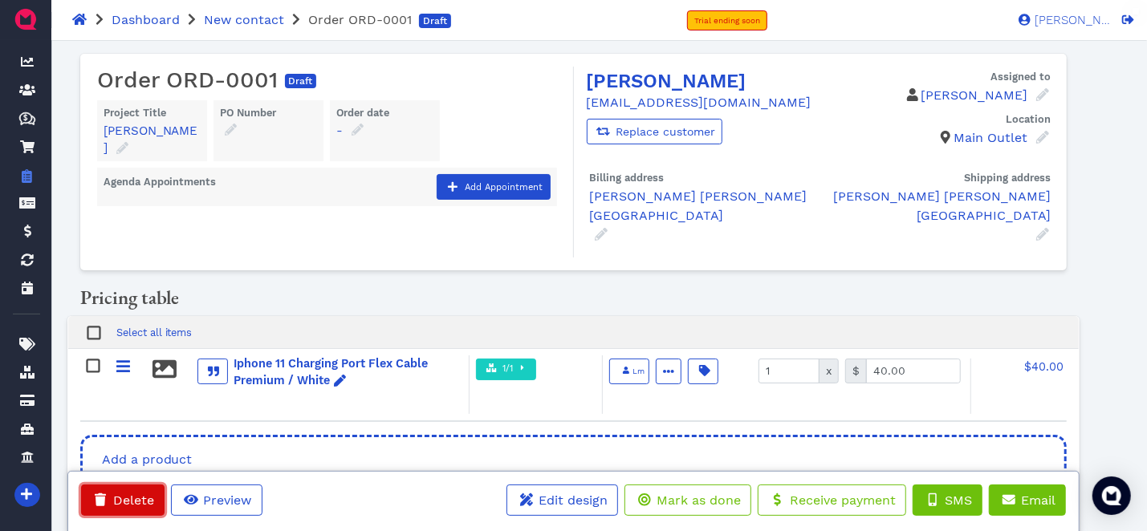
click at [111, 494] on span "Delete" at bounding box center [132, 500] width 43 height 15
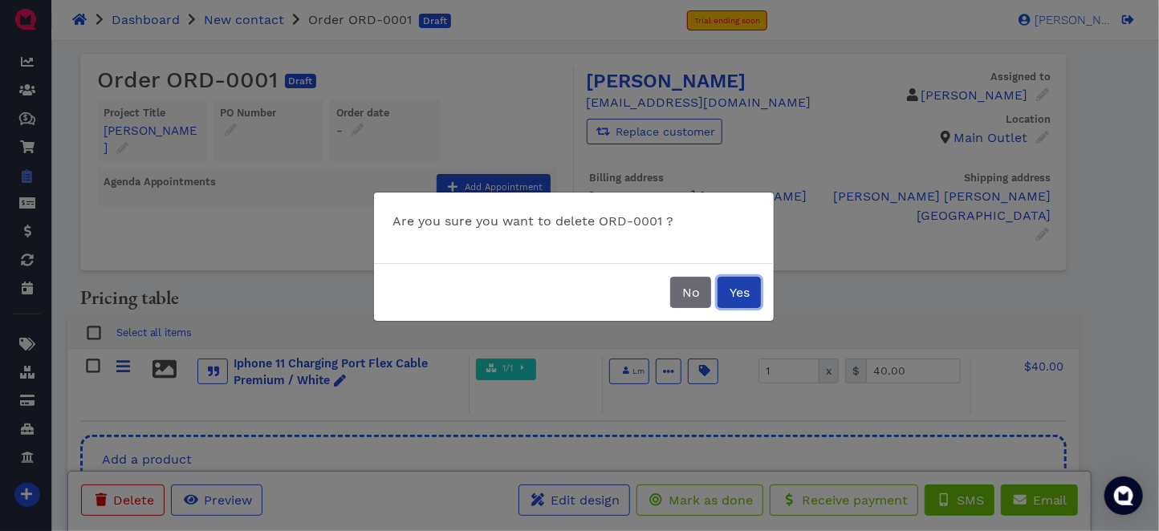
click at [734, 301] on button "Yes" at bounding box center [739, 292] width 43 height 31
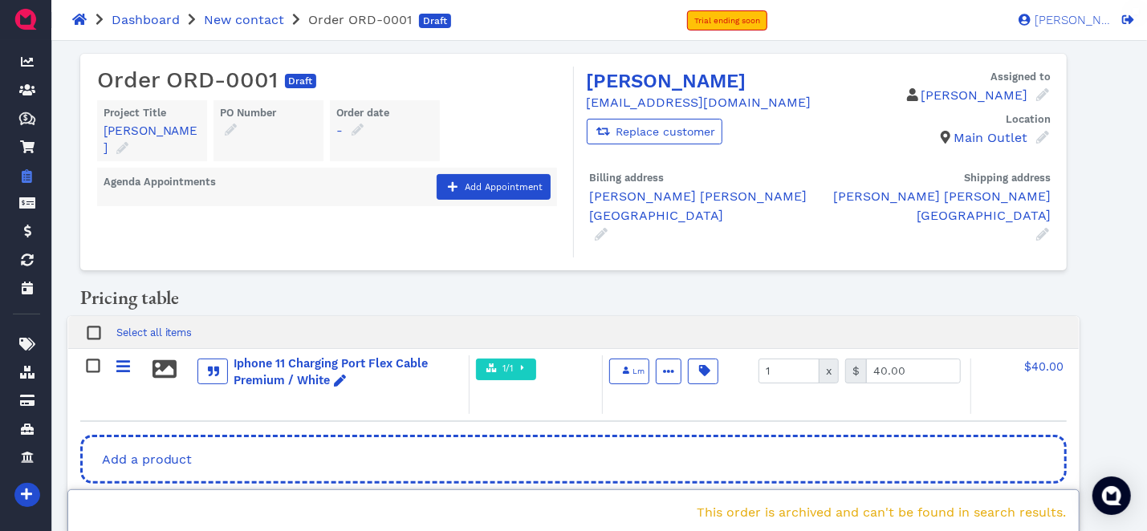
scroll to position [321, 0]
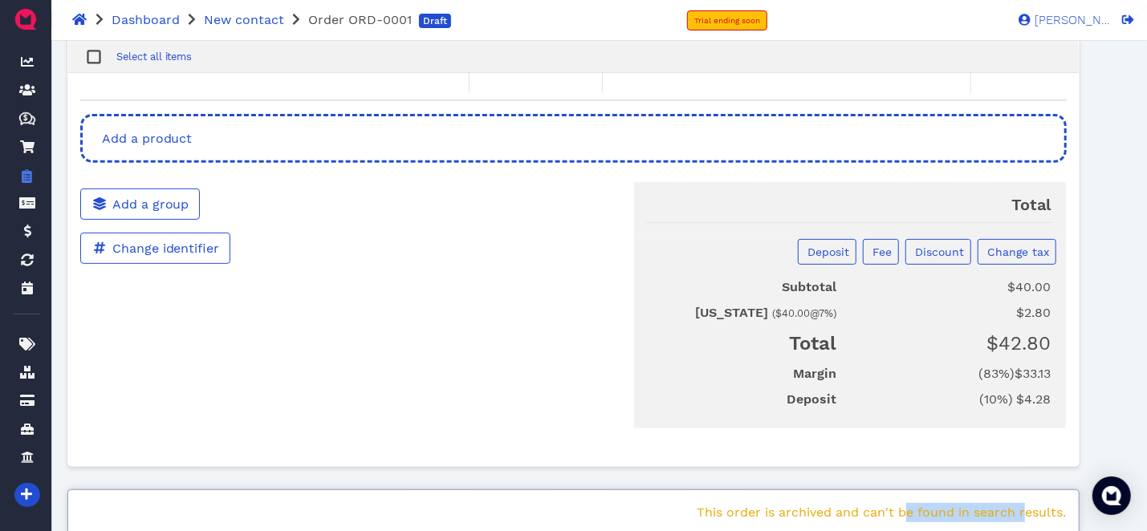
drag, startPoint x: 1027, startPoint y: 504, endPoint x: 1035, endPoint y: 501, distance: 9.4
click at [1035, 501] on div "This order is archived and can't be found in search results." at bounding box center [573, 513] width 1013 height 47
click at [1047, 502] on div "This order is archived and can't be found in search results." at bounding box center [573, 513] width 1013 height 47
click at [1119, 502] on img "Open Intercom Messenger" at bounding box center [1111, 496] width 21 height 21
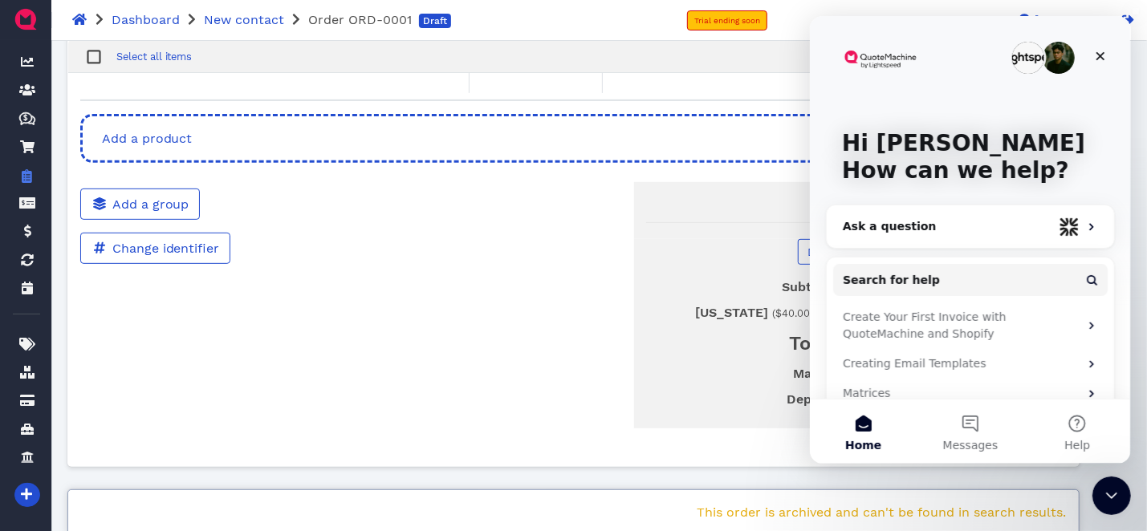
scroll to position [0, 0]
click at [658, 267] on div "Deposit Fee Discount Change tax" at bounding box center [850, 258] width 433 height 39
click at [1097, 51] on icon "Close" at bounding box center [1099, 56] width 13 height 13
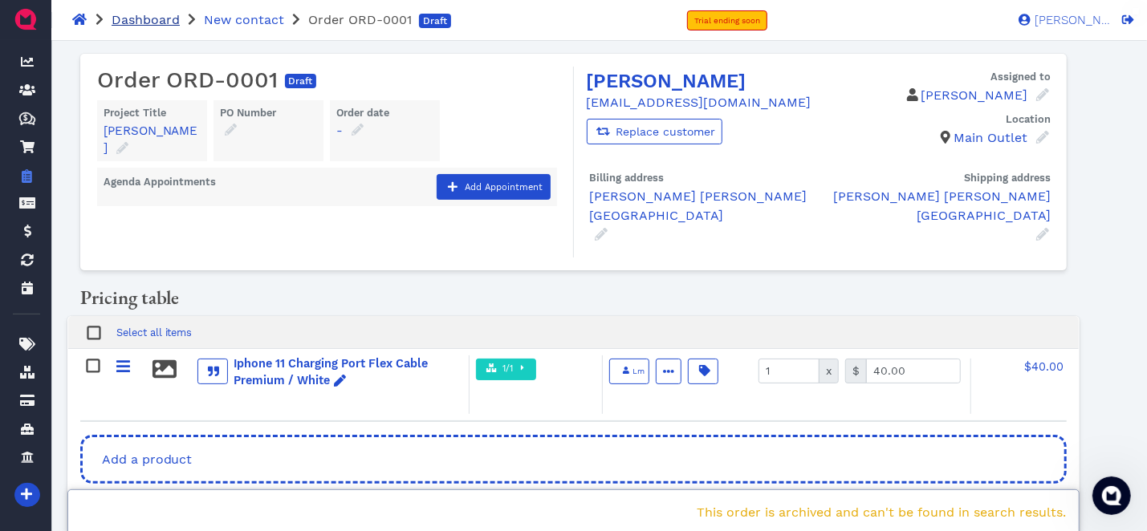
click at [173, 24] on span "Dashboard" at bounding box center [146, 19] width 68 height 15
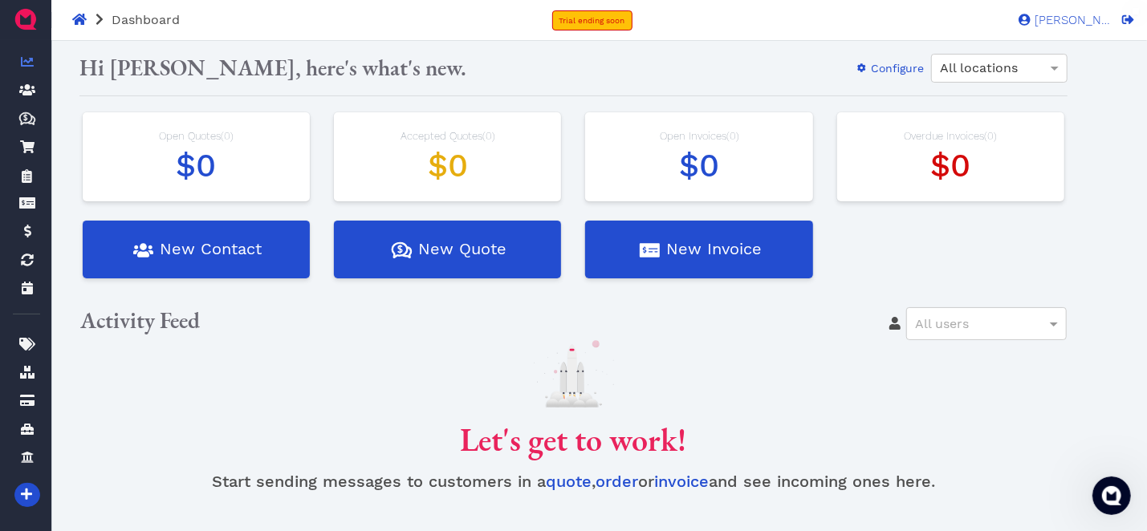
scroll to position [80, 0]
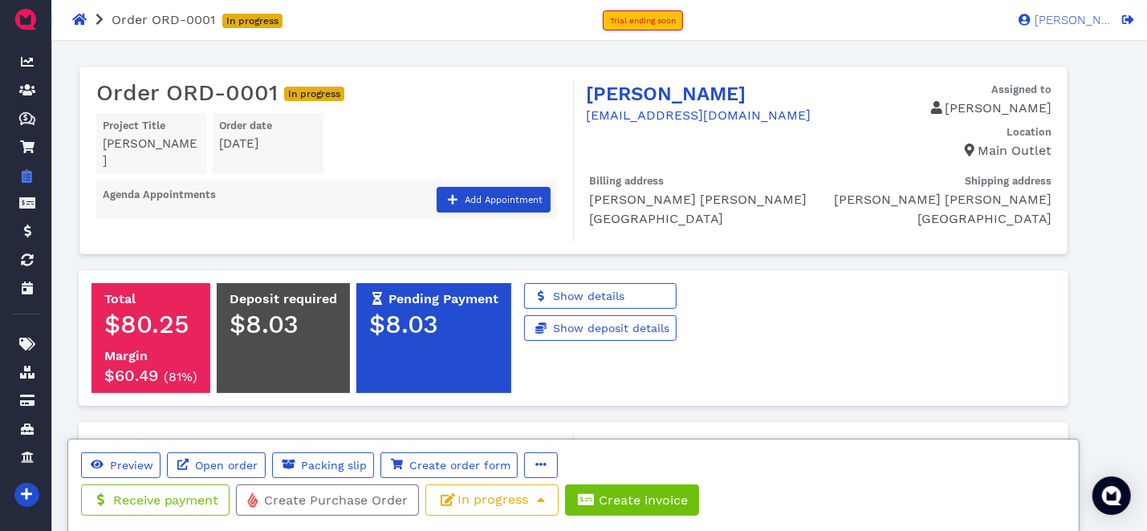
scroll to position [321, 0]
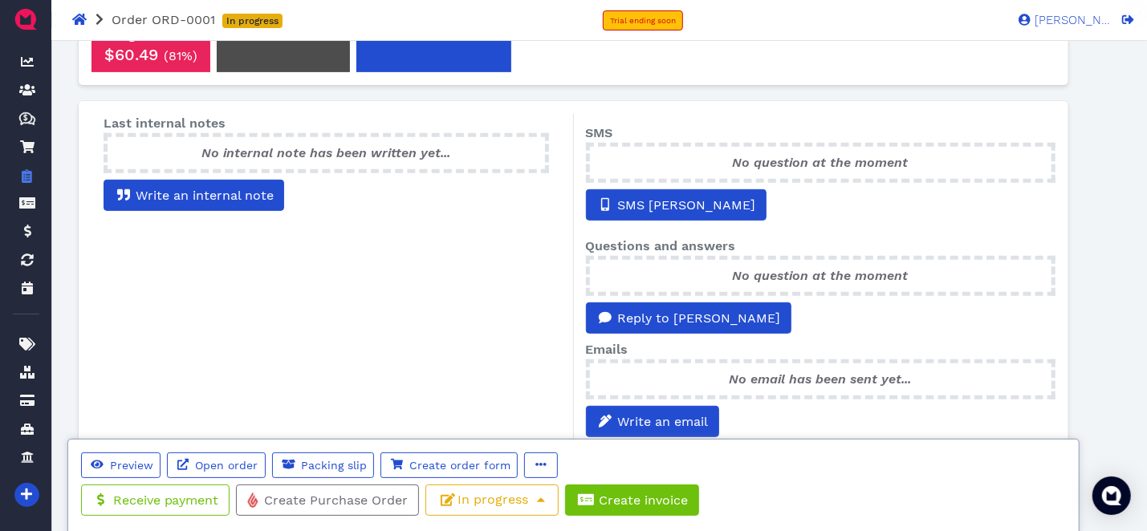
click at [831, 164] on span "No question at the moment" at bounding box center [821, 162] width 176 height 15
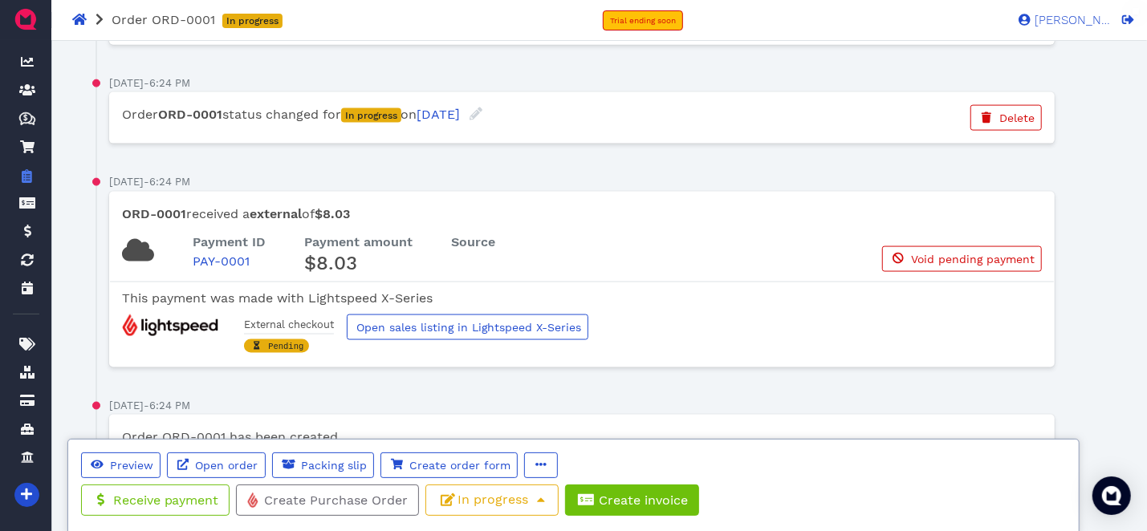
scroll to position [1315, 0]
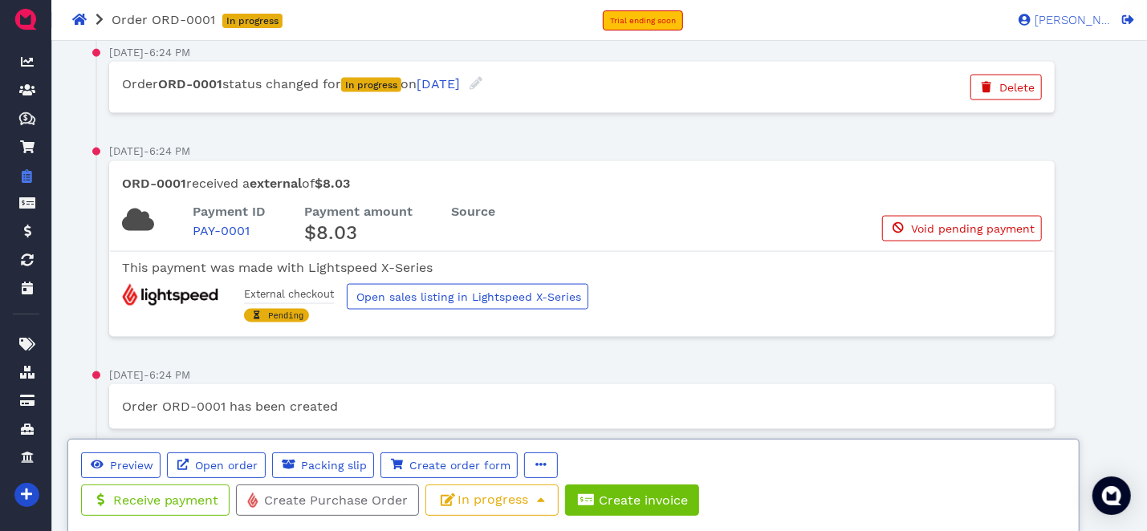
click at [279, 311] on span "Pending" at bounding box center [285, 316] width 35 height 10
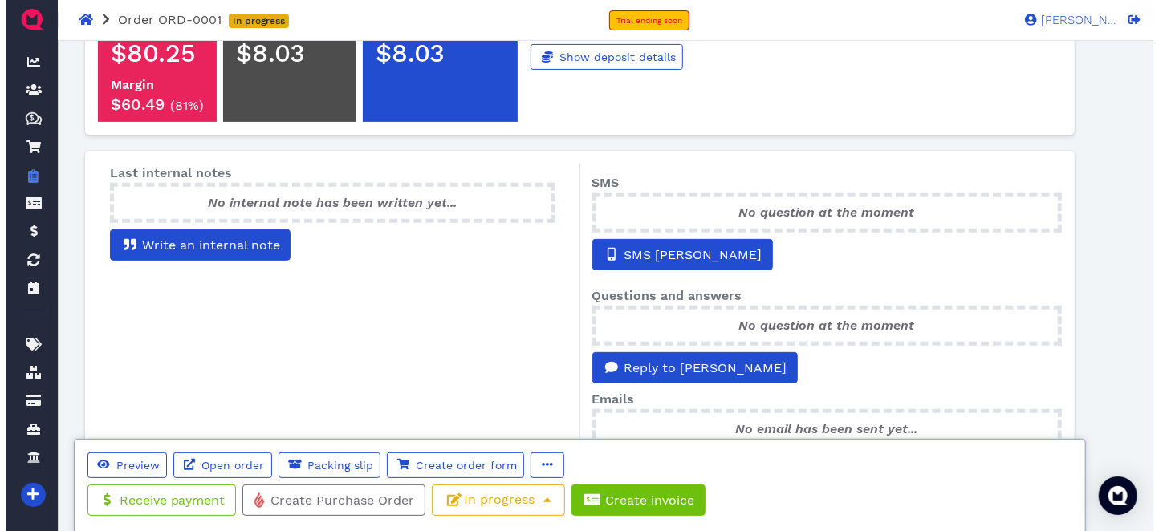
scroll to position [191, 0]
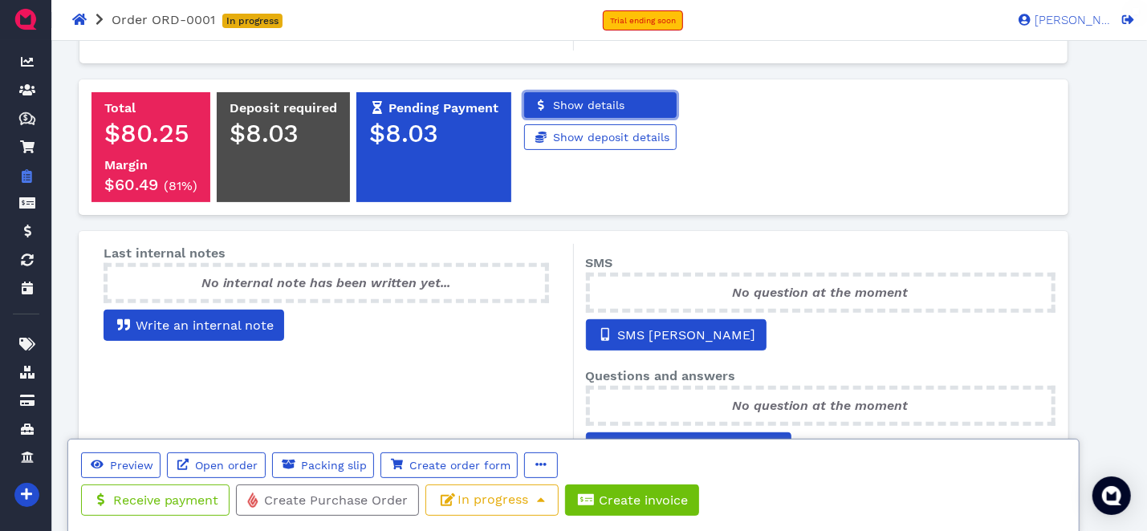
click at [607, 102] on span "Show details" at bounding box center [588, 105] width 74 height 13
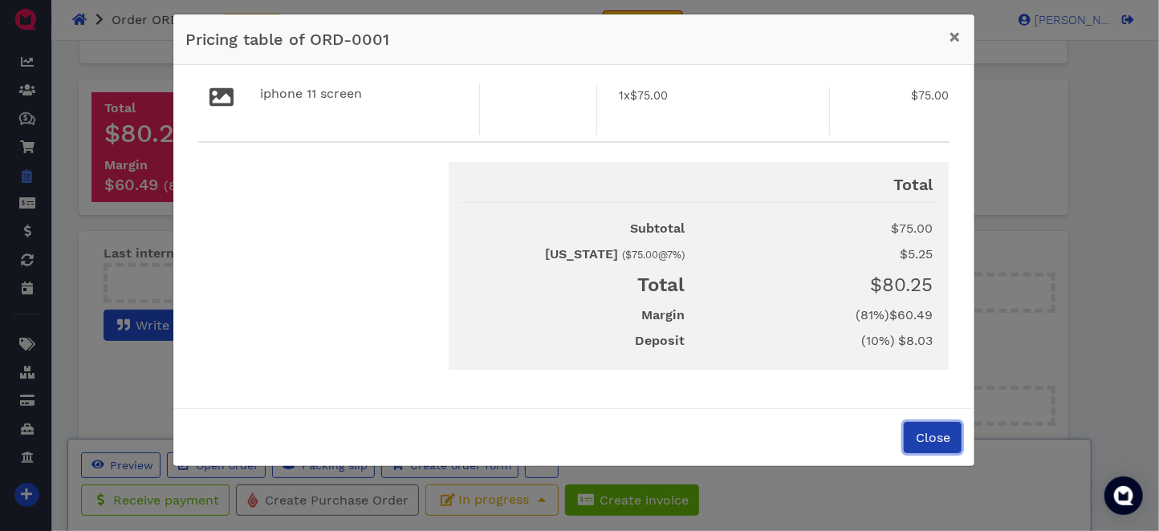
drag, startPoint x: 929, startPoint y: 430, endPoint x: 824, endPoint y: 387, distance: 113.0
click at [929, 430] on span "Close" at bounding box center [932, 437] width 37 height 15
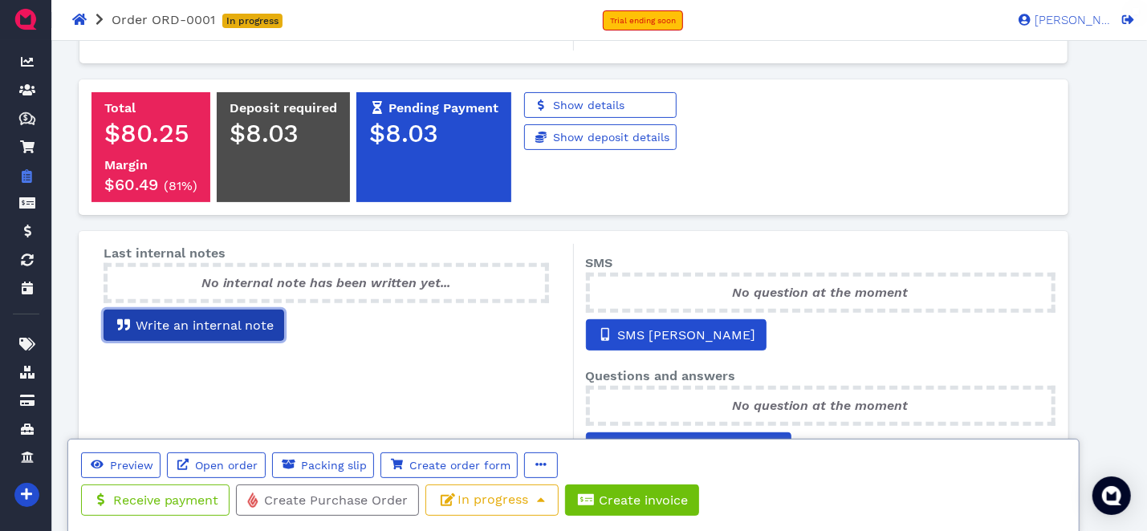
click at [205, 318] on span "Write an internal note" at bounding box center [203, 325] width 140 height 15
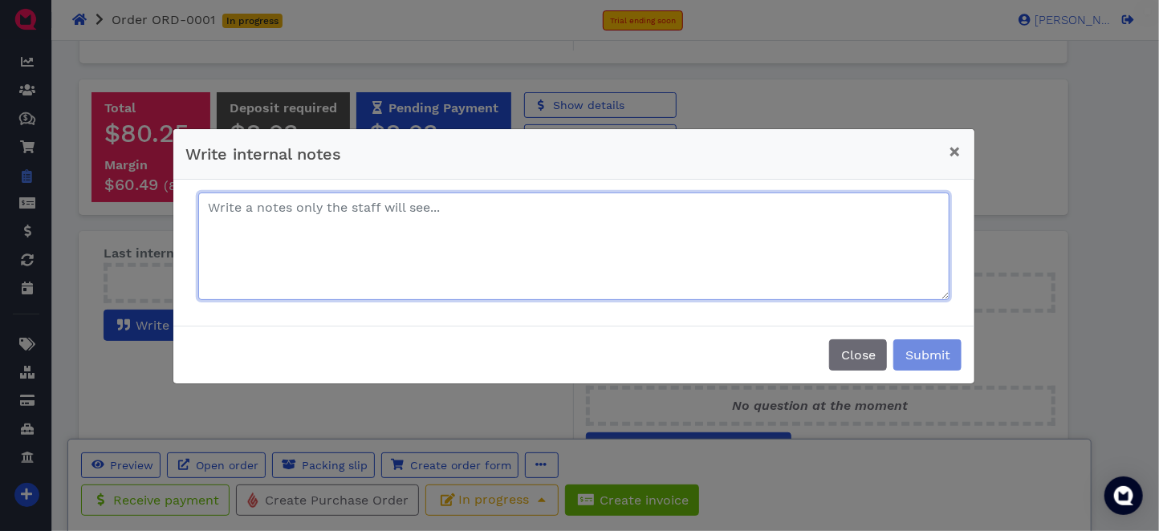
click at [314, 252] on textarea at bounding box center [573, 247] width 751 height 108
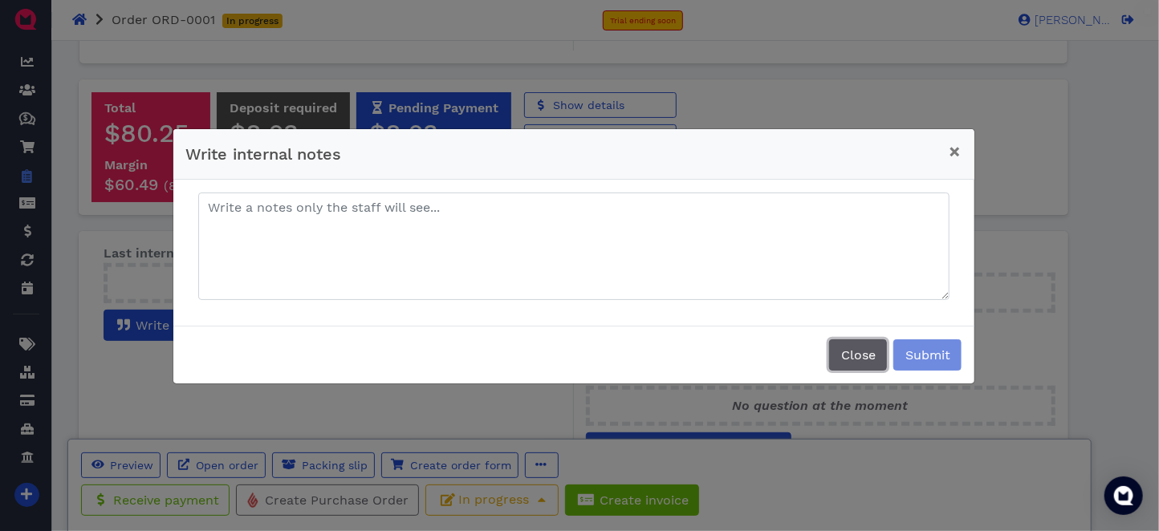
click at [840, 346] on button "Close" at bounding box center [858, 354] width 58 height 31
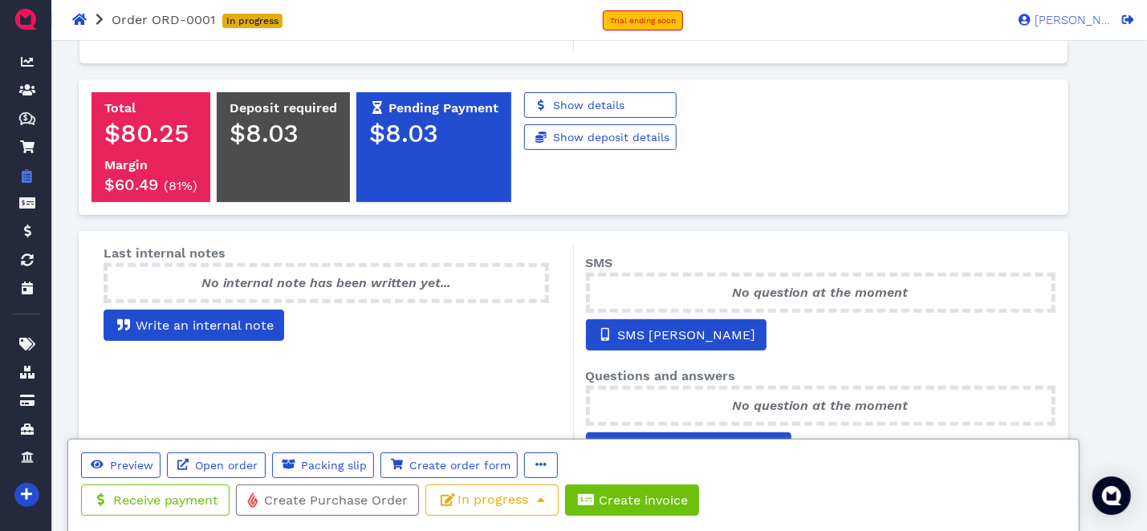
click at [714, 296] on div "No question at the moment" at bounding box center [821, 293] width 470 height 40
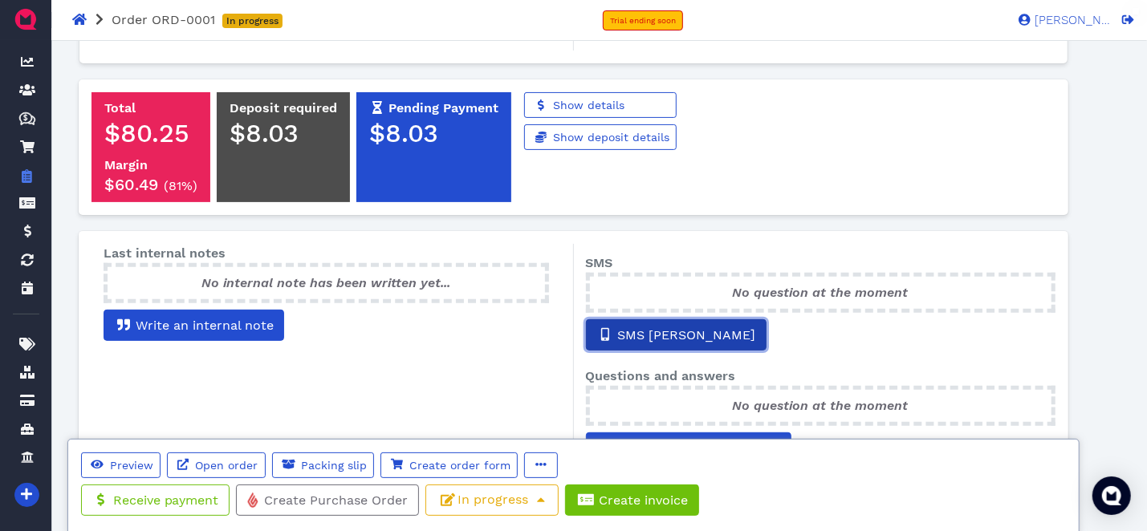
click at [647, 329] on span "SMS luis" at bounding box center [686, 334] width 140 height 15
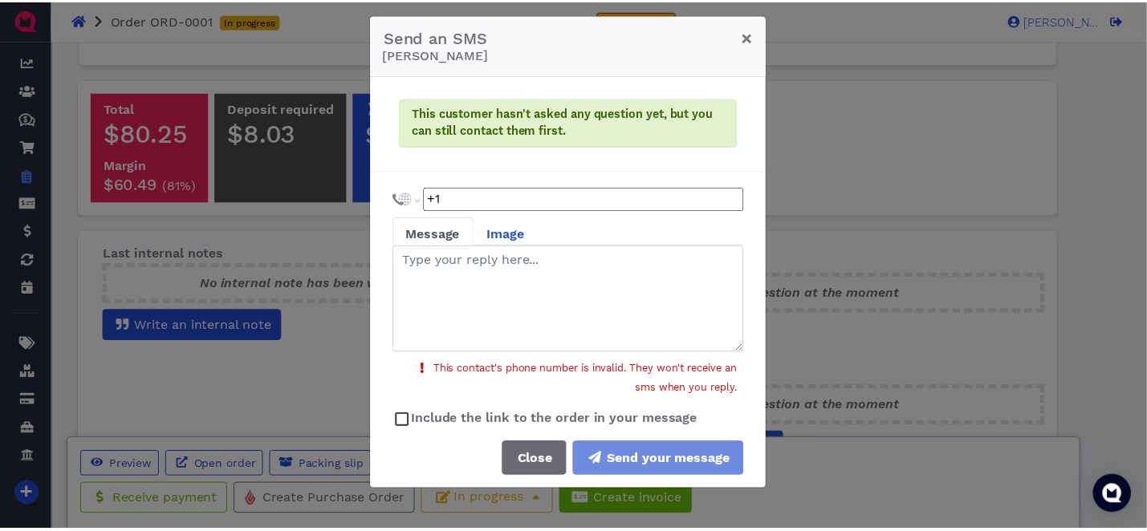
scroll to position [7, 0]
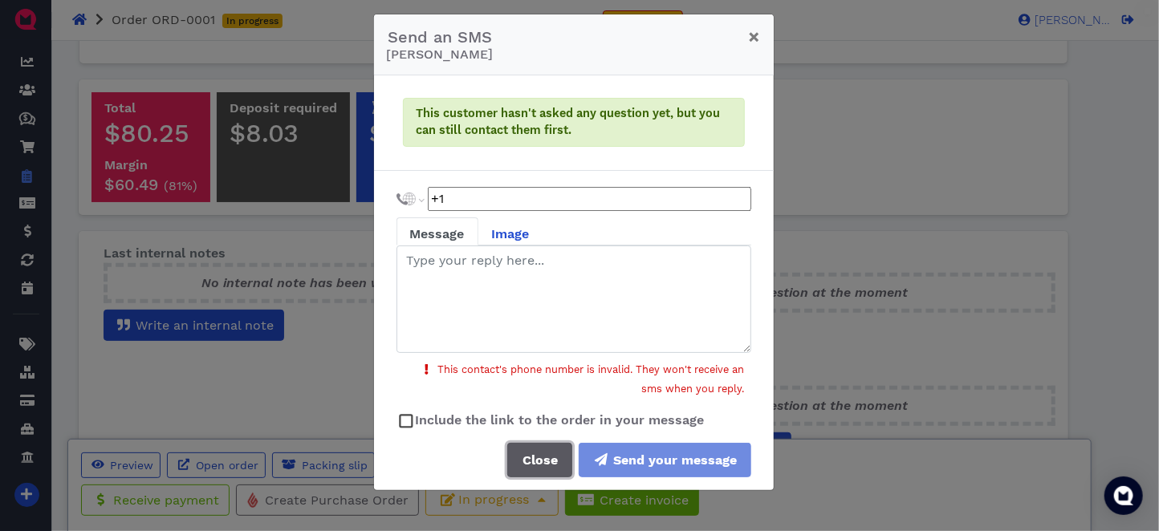
click at [535, 471] on button "Close" at bounding box center [539, 460] width 65 height 35
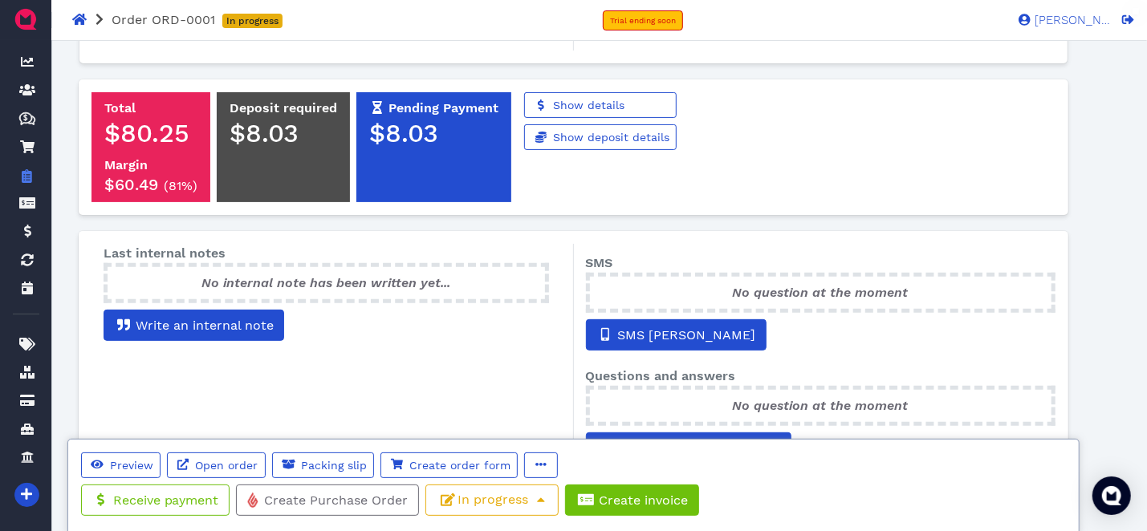
scroll to position [0, 0]
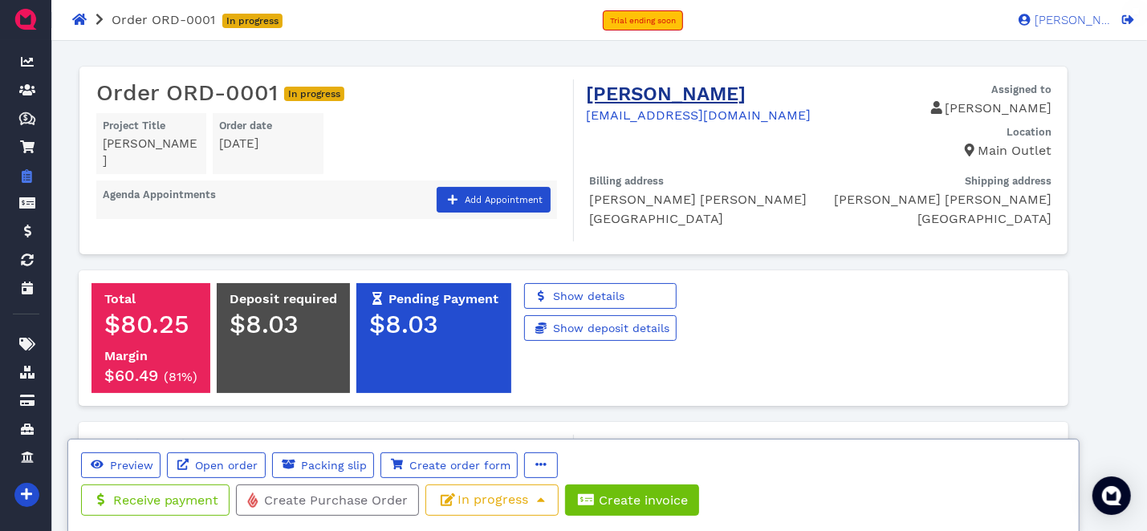
click at [688, 101] on link "[PERSON_NAME]" at bounding box center [667, 94] width 160 height 22
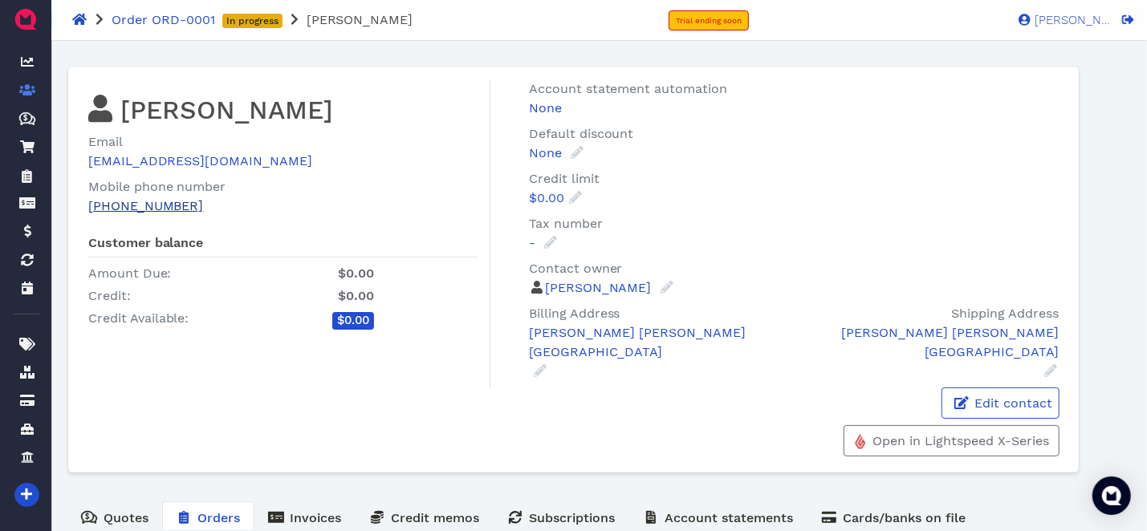
click at [151, 206] on link "(269) 689-6920" at bounding box center [146, 205] width 116 height 15
click at [1038, 404] on span "Edit contact" at bounding box center [1012, 403] width 80 height 15
select select "en-US"
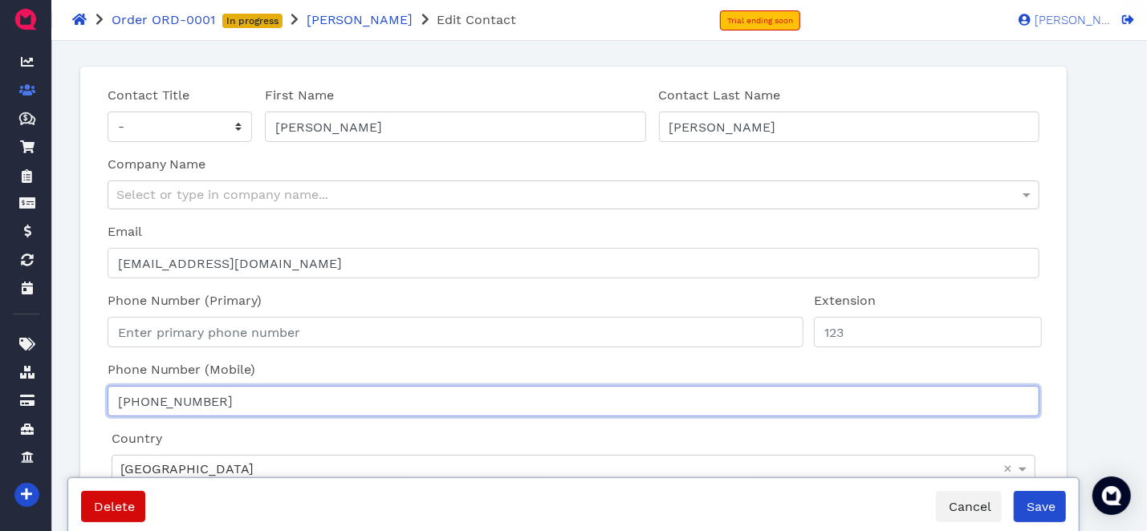
click at [121, 400] on input "(269) 689-6920" at bounding box center [574, 401] width 933 height 30
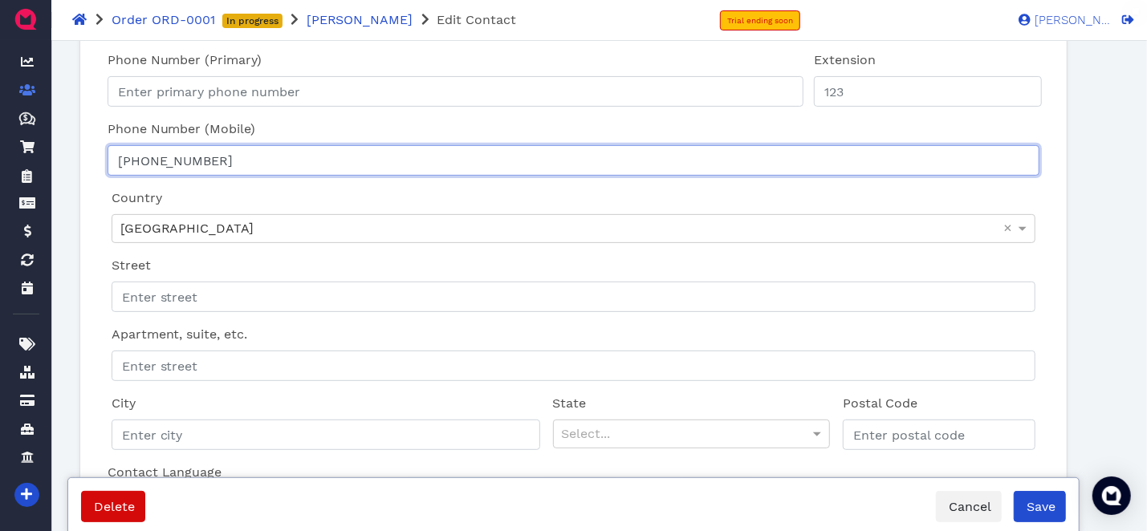
scroll to position [482, 0]
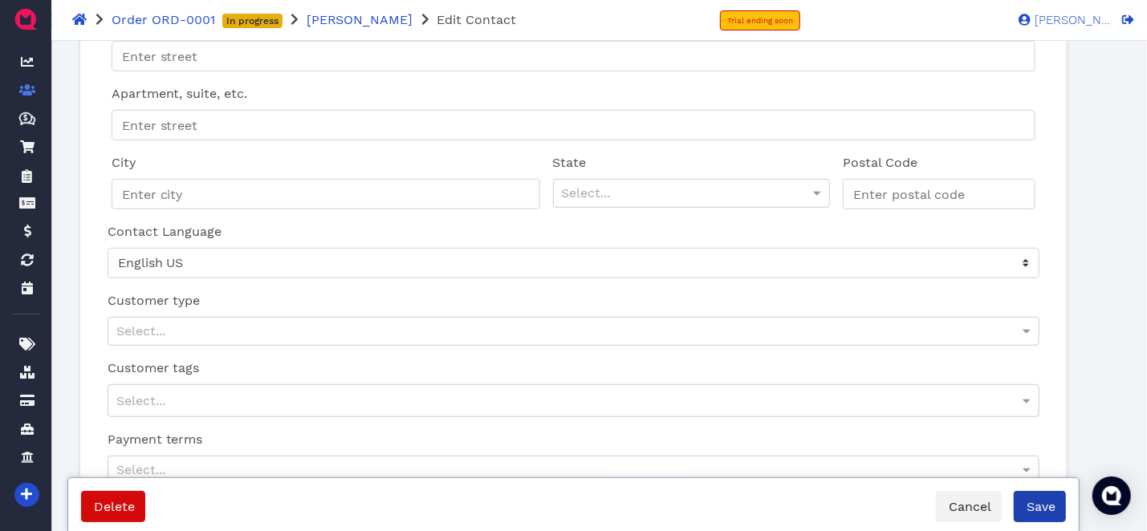
type input "+1 269 689 6920"
click at [1043, 503] on span "Save" at bounding box center [1039, 506] width 31 height 15
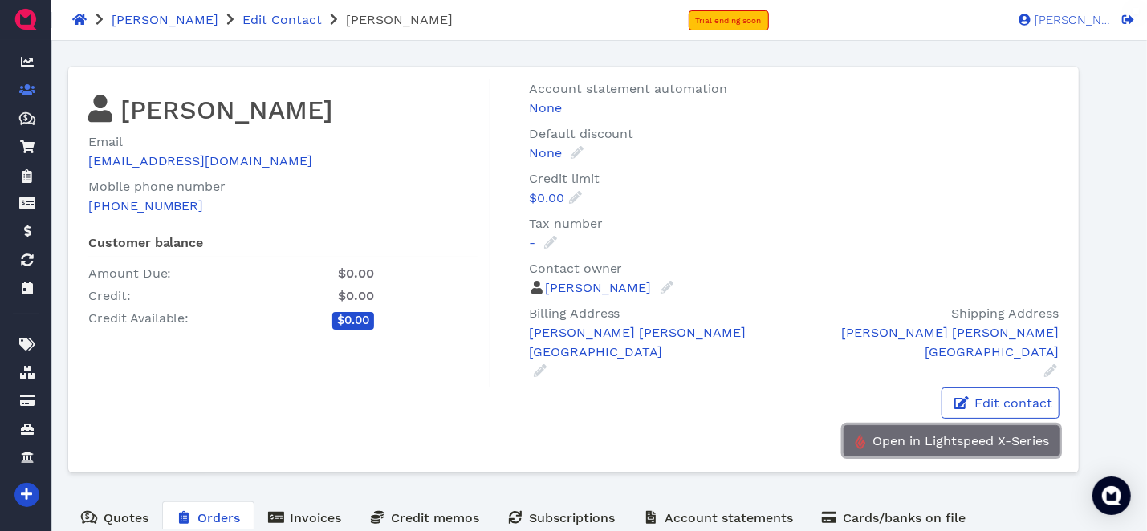
click at [978, 428] on link "Open in Lightspeed X-Series" at bounding box center [952, 440] width 216 height 31
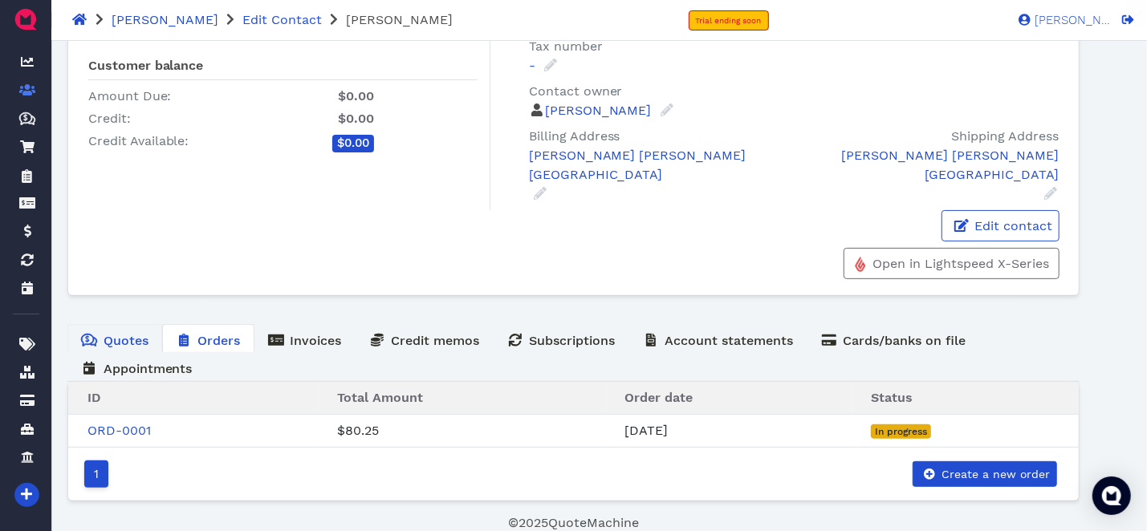
click at [83, 335] on icon "Quotes Created with Sketch. $" at bounding box center [89, 340] width 16 height 13
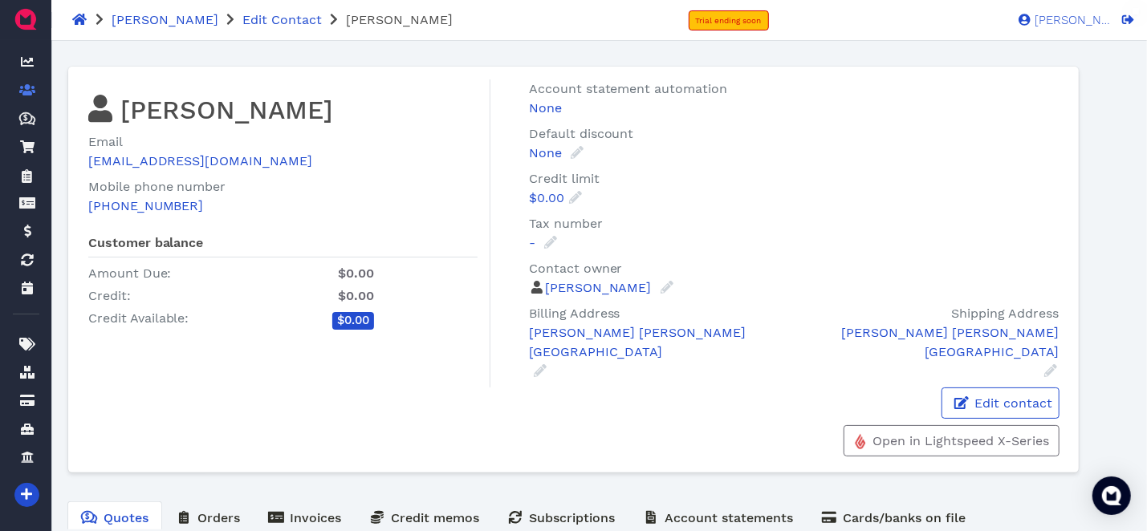
scroll to position [104, 0]
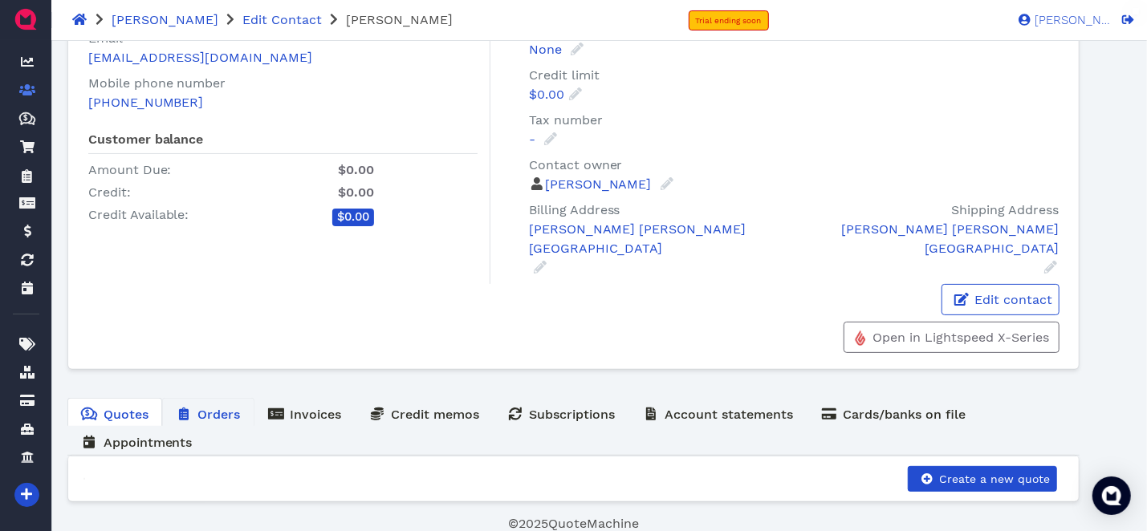
click at [218, 407] on span "Orders" at bounding box center [219, 414] width 43 height 15
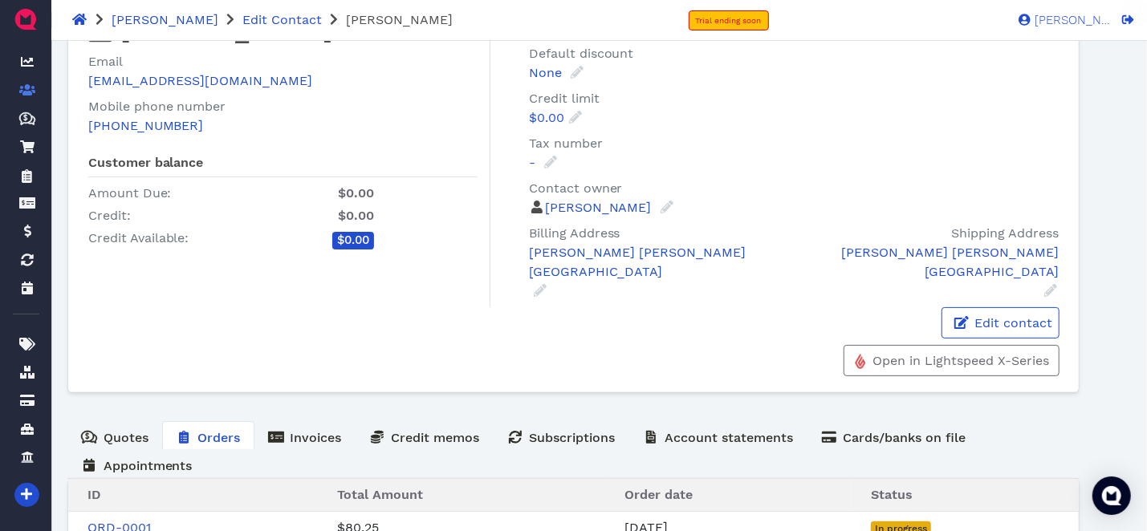
scroll to position [177, 0]
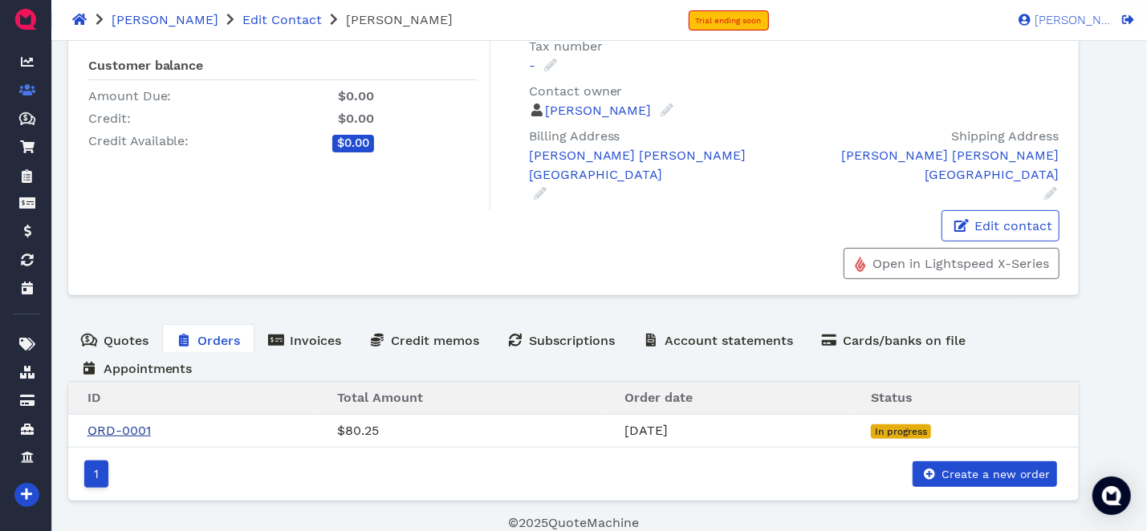
click at [131, 433] on link "ORD-0001" at bounding box center [118, 430] width 63 height 15
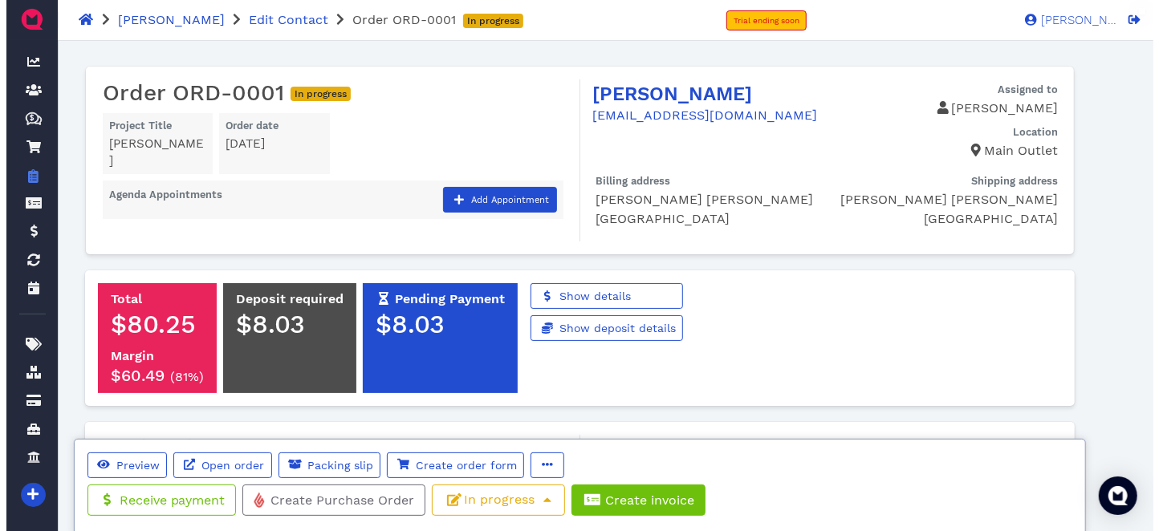
scroll to position [321, 0]
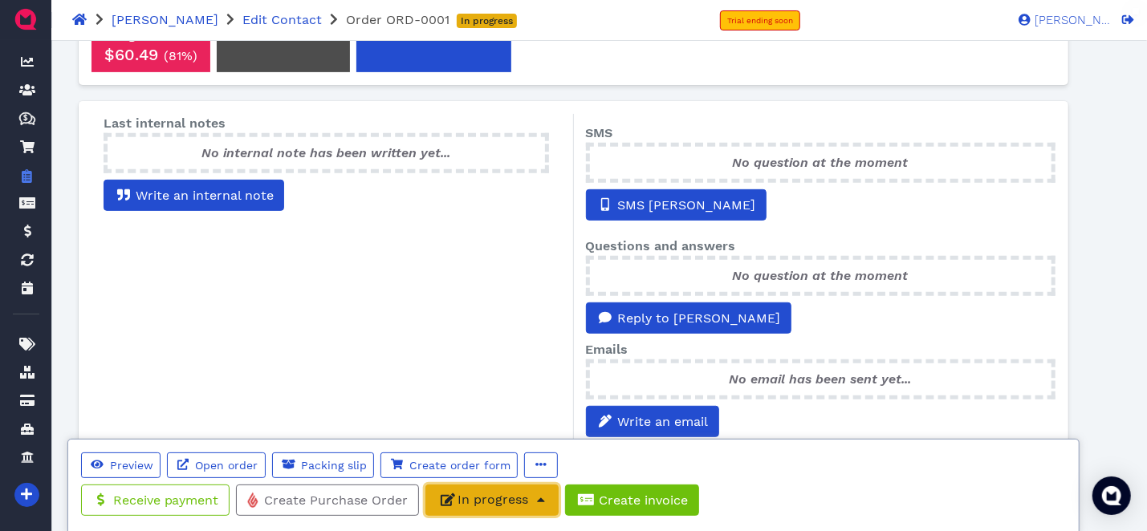
click at [525, 502] on span "In progress" at bounding box center [492, 499] width 112 height 15
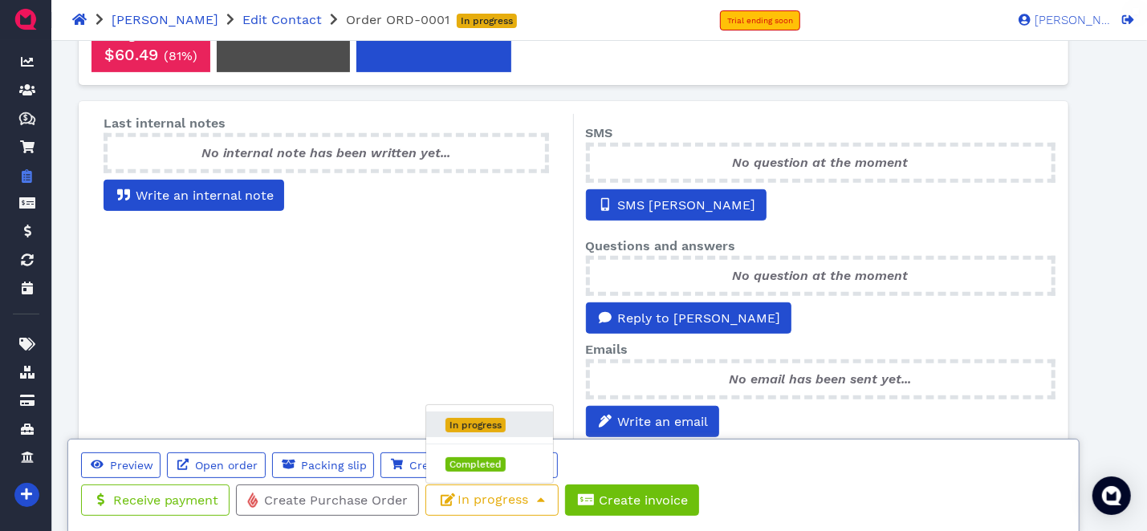
click at [486, 425] on span "In progress" at bounding box center [475, 425] width 60 height 14
click at [541, 467] on icon "button" at bounding box center [540, 464] width 11 height 11
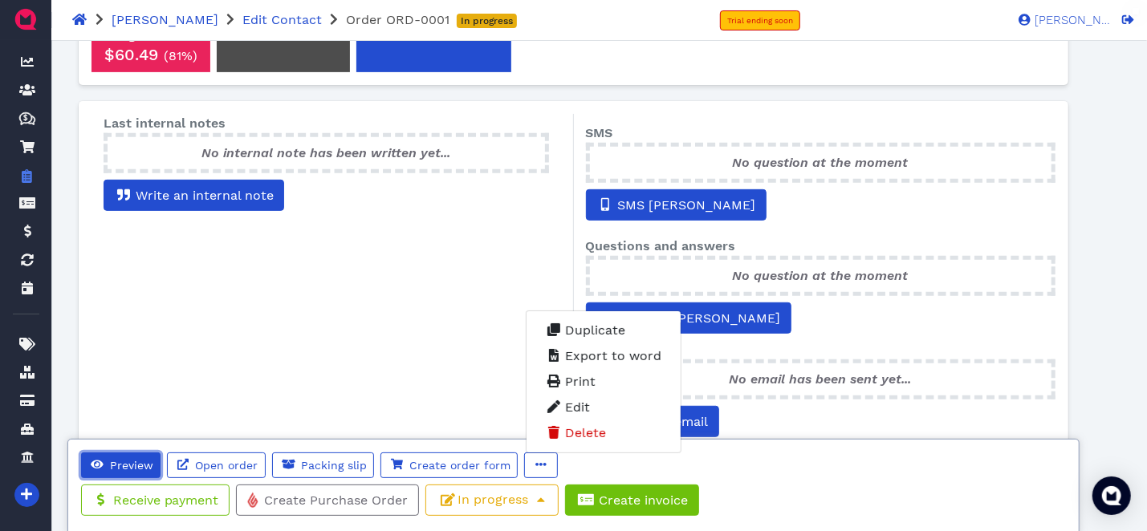
click at [121, 460] on span "Preview" at bounding box center [131, 465] width 46 height 13
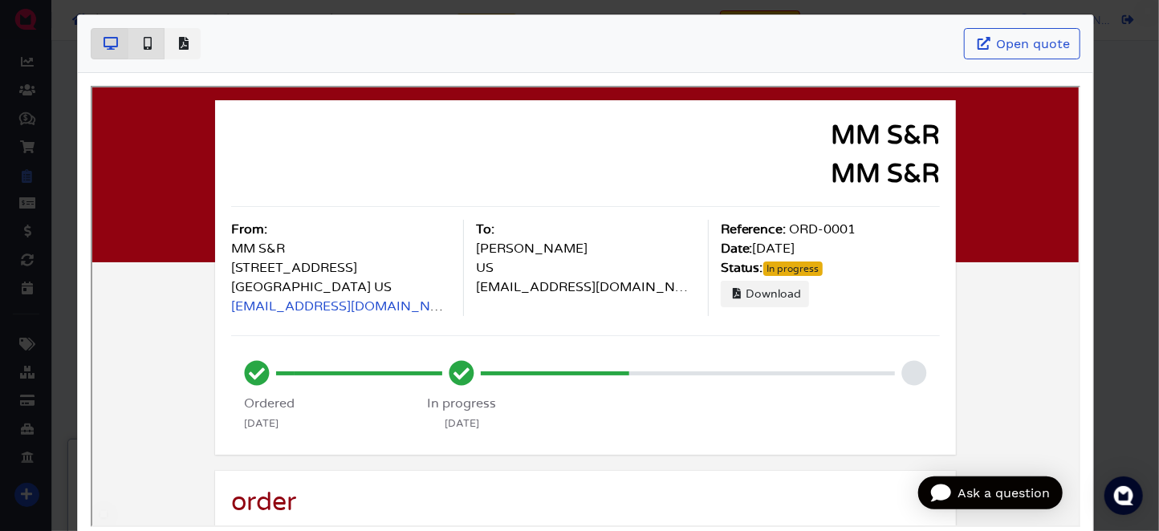
scroll to position [0, 0]
click at [148, 39] on icon "Basic example" at bounding box center [148, 43] width 8 height 13
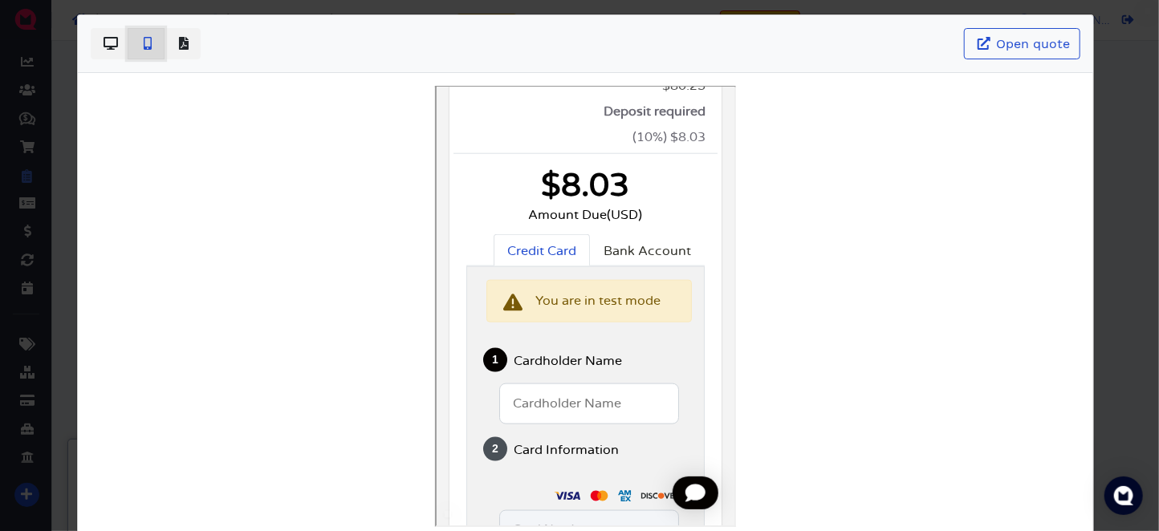
scroll to position [1124, 0]
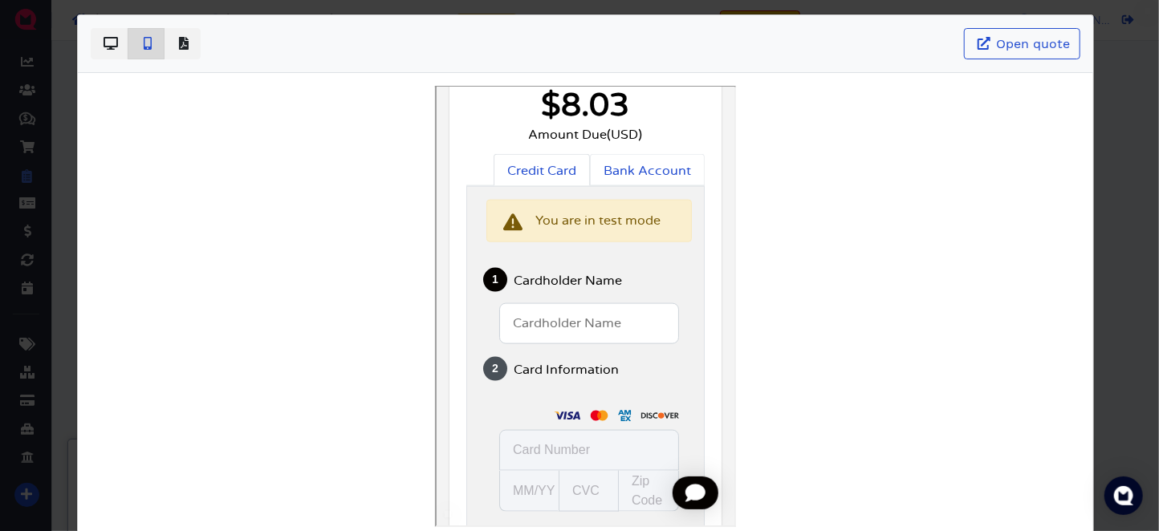
click at [644, 172] on span "Bank Account" at bounding box center [644, 168] width 87 height 15
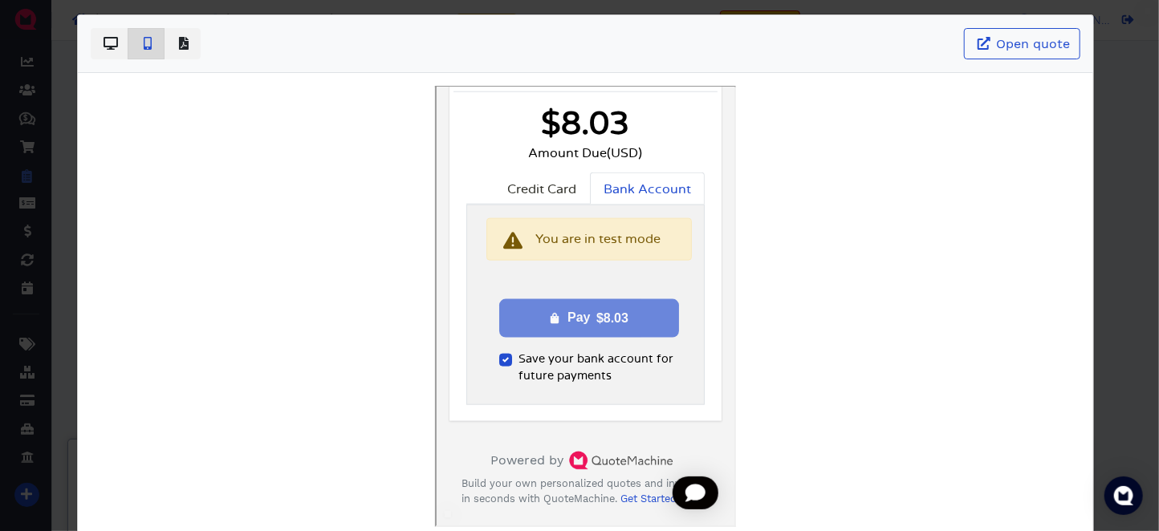
scroll to position [1043, 0]
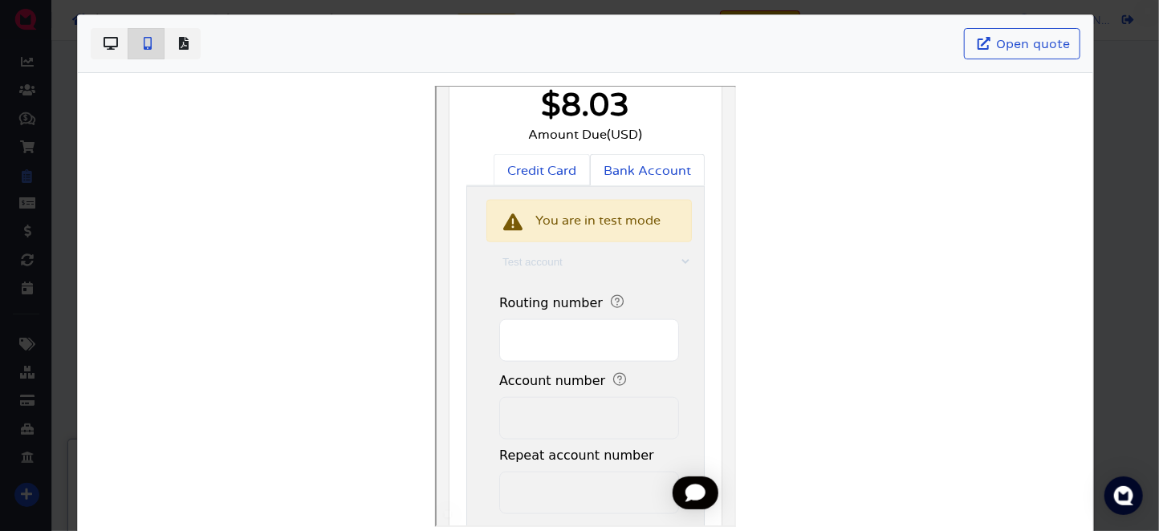
click at [543, 173] on span "Credit Card" at bounding box center [539, 168] width 69 height 15
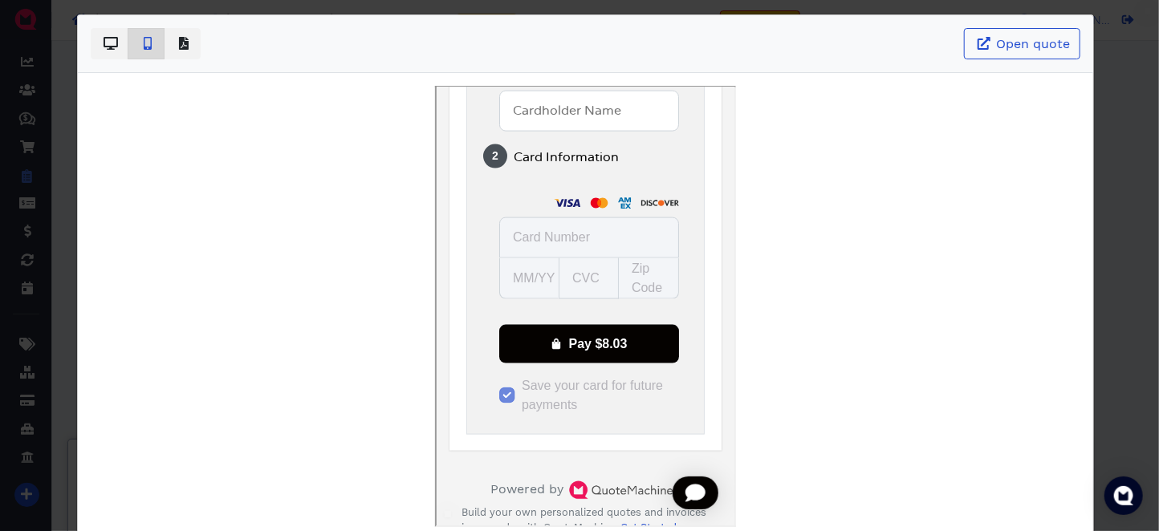
scroll to position [1096, 0]
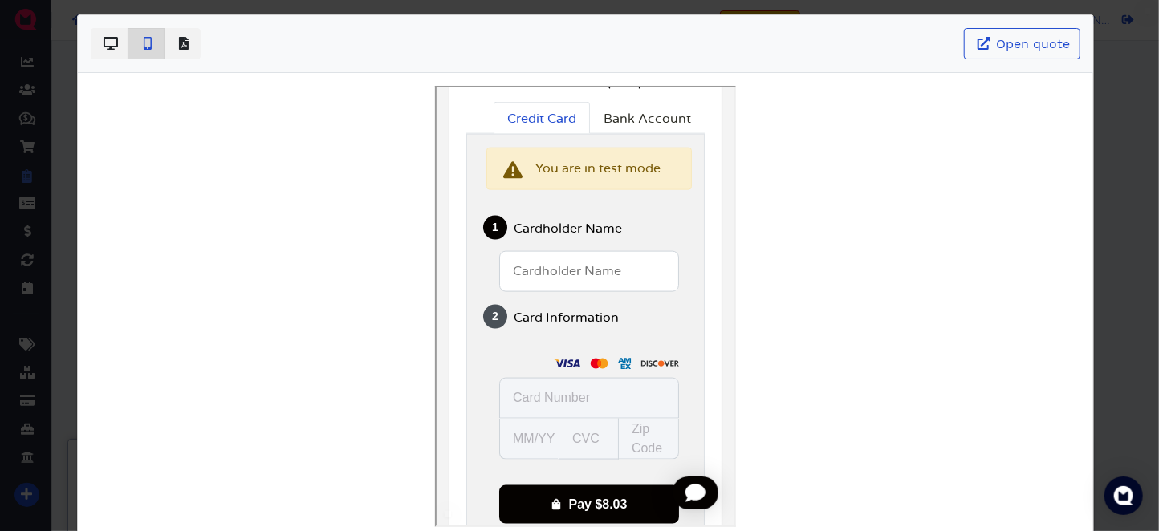
click at [201, 39] on div "Open quote" at bounding box center [585, 44] width 1015 height 58
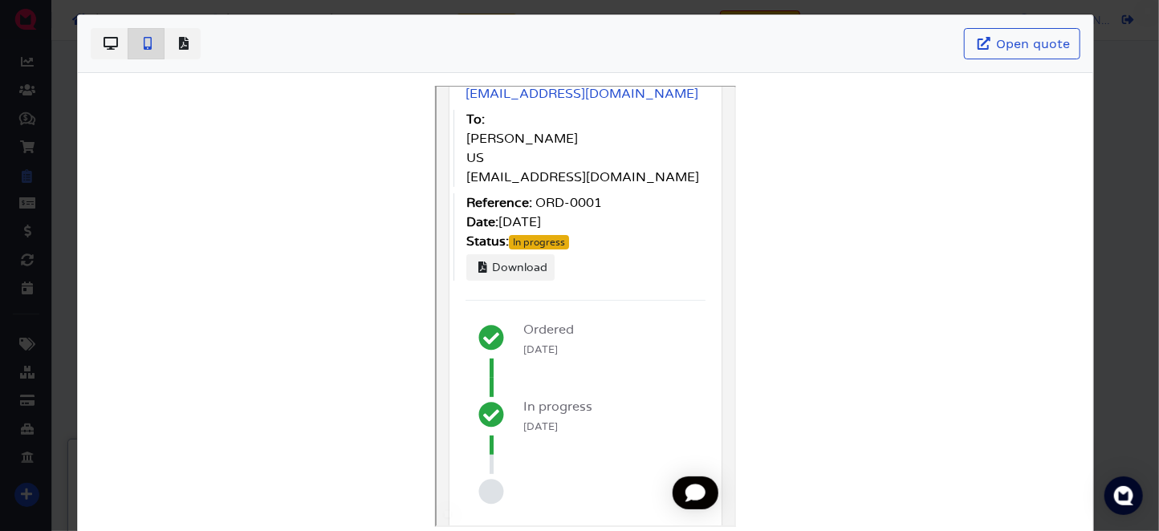
scroll to position [0, 0]
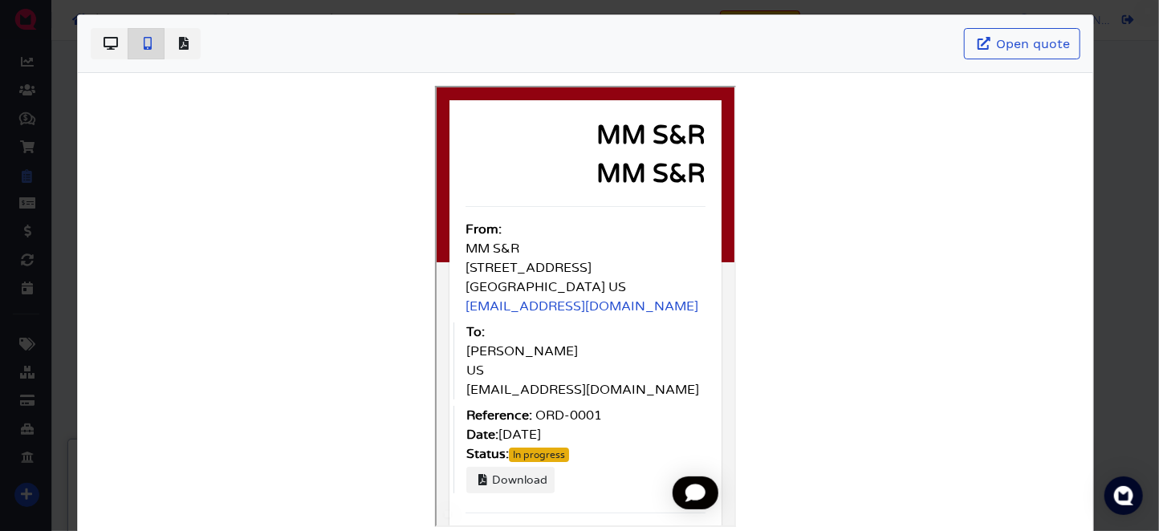
drag, startPoint x: 908, startPoint y: 85, endPoint x: 936, endPoint y: 89, distance: 28.4
click at [908, 86] on div at bounding box center [586, 306] width 990 height 441
click at [1106, 97] on div "Open quote Close" at bounding box center [579, 265] width 1159 height 531
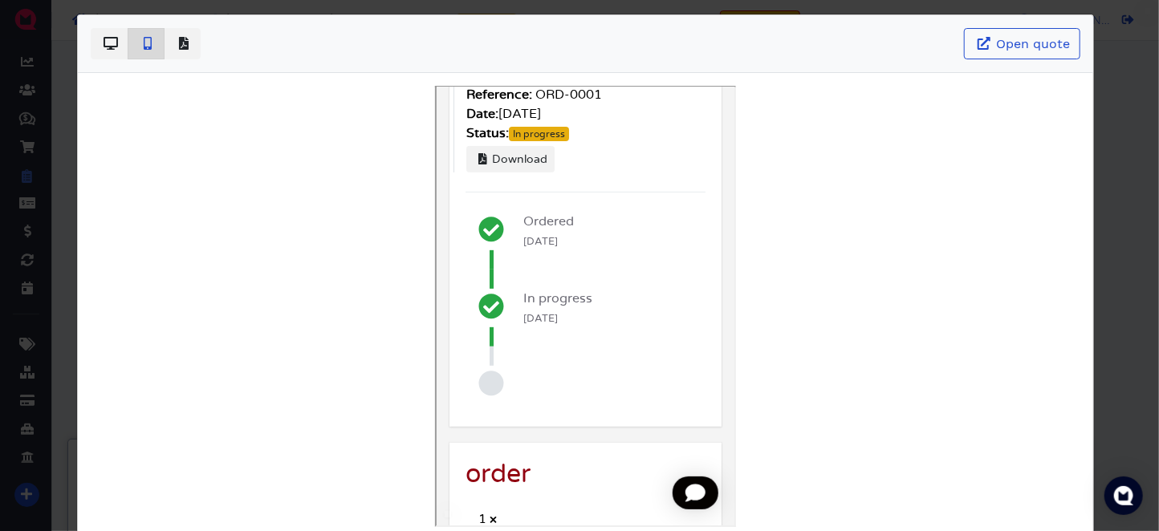
scroll to position [79, 0]
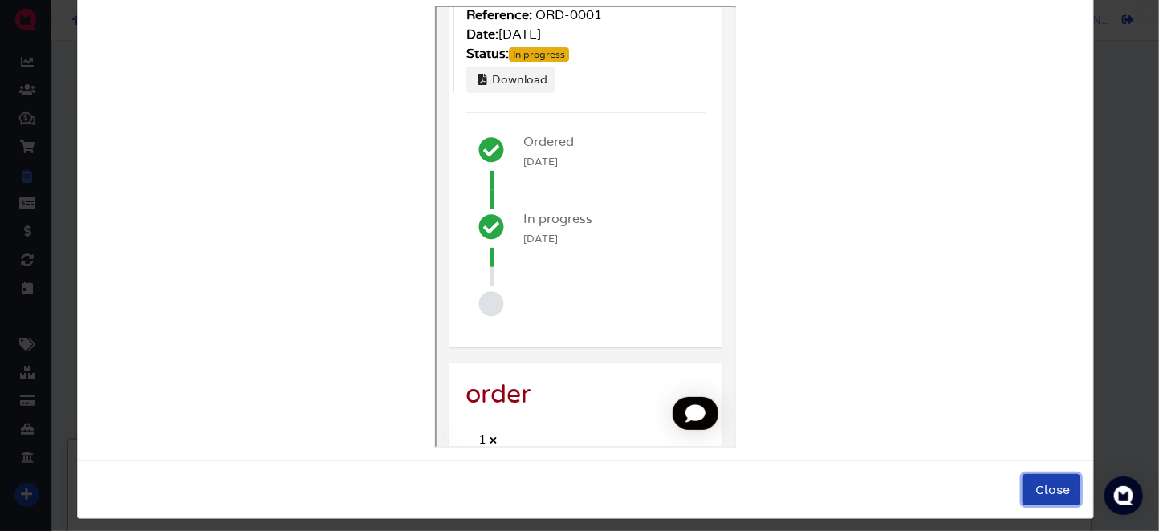
click at [1047, 495] on span "Close" at bounding box center [1051, 489] width 37 height 15
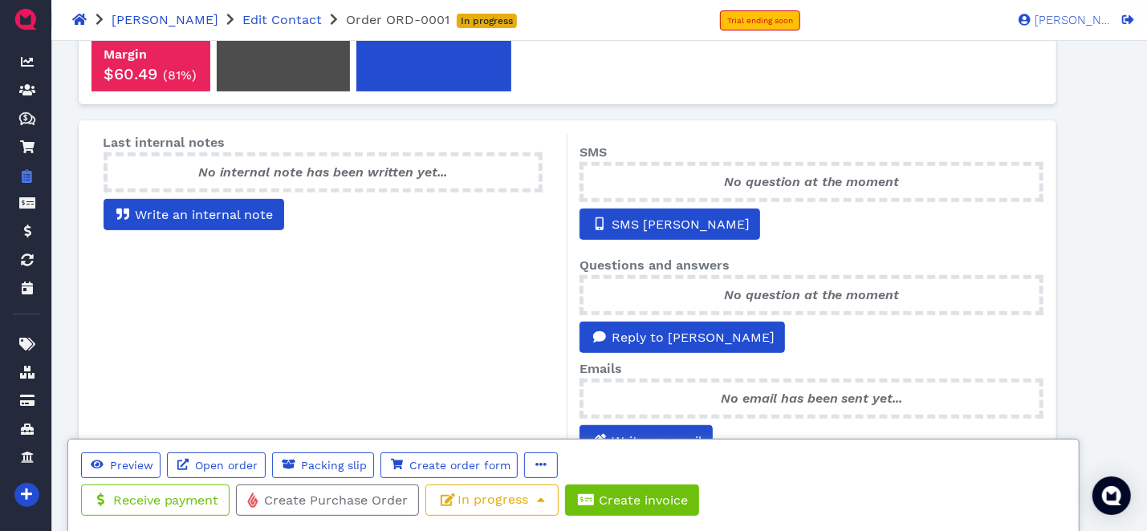
click at [629, 222] on div "SMS No question at the moment SMS luis Questions and answers No question at the…" at bounding box center [811, 298] width 488 height 330
click at [648, 217] on span "SMS luis" at bounding box center [679, 224] width 140 height 15
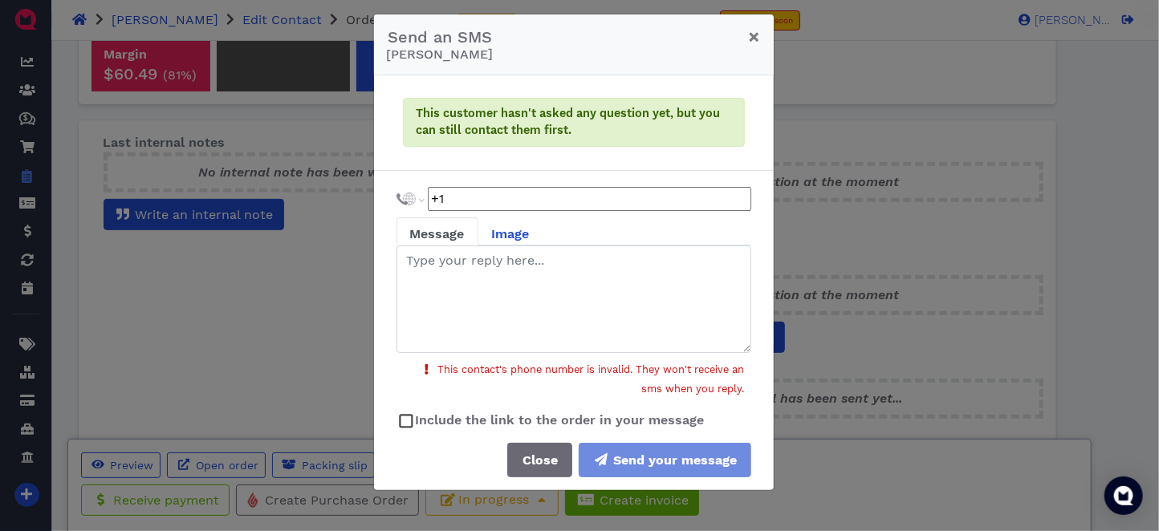
scroll to position [7, 0]
click at [581, 191] on input "+1" at bounding box center [589, 199] width 323 height 24
click at [400, 421] on rect at bounding box center [406, 422] width 12 height 12
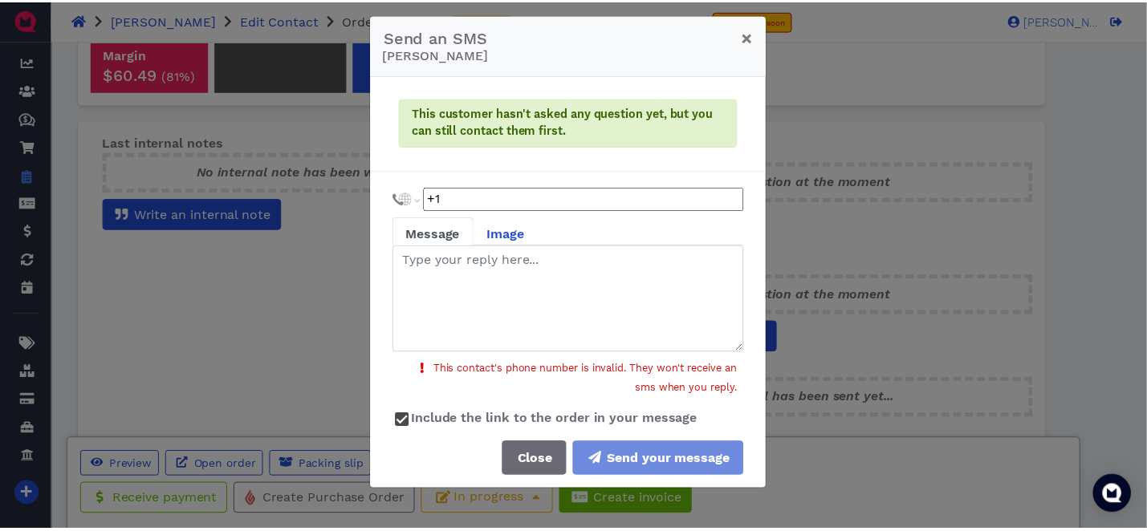
scroll to position [0, 0]
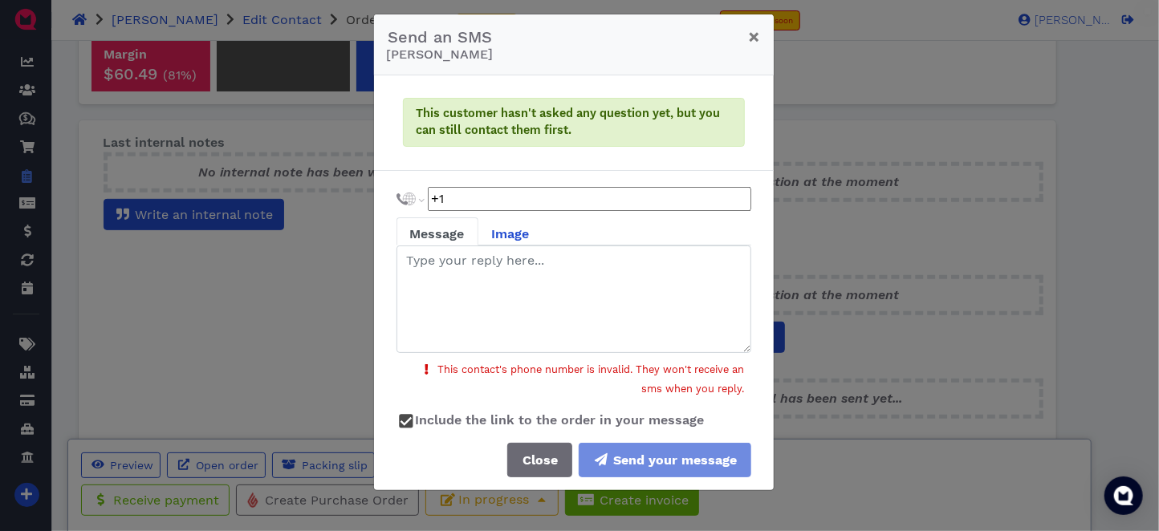
click at [531, 208] on input "+1" at bounding box center [589, 199] width 323 height 24
type input "+1 269 689 692"
select select "US"
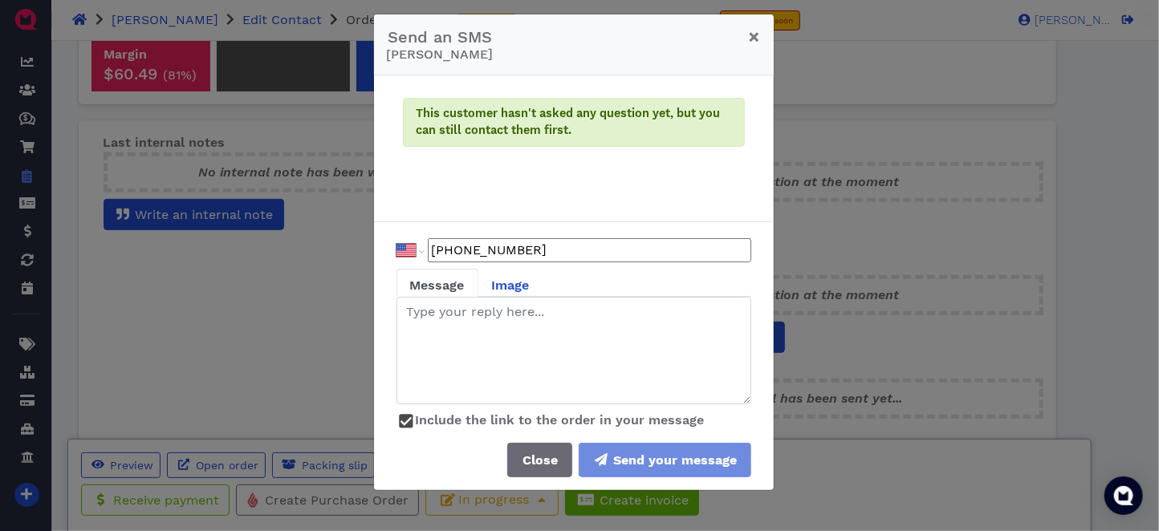
type input "+1 269 689 6920"
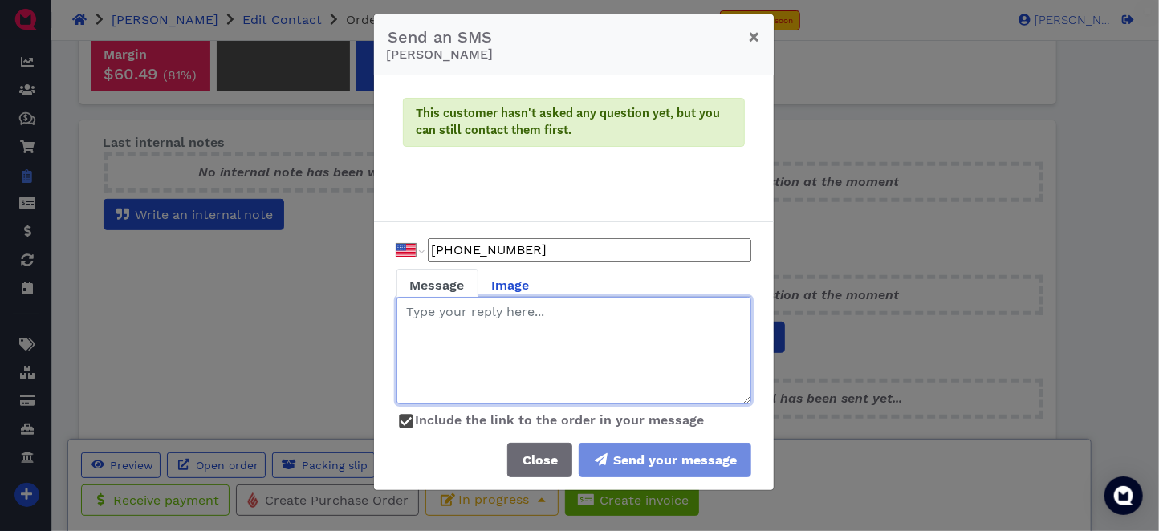
click at [533, 351] on textarea at bounding box center [573, 351] width 355 height 108
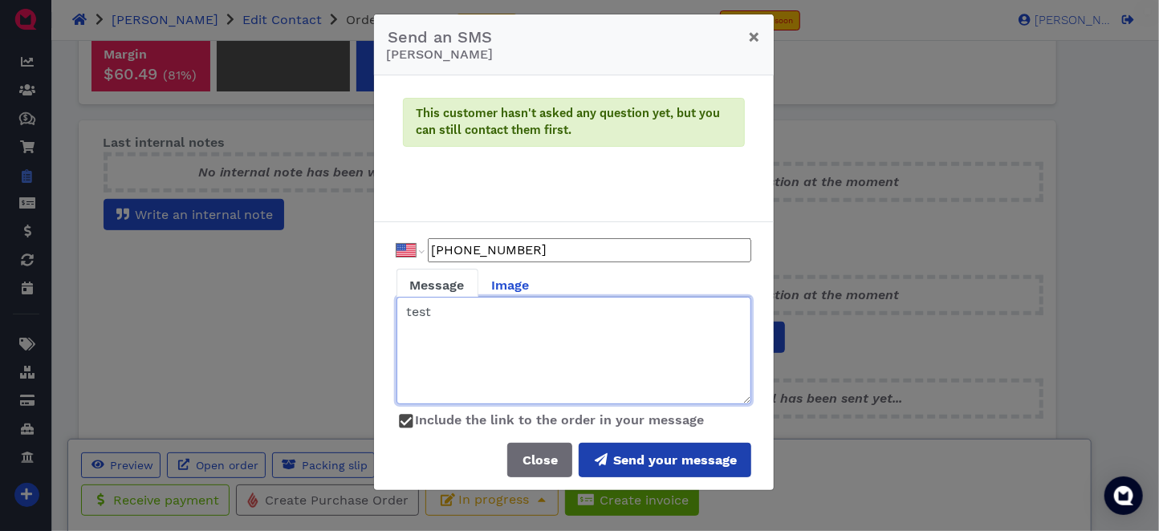
type textarea "test"
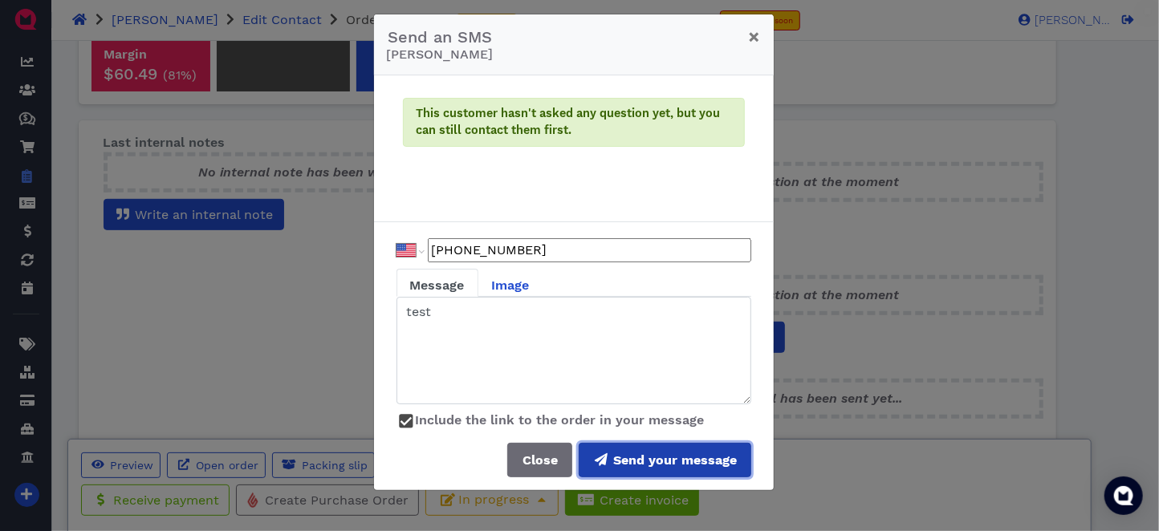
click at [697, 460] on span "Send your message" at bounding box center [675, 460] width 126 height 15
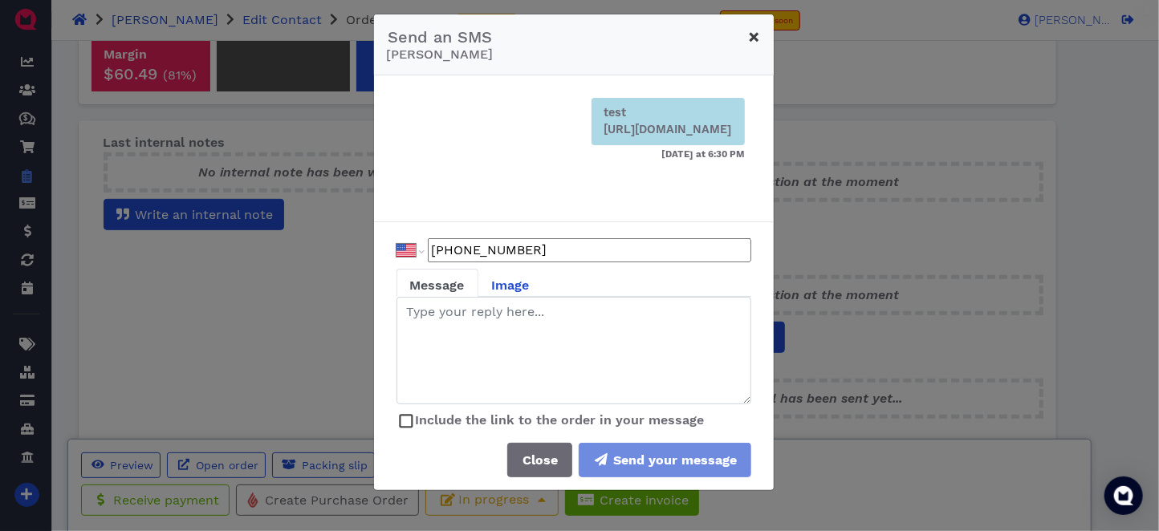
click at [756, 37] on button "×" at bounding box center [755, 36] width 38 height 45
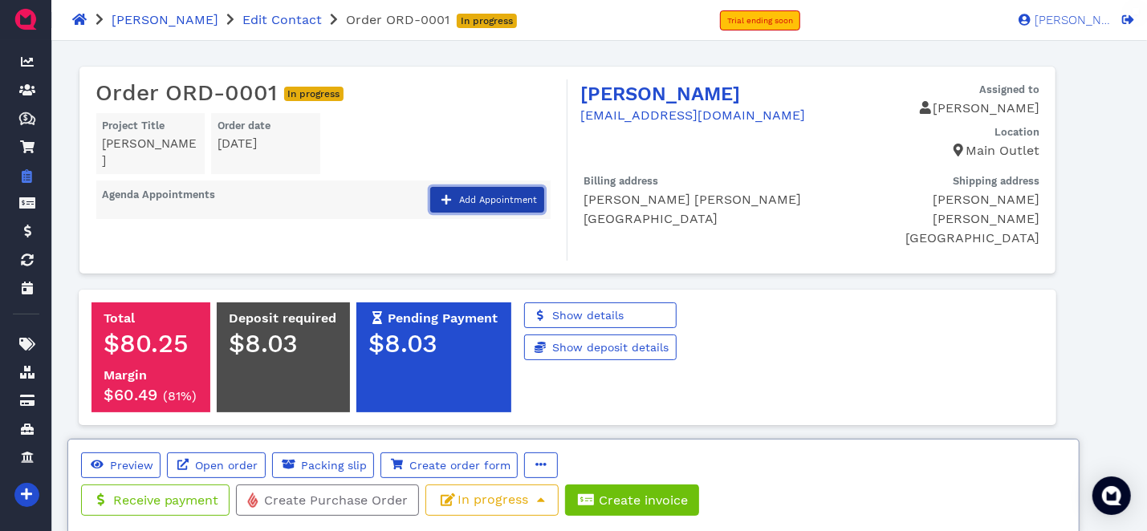
click at [483, 195] on span "Add Appointment" at bounding box center [497, 200] width 80 height 10
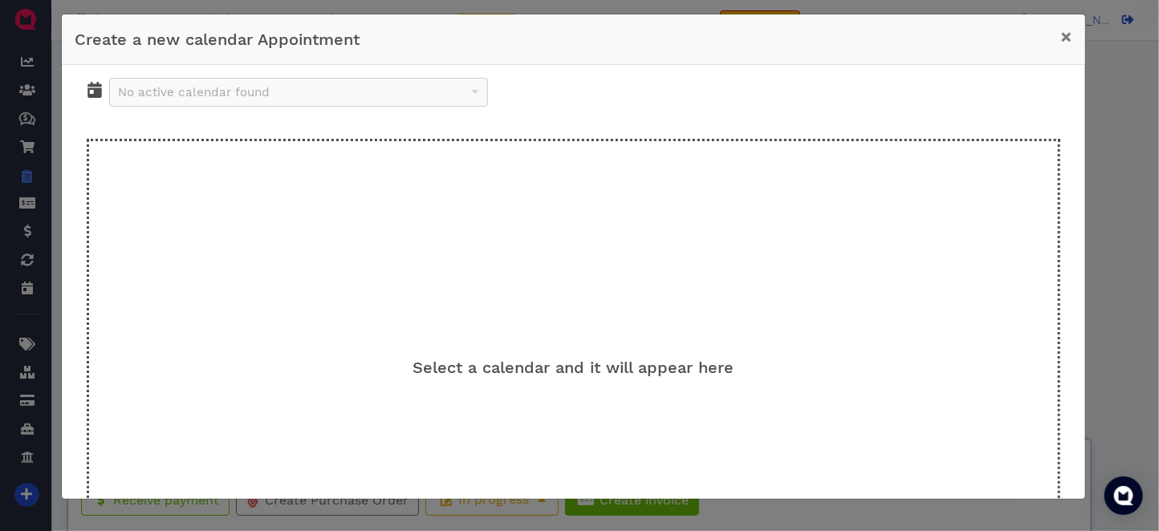
click at [231, 106] on div "No active calendar found" at bounding box center [574, 99] width 982 height 42
click at [1067, 39] on span "×" at bounding box center [1066, 37] width 12 height 22
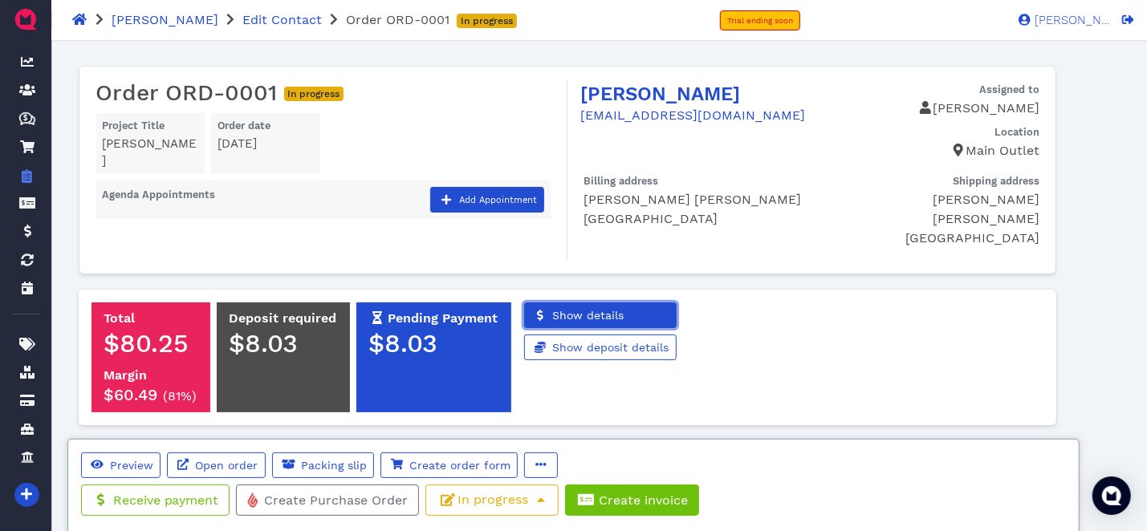
click at [617, 303] on link "Show details" at bounding box center [600, 316] width 152 height 26
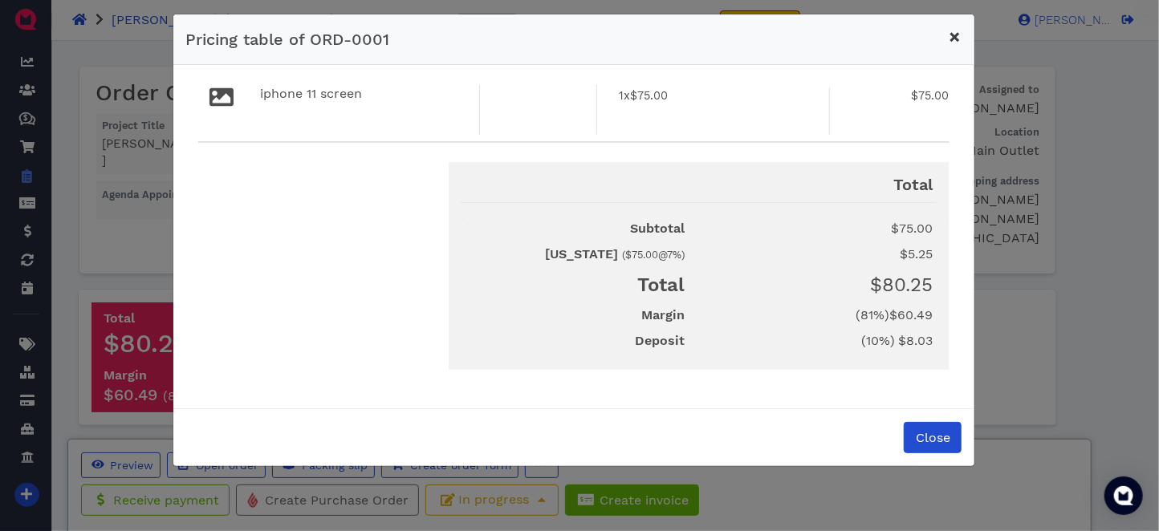
click at [955, 39] on span "×" at bounding box center [955, 37] width 12 height 22
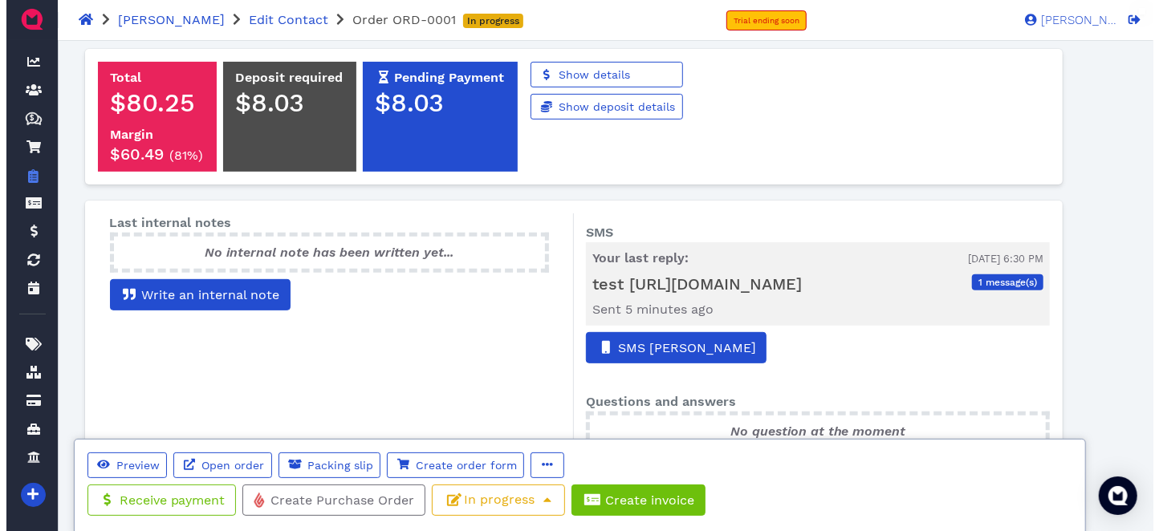
scroll to position [400, 0]
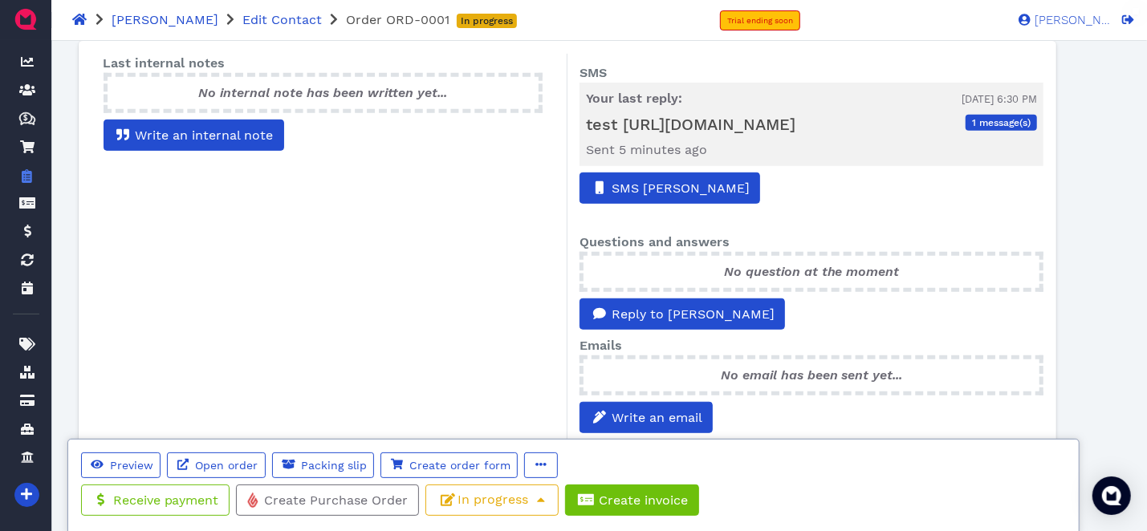
click at [733, 121] on h5 "test https://qmdoc.net/p/proposals/e2e6f558d9d20f2e8d3fa61391ed382155ef6272" at bounding box center [690, 124] width 209 height 19
click at [991, 121] on span "message(s)" at bounding box center [1004, 122] width 51 height 11
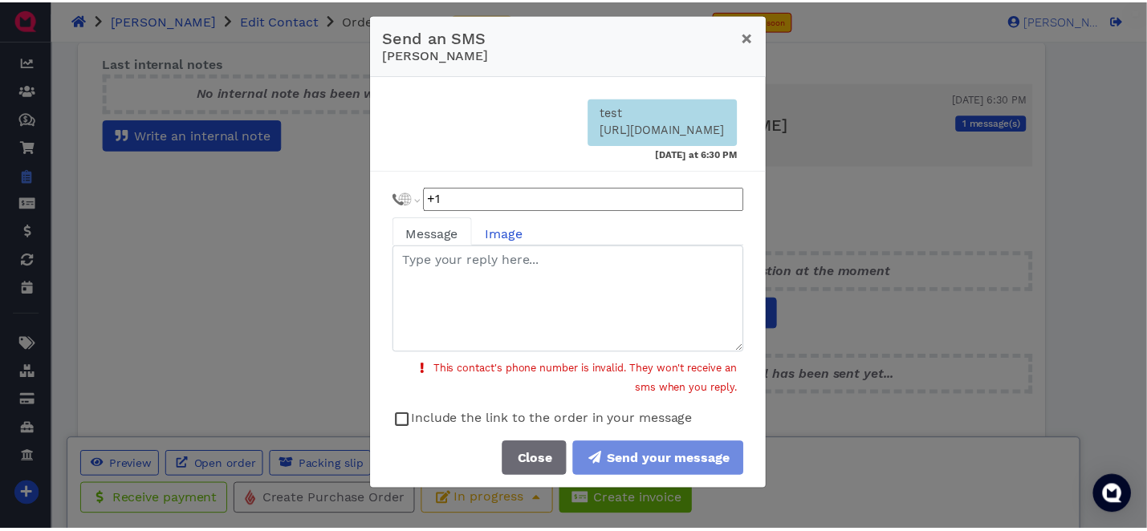
scroll to position [28, 0]
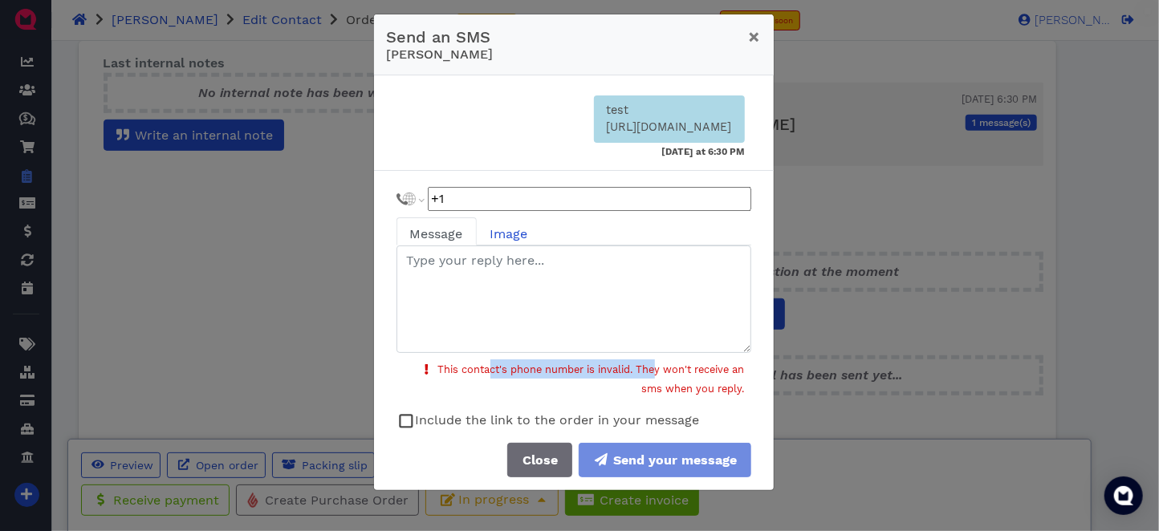
drag, startPoint x: 476, startPoint y: 364, endPoint x: 660, endPoint y: 368, distance: 183.8
click at [643, 367] on span "This contact's phone number is invalid. They won't receive an sms when you repl…" at bounding box center [591, 379] width 307 height 31
click at [692, 371] on span "This contact's phone number is invalid. They won't receive an sms when you repl…" at bounding box center [591, 379] width 307 height 31
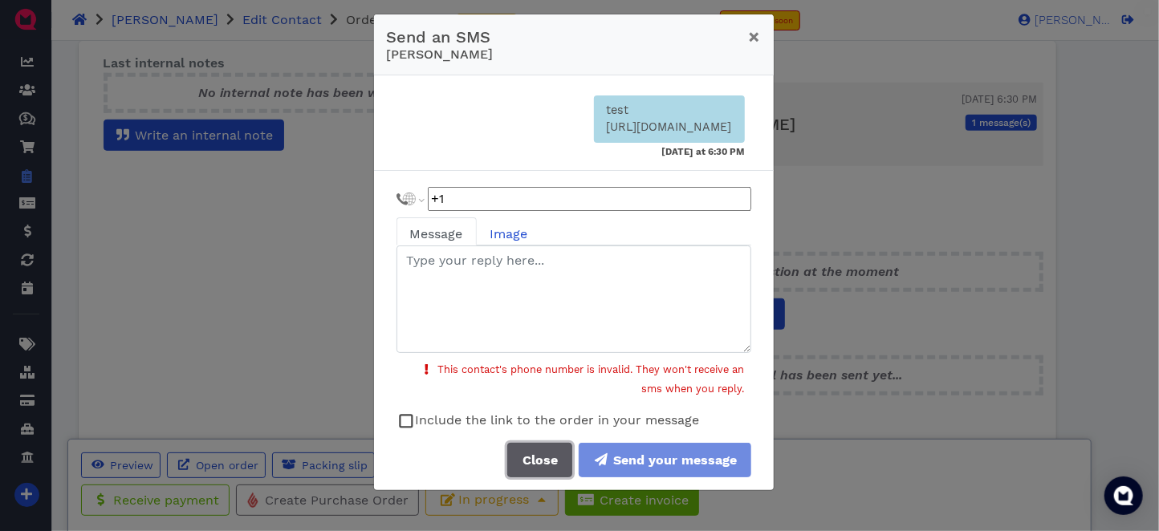
click at [526, 470] on button "Close" at bounding box center [539, 460] width 65 height 35
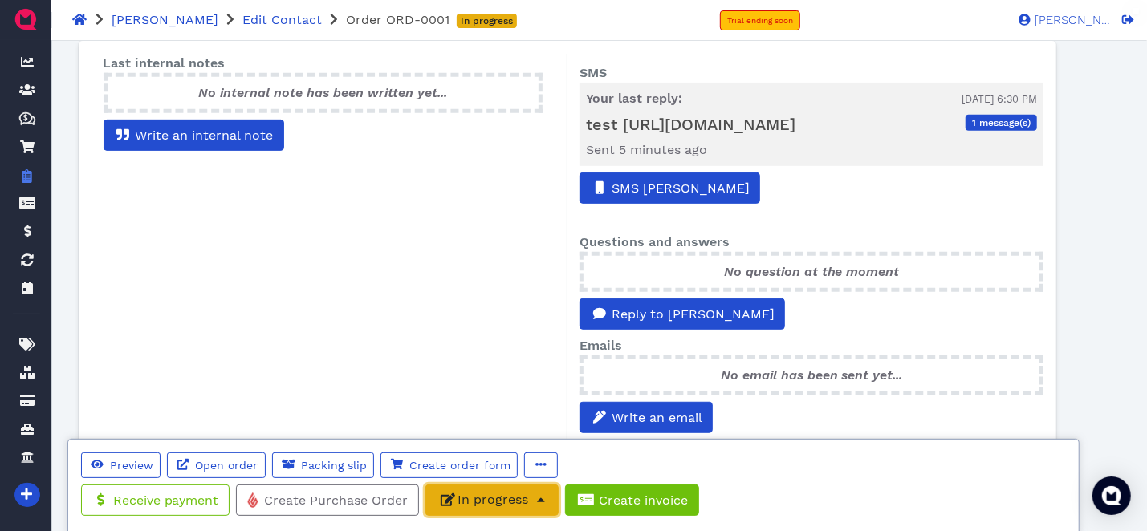
click at [532, 505] on span "button" at bounding box center [540, 500] width 16 height 19
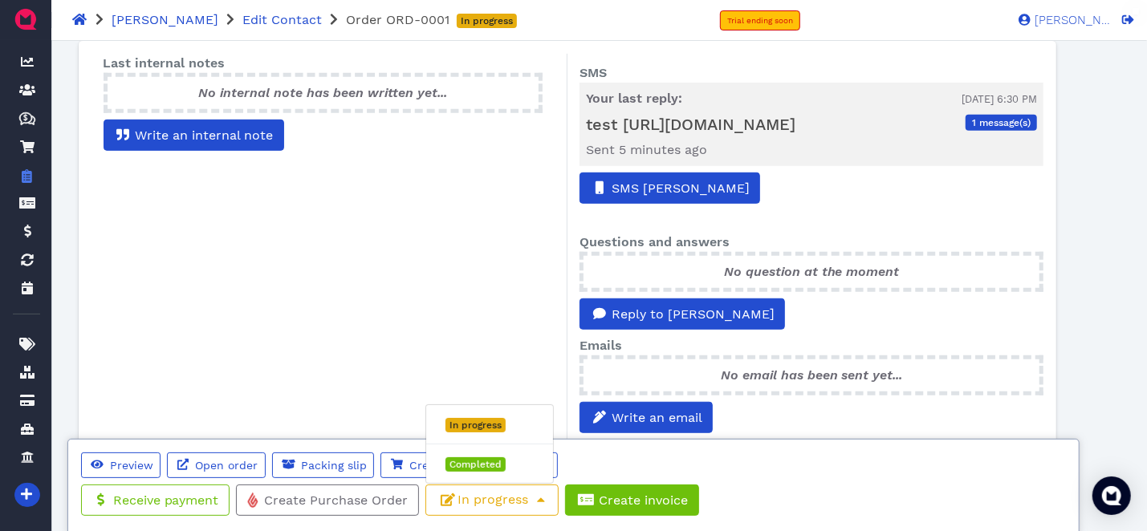
click at [661, 435] on div "Preview Open order Packing slip Create order form Duplicate Export to word Prin…" at bounding box center [573, 477] width 1051 height 103
click at [522, 480] on div "Create order form" at bounding box center [452, 469] width 144 height 32
click at [535, 467] on icon "button" at bounding box center [540, 464] width 11 height 11
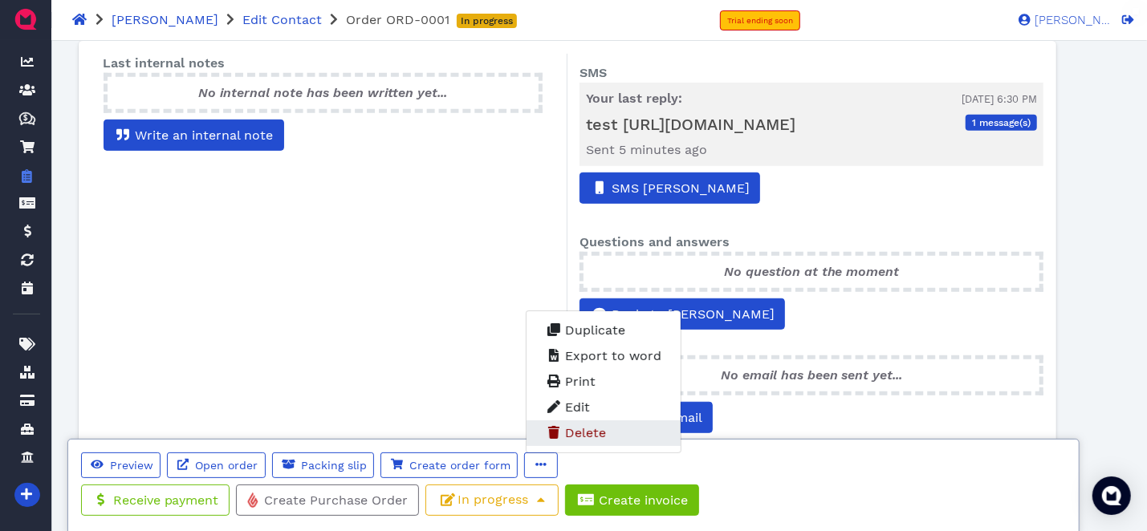
click at [567, 431] on span "Delete" at bounding box center [585, 432] width 41 height 15
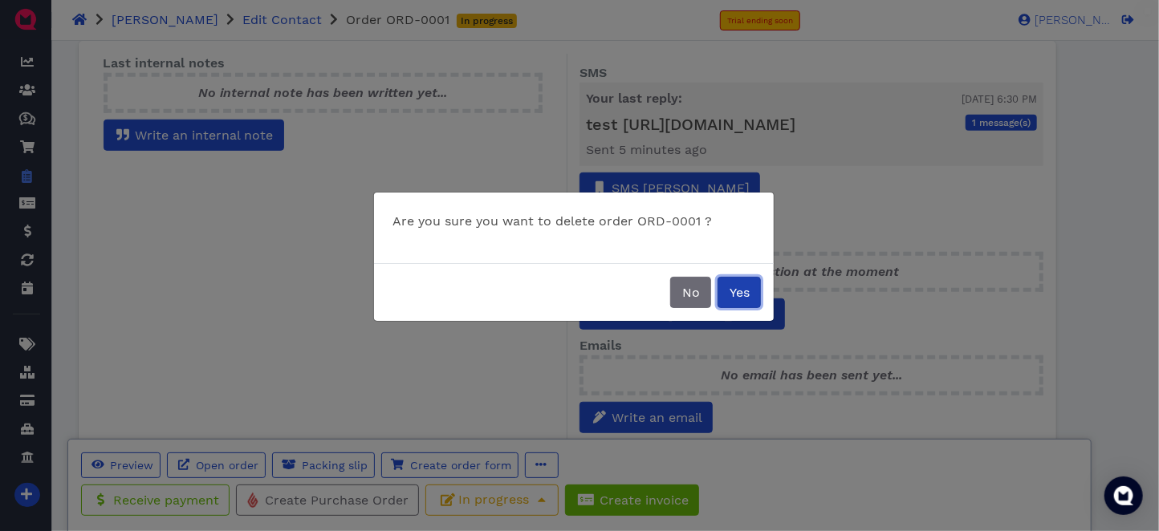
click at [749, 301] on button "Yes" at bounding box center [739, 292] width 43 height 31
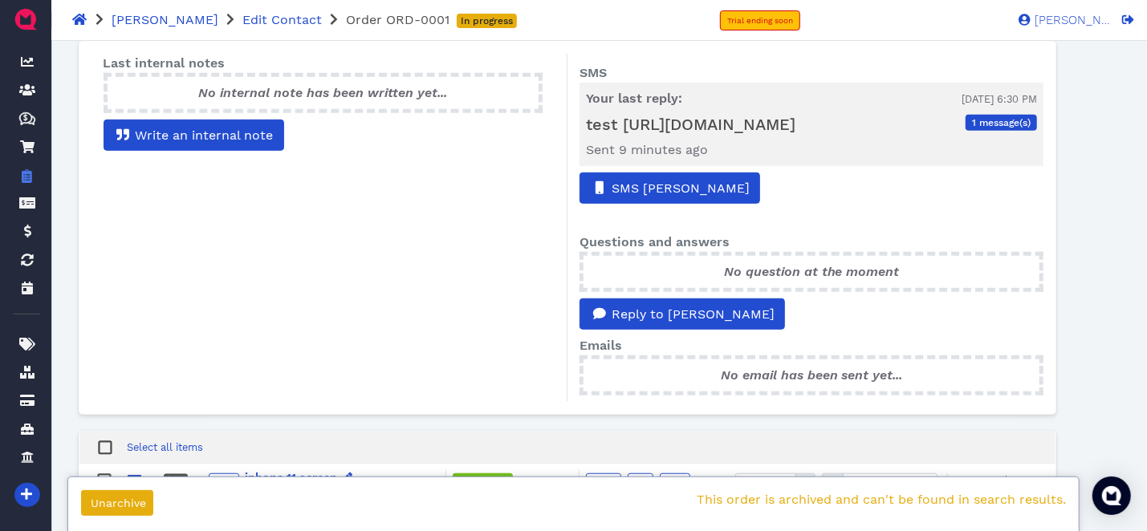
scroll to position [321, 0]
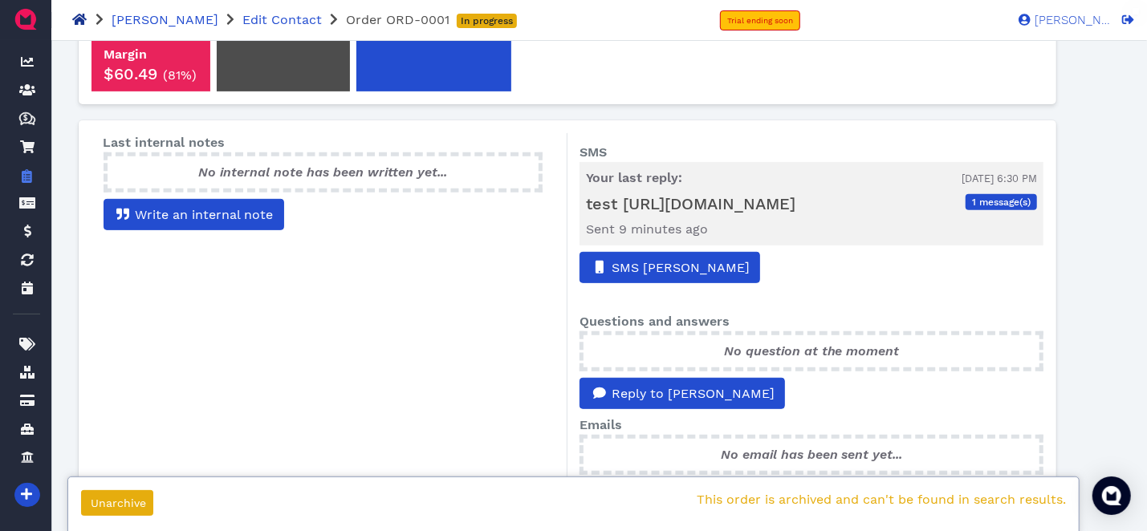
click at [75, 22] on icon at bounding box center [79, 19] width 14 height 11
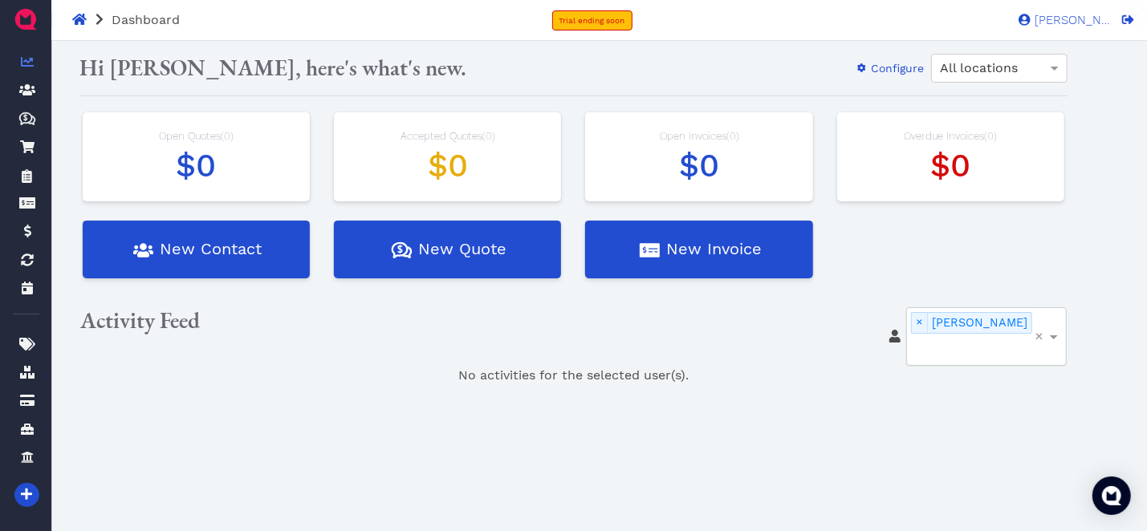
click at [994, 315] on span "[PERSON_NAME]" at bounding box center [980, 322] width 104 height 19
click at [1079, 296] on main "Oops! × Hi Luis morales, here's what's new. Configure All locations Open Quotes…" at bounding box center [573, 338] width 1051 height 594
click at [985, 58] on div "All locations" at bounding box center [999, 68] width 135 height 27
click at [80, 18] on icon at bounding box center [79, 19] width 14 height 11
click at [633, 366] on span "No activities for the selected user(s)." at bounding box center [573, 375] width 230 height 19
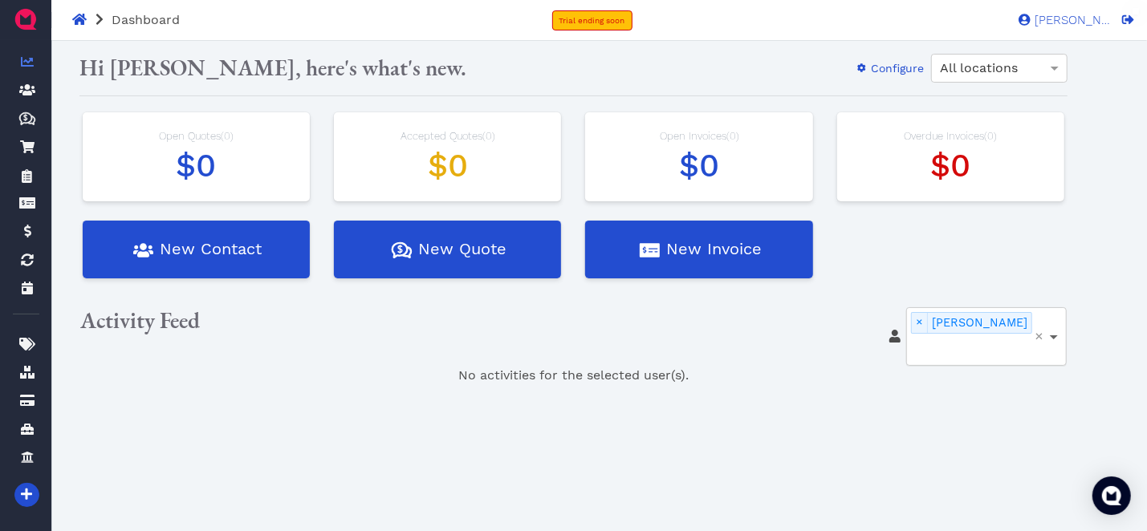
click at [1053, 335] on span at bounding box center [1054, 338] width 8 height 6
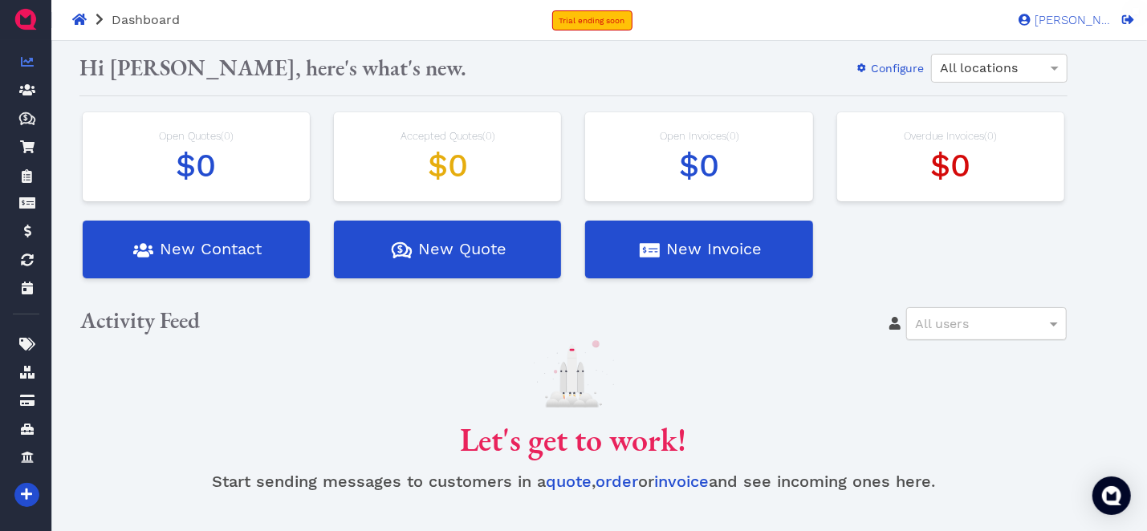
click at [939, 278] on div "New Contact Quotes Created with Sketch. $ New Quote New Invoice" at bounding box center [573, 256] width 1013 height 77
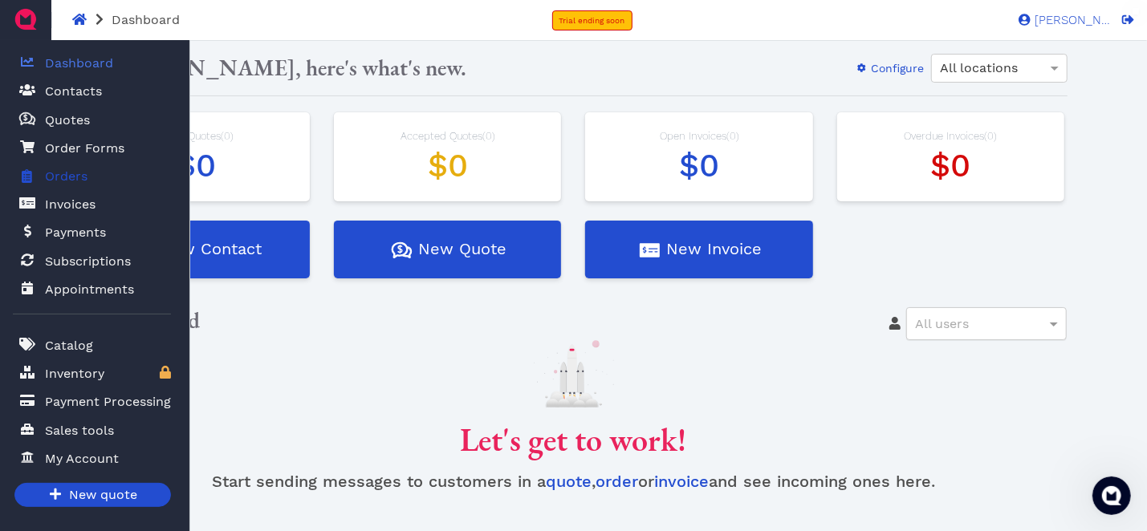
click at [119, 177] on link "Orders" at bounding box center [92, 177] width 158 height 34
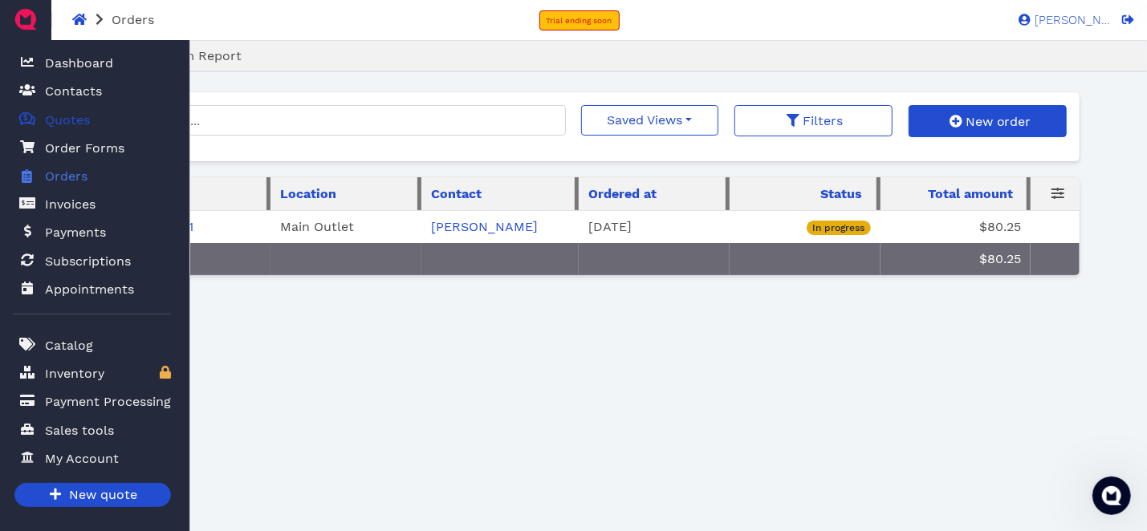
click at [102, 121] on link "Quotes Created with Sketch. $ Quotes" at bounding box center [92, 120] width 158 height 33
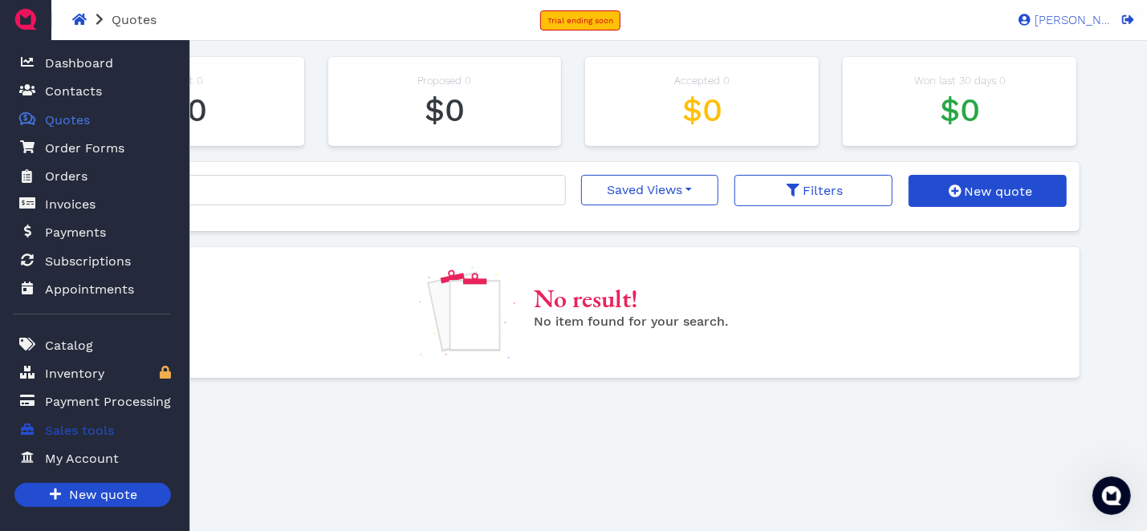
click at [102, 423] on span "Sales tools" at bounding box center [79, 430] width 69 height 19
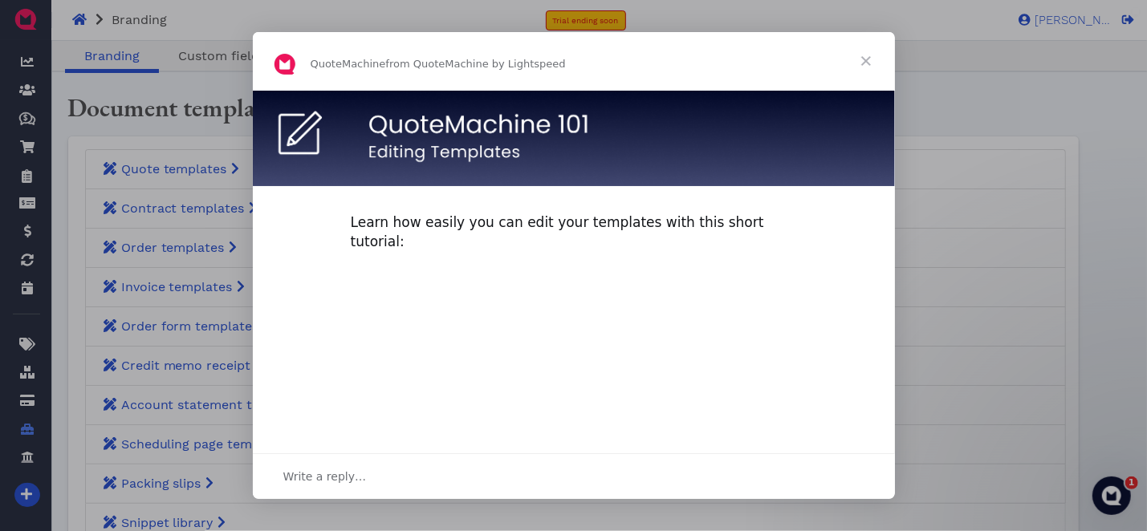
click at [870, 58] on span "Close" at bounding box center [866, 61] width 58 height 58
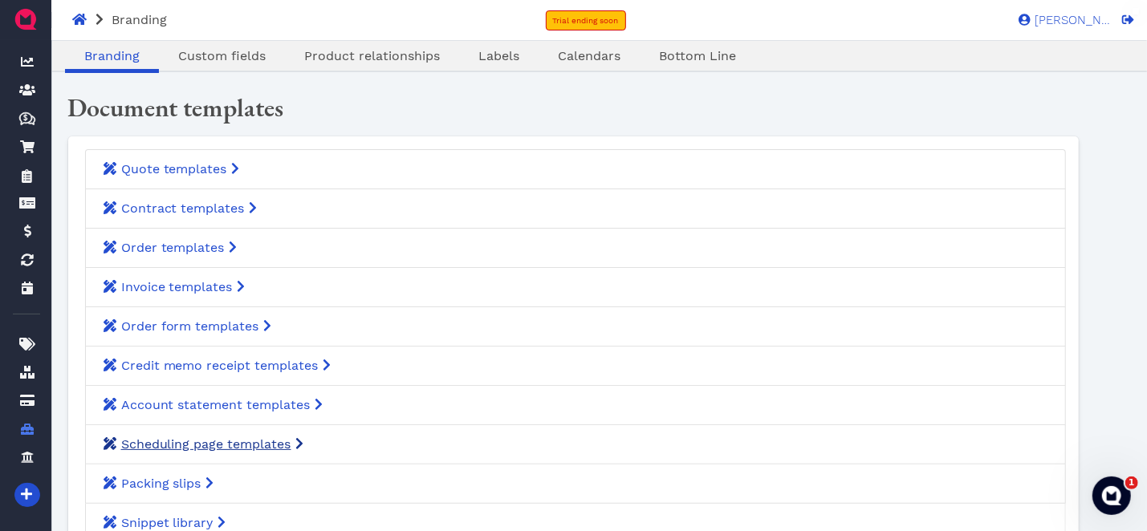
scroll to position [80, 0]
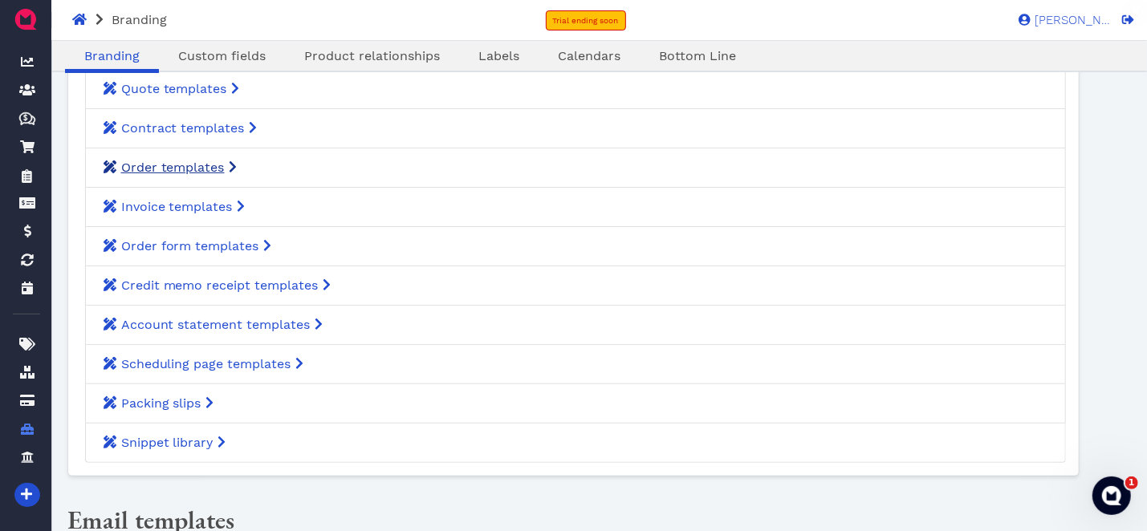
click at [201, 177] on link "Order templates" at bounding box center [576, 167] width 982 height 39
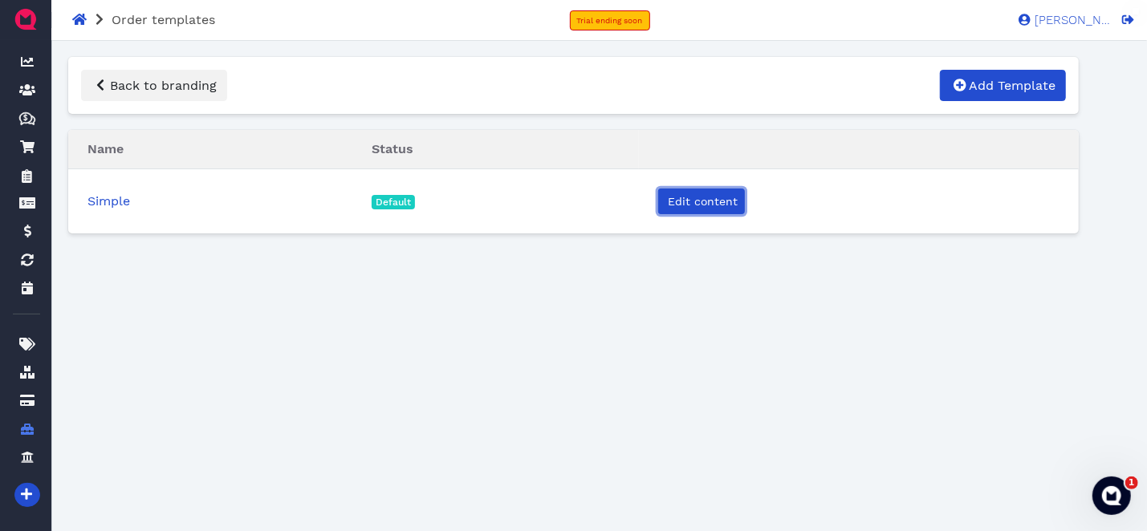
click at [687, 197] on span "Edit content" at bounding box center [701, 201] width 72 height 13
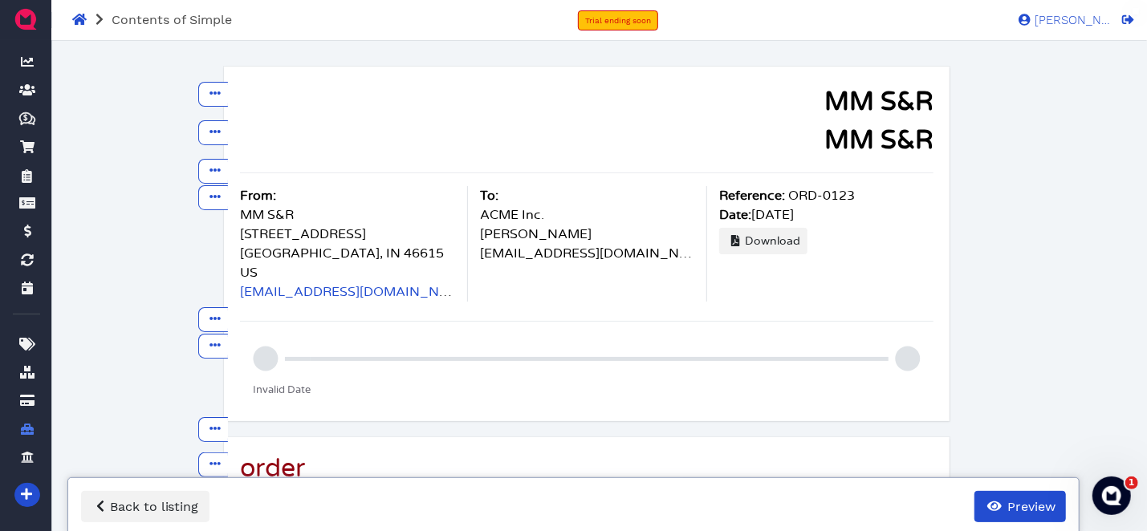
click at [75, 270] on div "Move down Edit Add content after... Remove MM S&R Move up Move down Edit Add co…" at bounding box center [573, 457] width 1037 height 807
click at [183, 513] on span "Back to listing" at bounding box center [153, 506] width 91 height 15
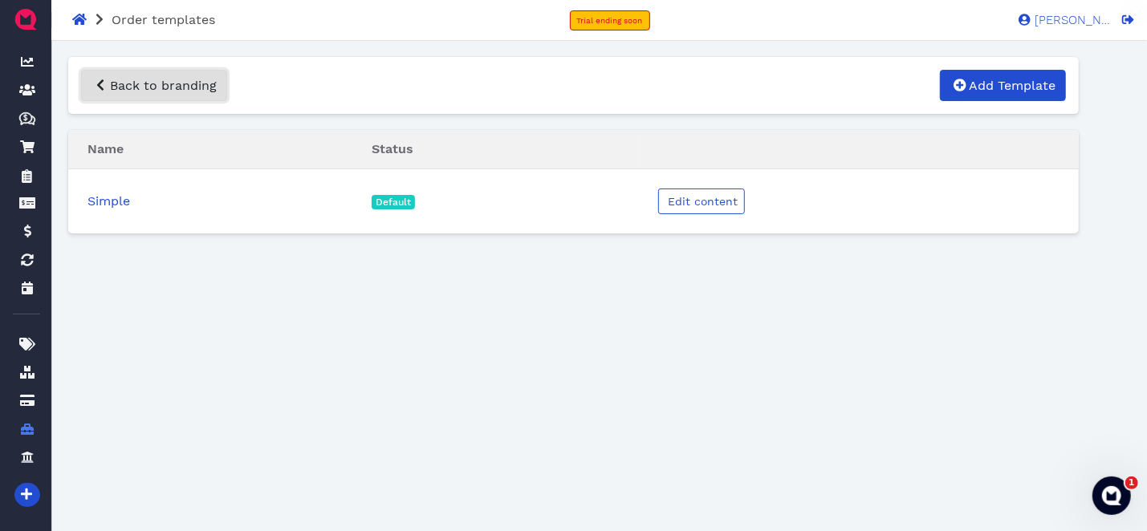
click at [126, 88] on span "Back to branding" at bounding box center [162, 85] width 109 height 15
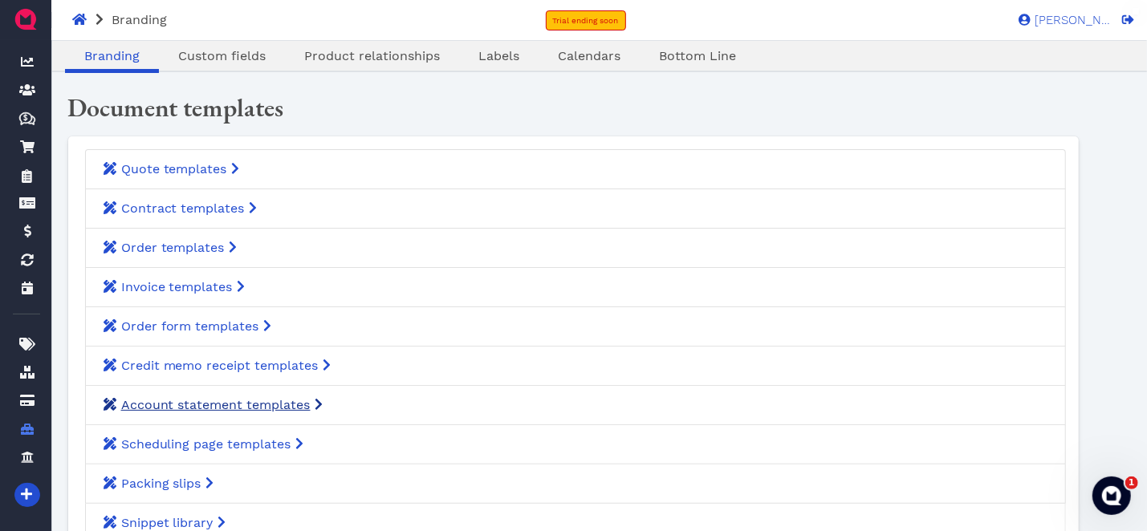
scroll to position [80, 0]
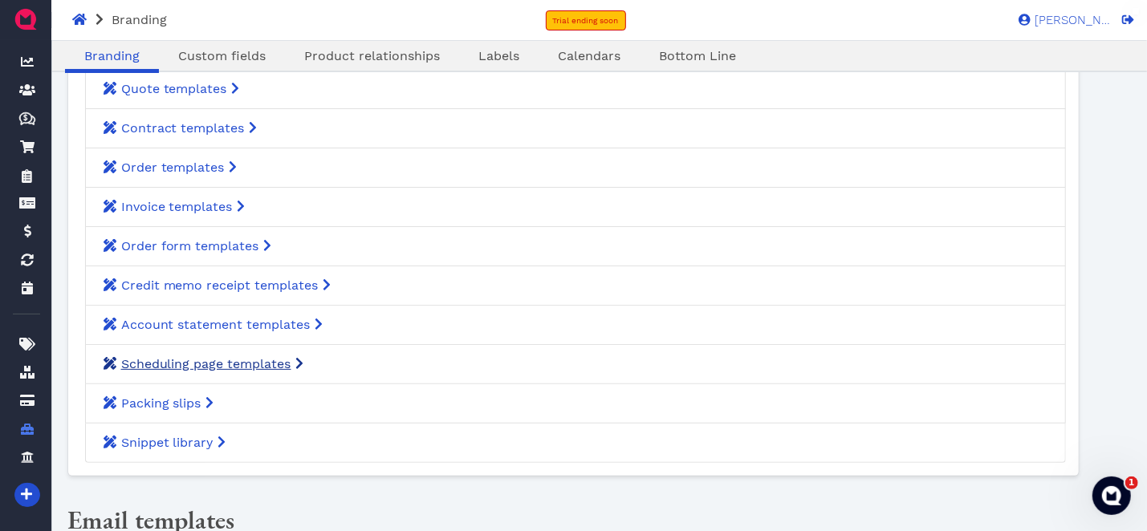
click at [227, 366] on span "Scheduling page templates" at bounding box center [206, 363] width 170 height 15
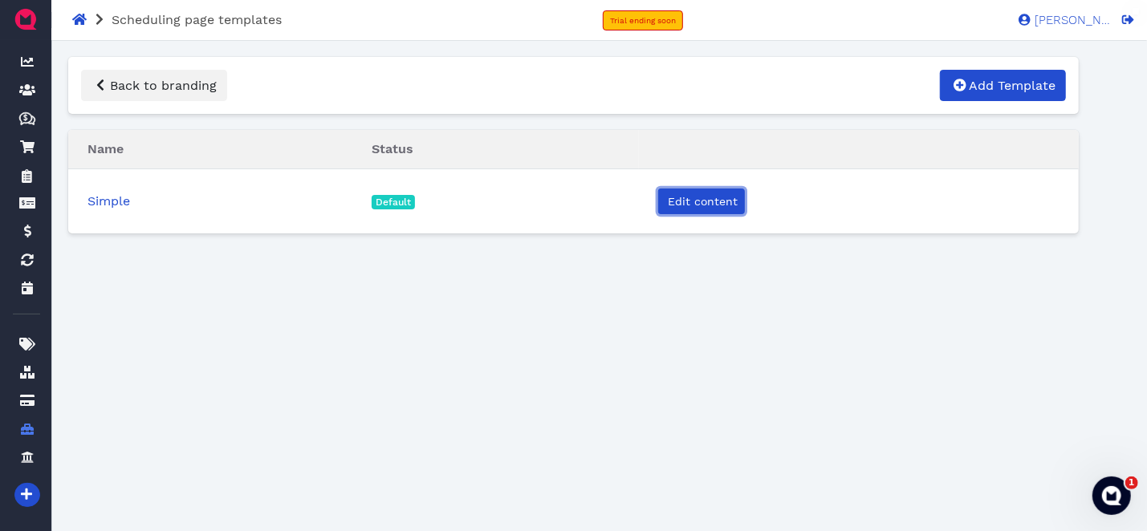
click at [720, 201] on span "Edit content" at bounding box center [701, 201] width 72 height 13
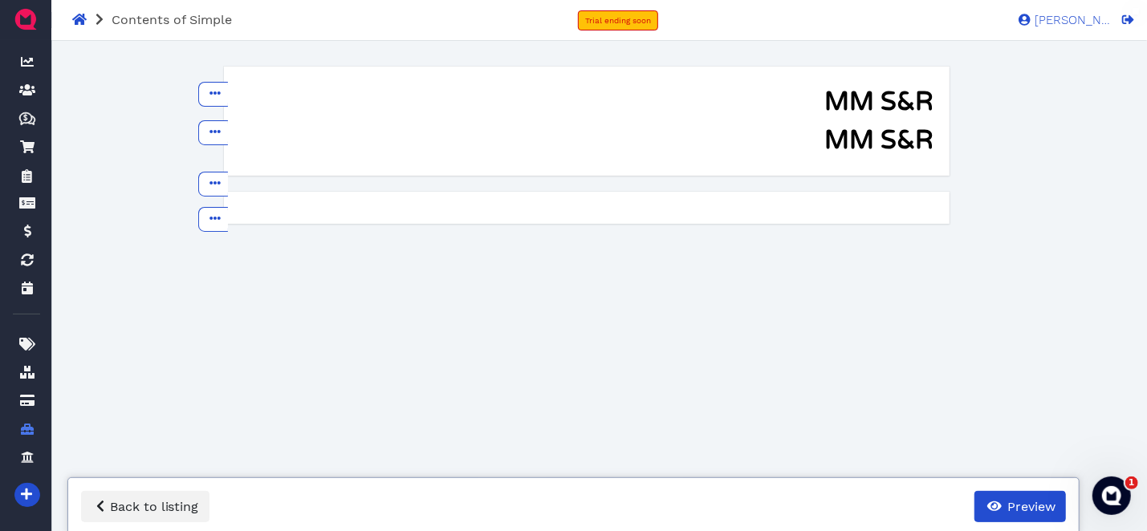
click at [91, 30] on div "Contents of Simple Trial ending soon [PERSON_NAME] LM" at bounding box center [573, 20] width 1147 height 40
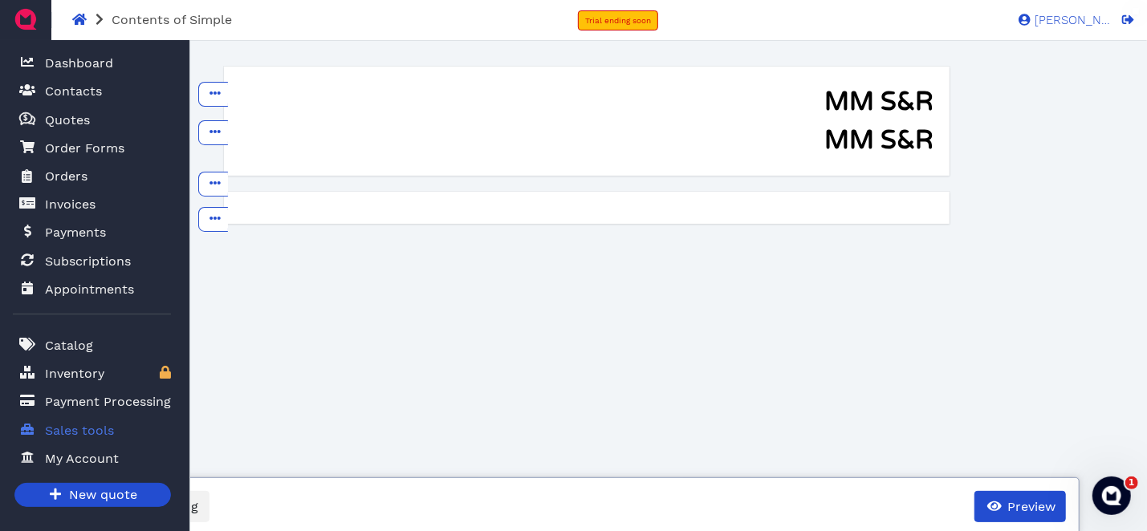
click at [71, 421] on span "Sales tools" at bounding box center [79, 430] width 69 height 19
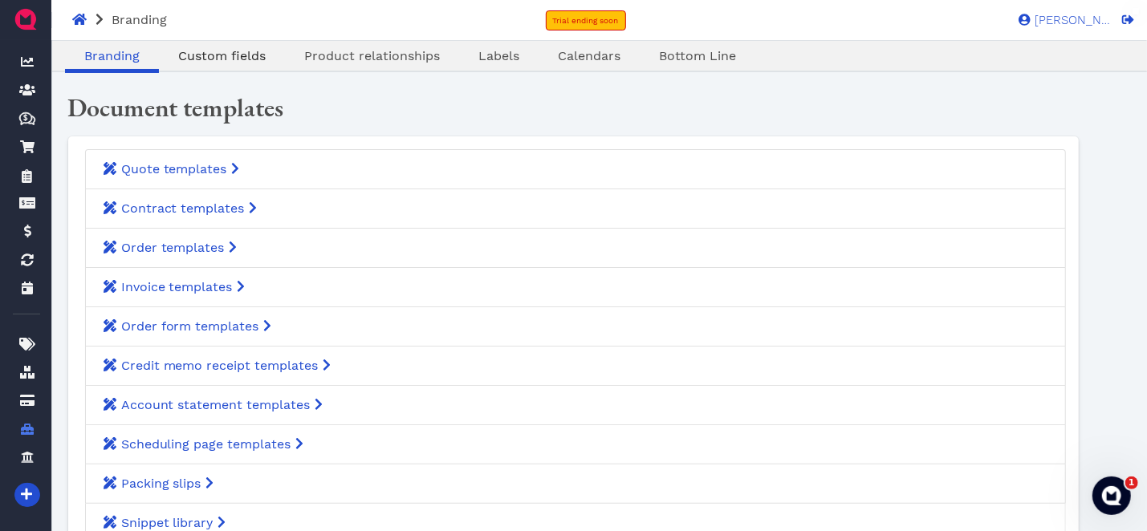
click at [281, 52] on link "Custom fields" at bounding box center [222, 56] width 126 height 19
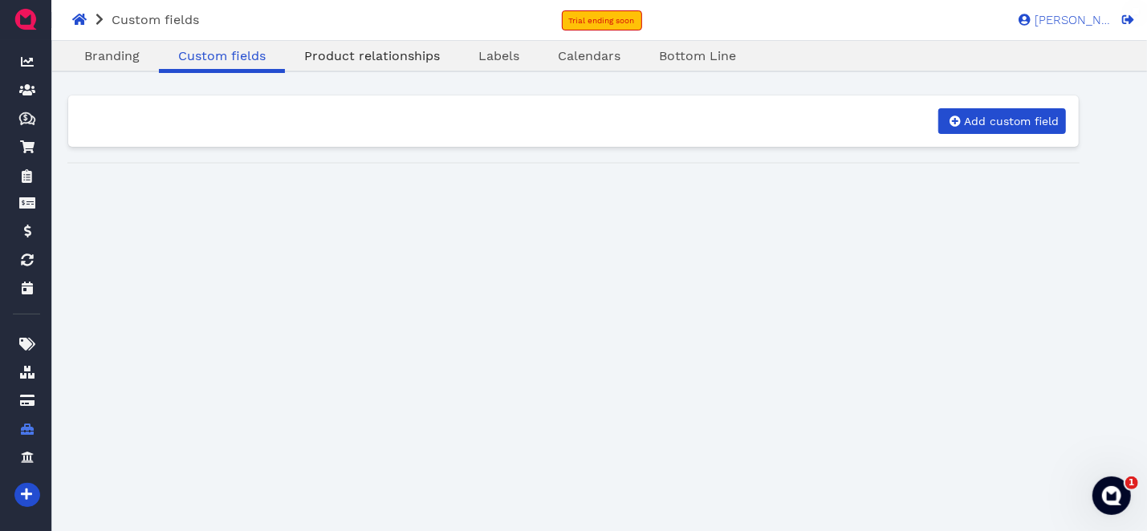
click at [415, 48] on span "Product relationships" at bounding box center [372, 55] width 136 height 15
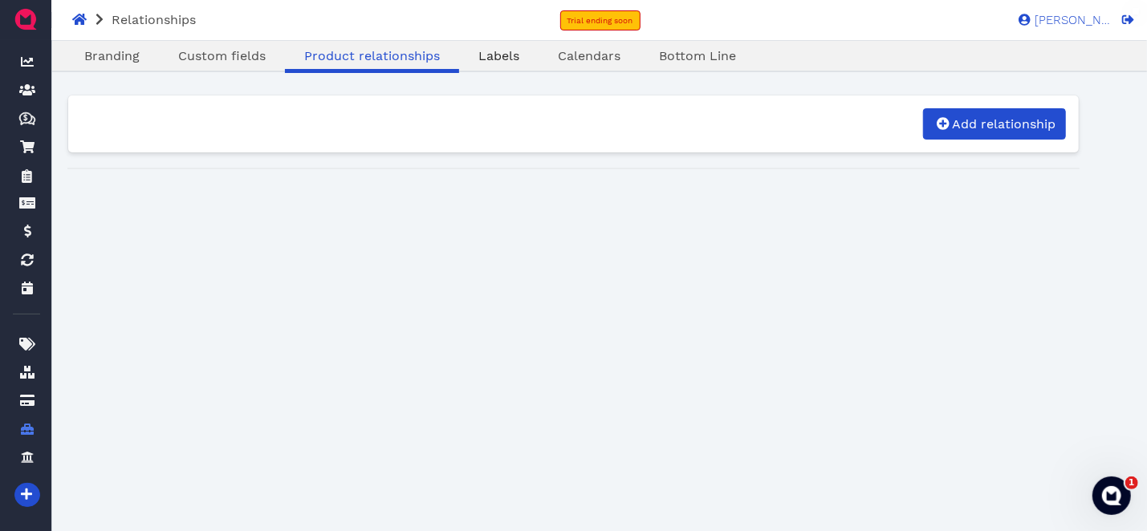
click at [484, 62] on span "Labels" at bounding box center [498, 55] width 41 height 15
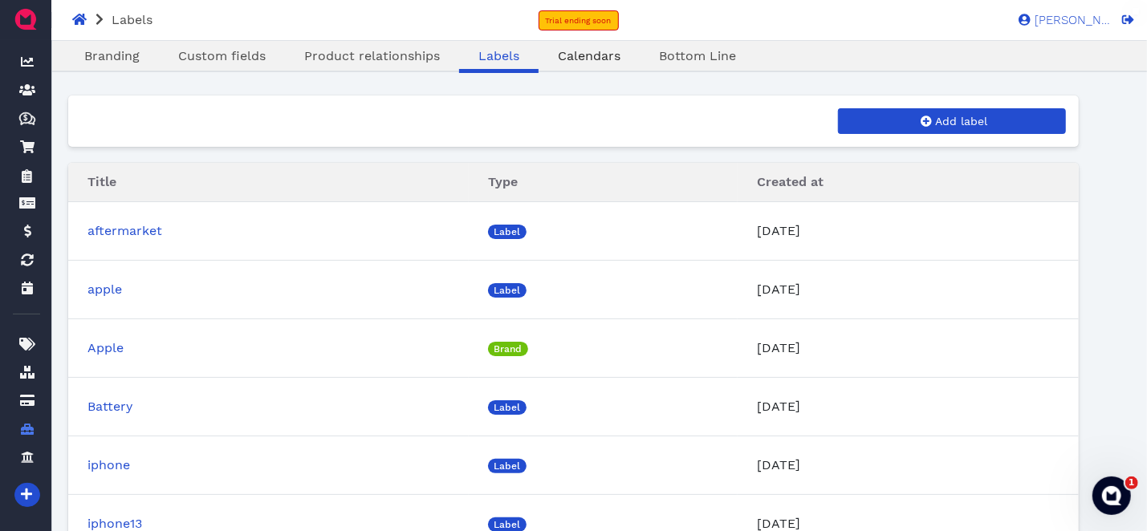
click at [614, 55] on span "Calendars" at bounding box center [589, 55] width 63 height 15
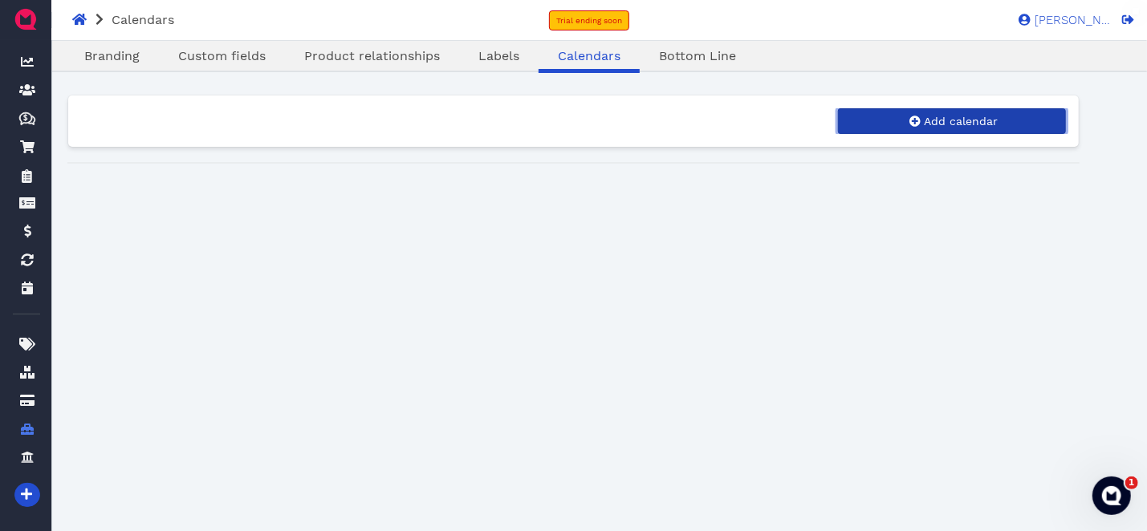
click at [996, 128] on link "Add calendar" at bounding box center [952, 121] width 228 height 26
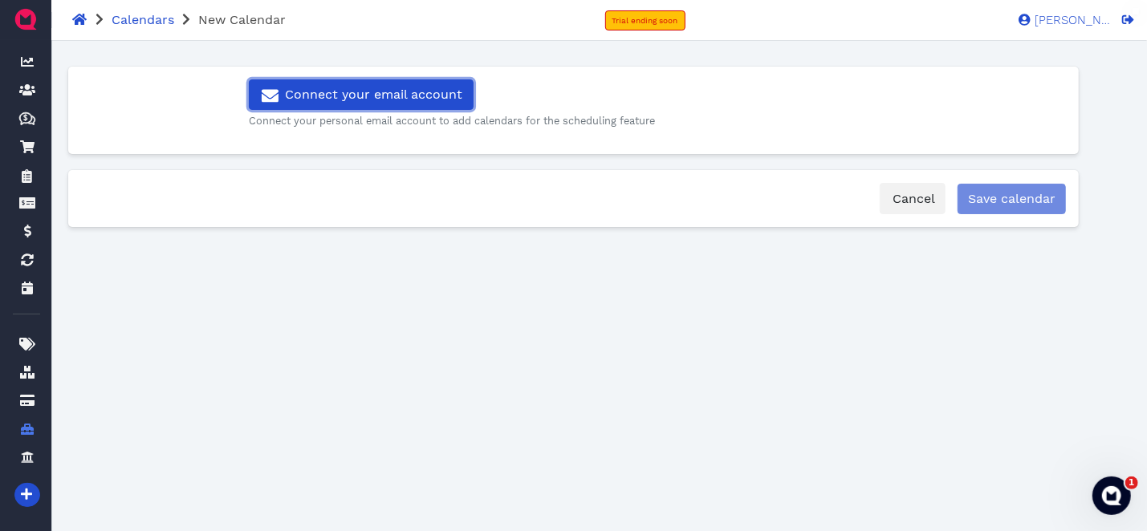
click at [442, 95] on div "Connect your email account" at bounding box center [360, 94] width 203 height 19
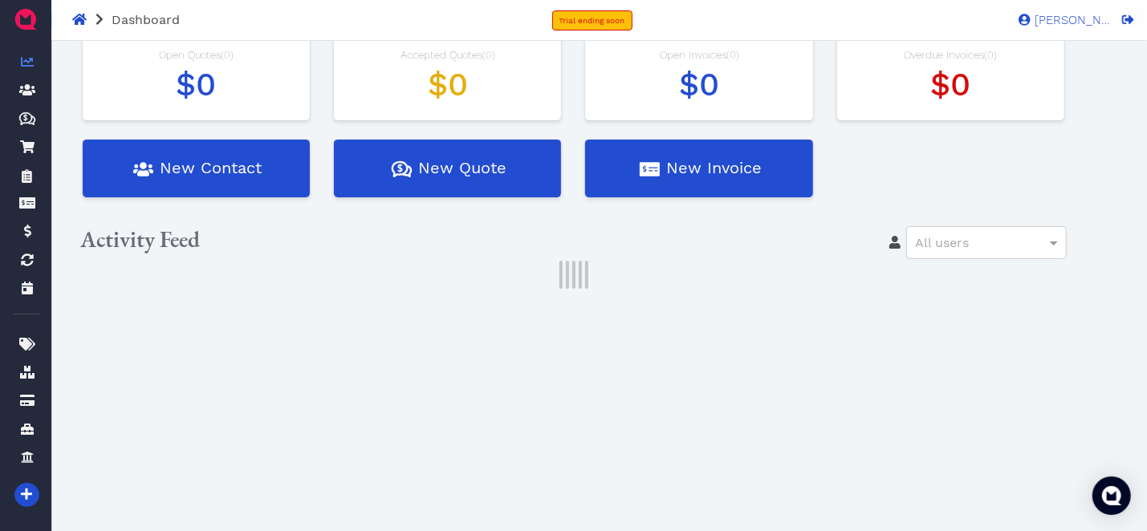
scroll to position [81, 0]
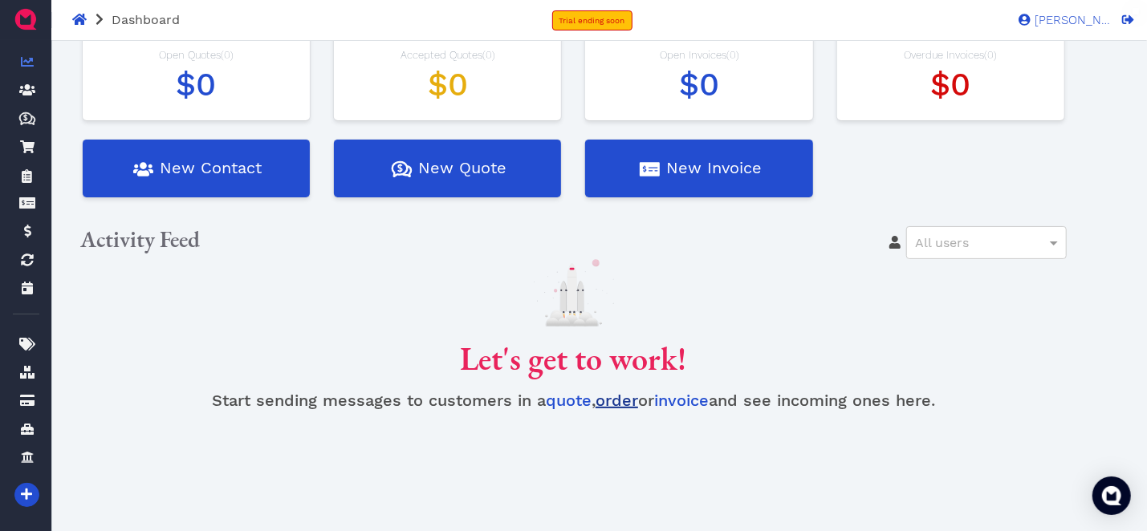
click at [612, 401] on link "order" at bounding box center [617, 400] width 43 height 19
